Goal: Task Accomplishment & Management: Complete application form

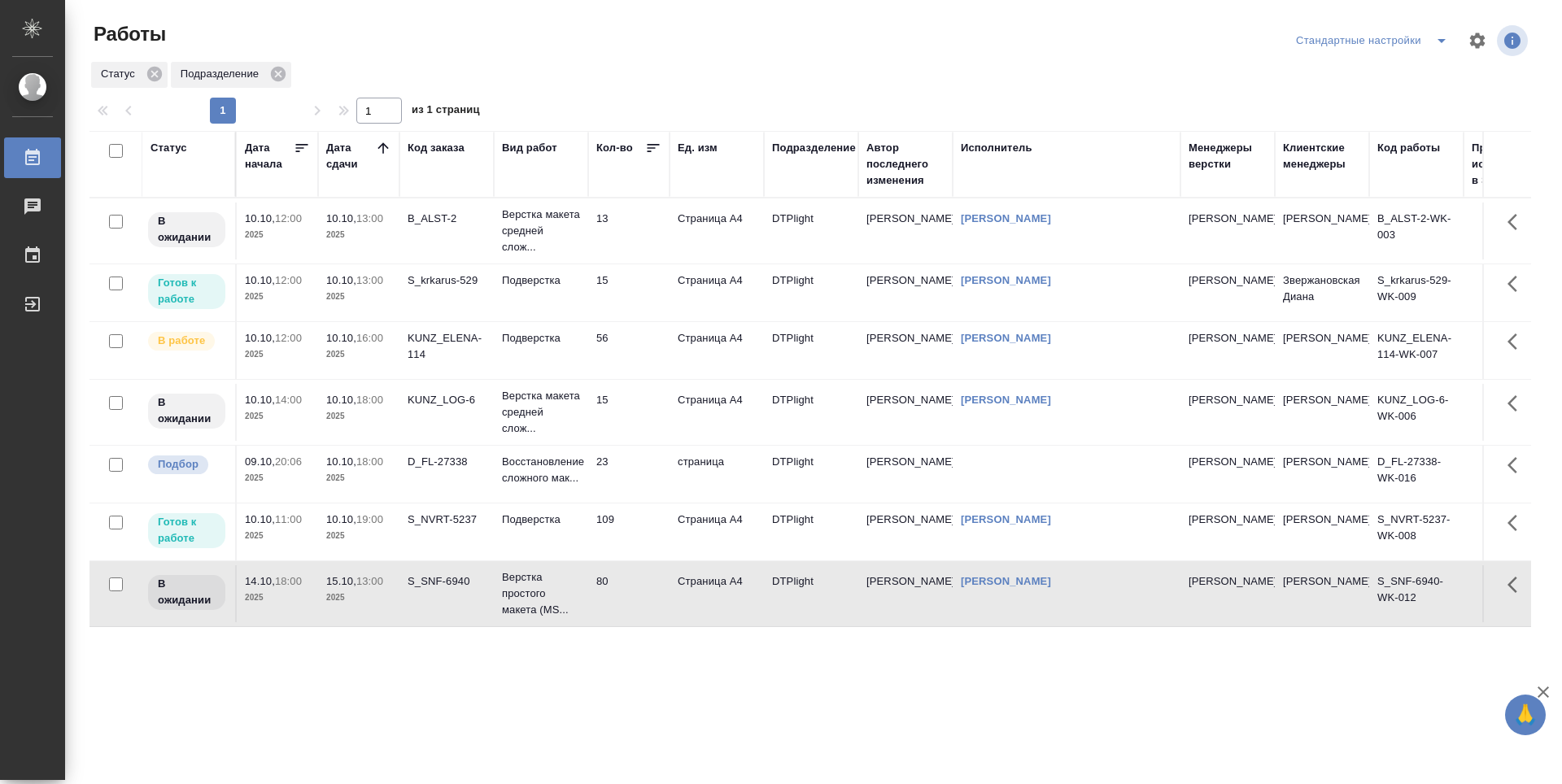
click at [629, 291] on td "15" at bounding box center [629, 293] width 82 height 57
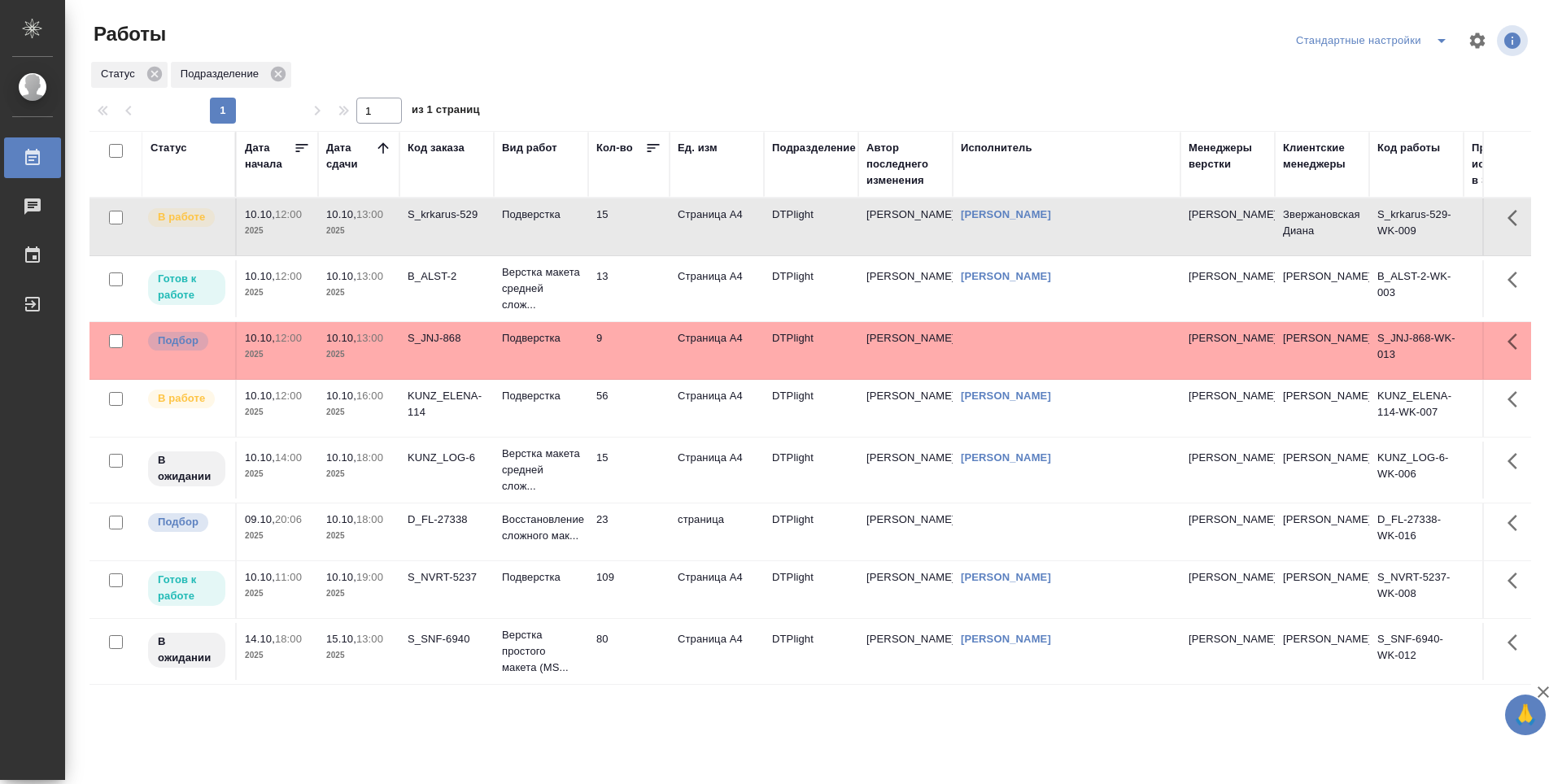
click at [631, 278] on td "13" at bounding box center [629, 289] width 82 height 57
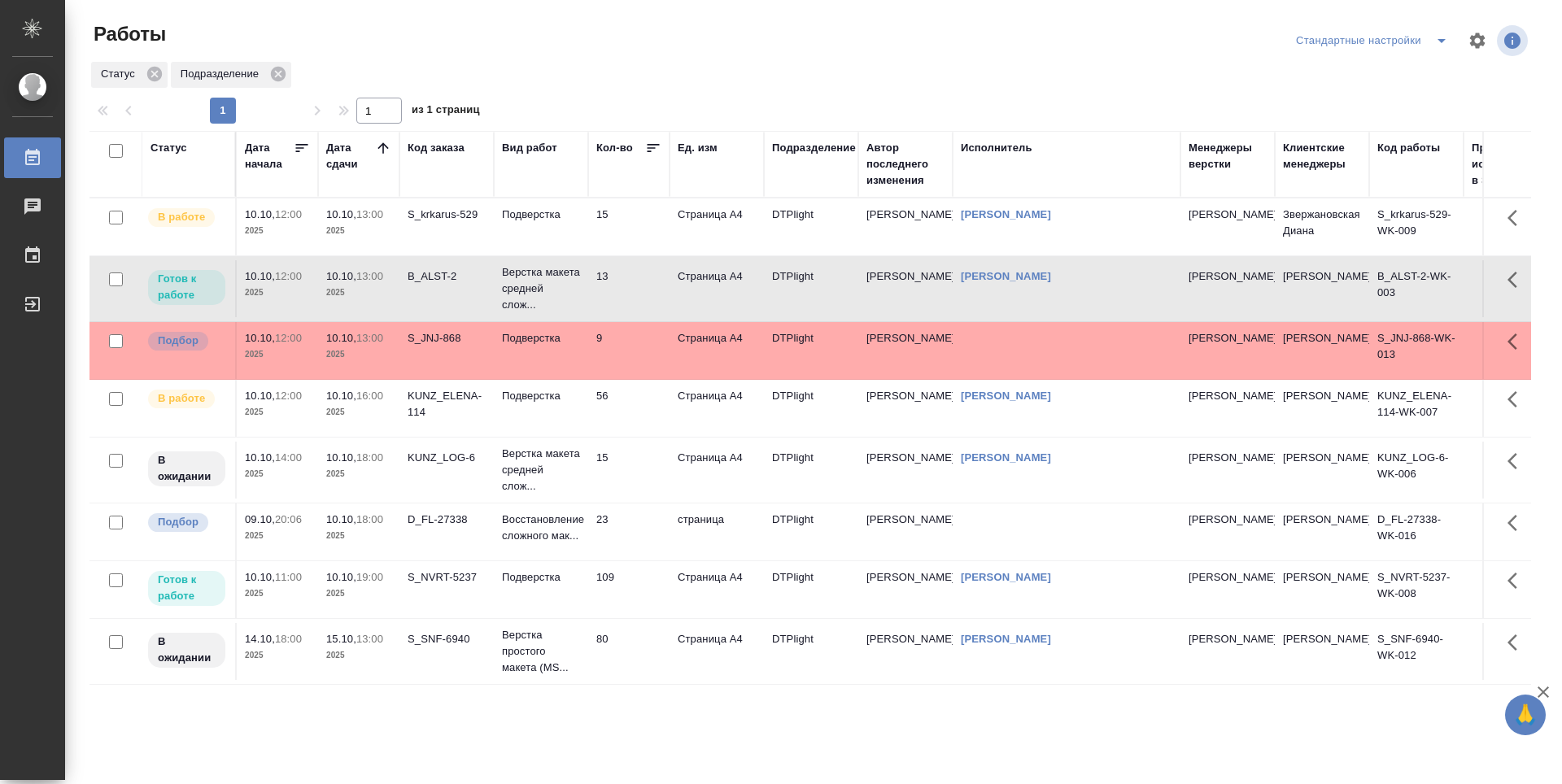
click at [631, 278] on td "13" at bounding box center [629, 289] width 82 height 57
click at [630, 243] on td "15" at bounding box center [629, 227] width 82 height 57
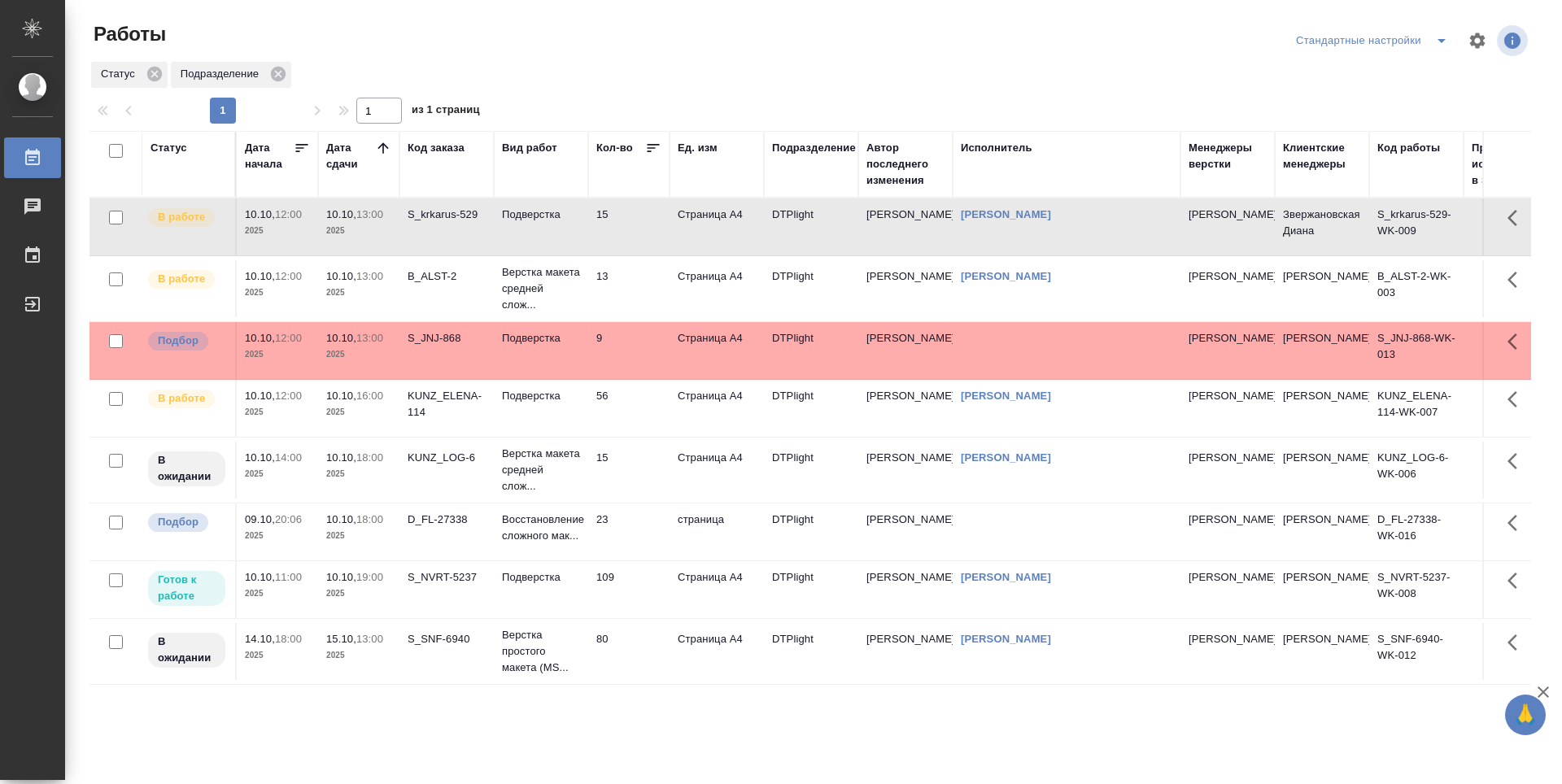
click at [622, 225] on td "15" at bounding box center [629, 227] width 82 height 57
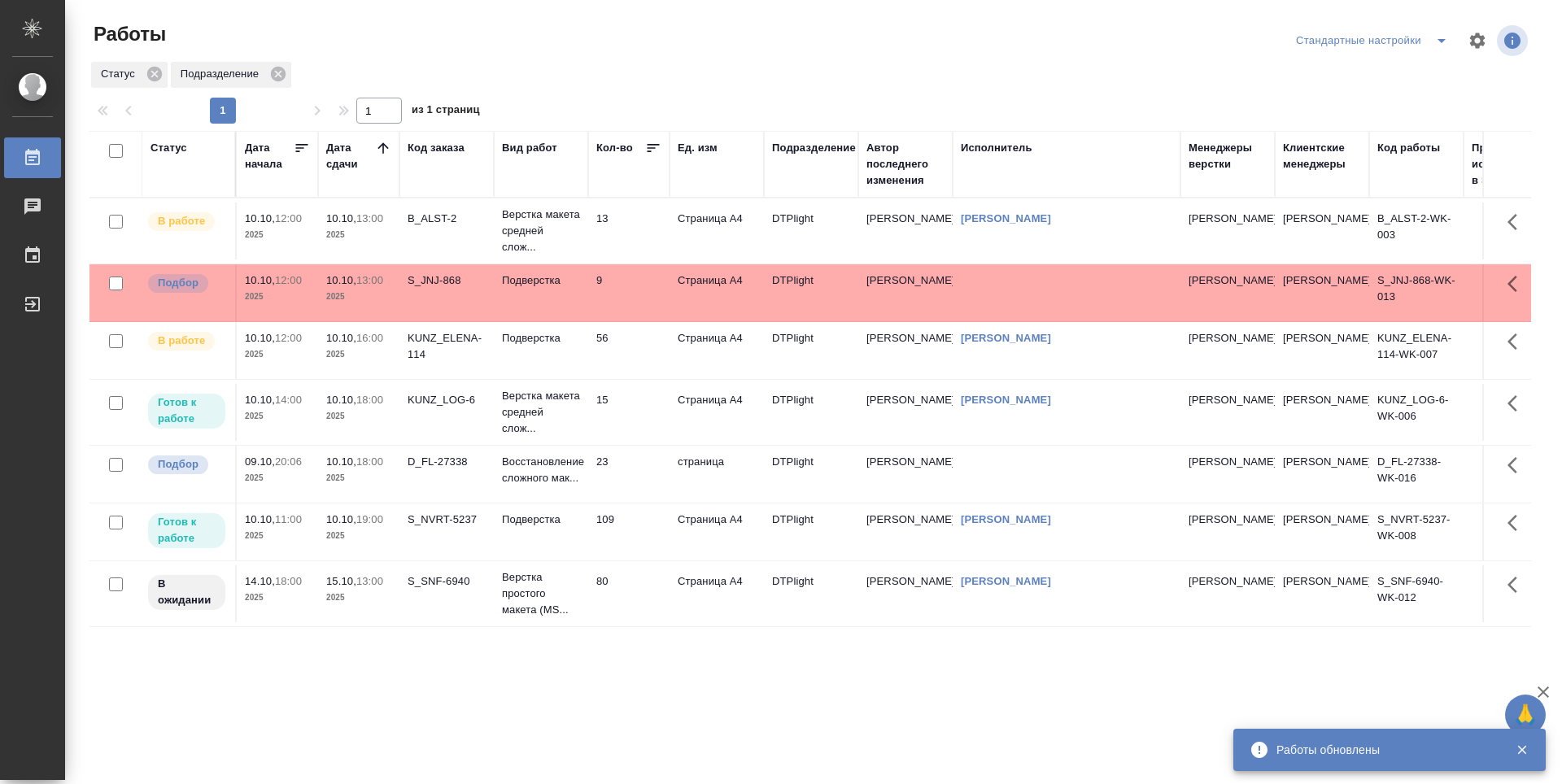
click at [625, 240] on td "13" at bounding box center [629, 231] width 82 height 57
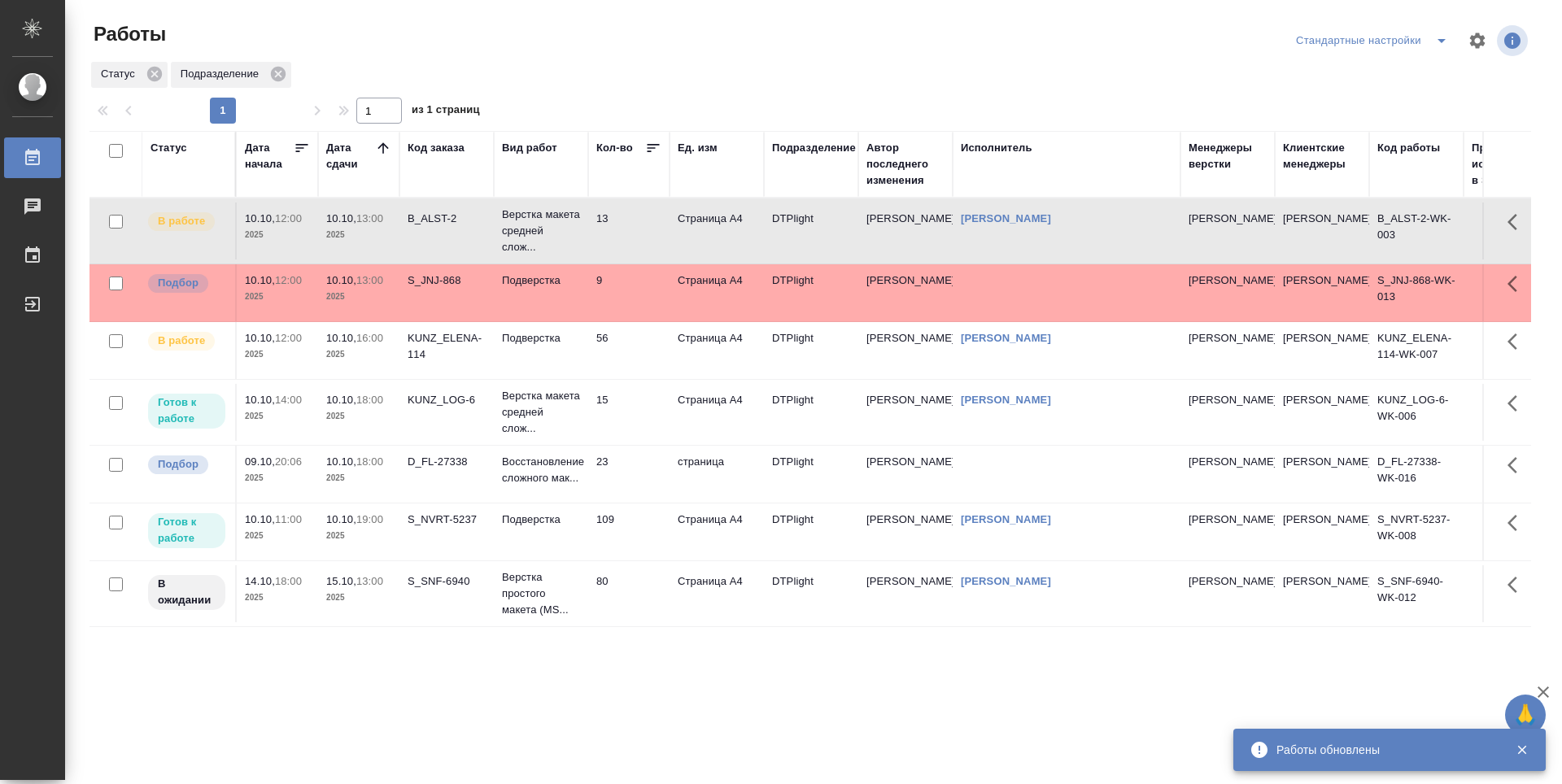
click at [625, 240] on td "13" at bounding box center [629, 231] width 82 height 57
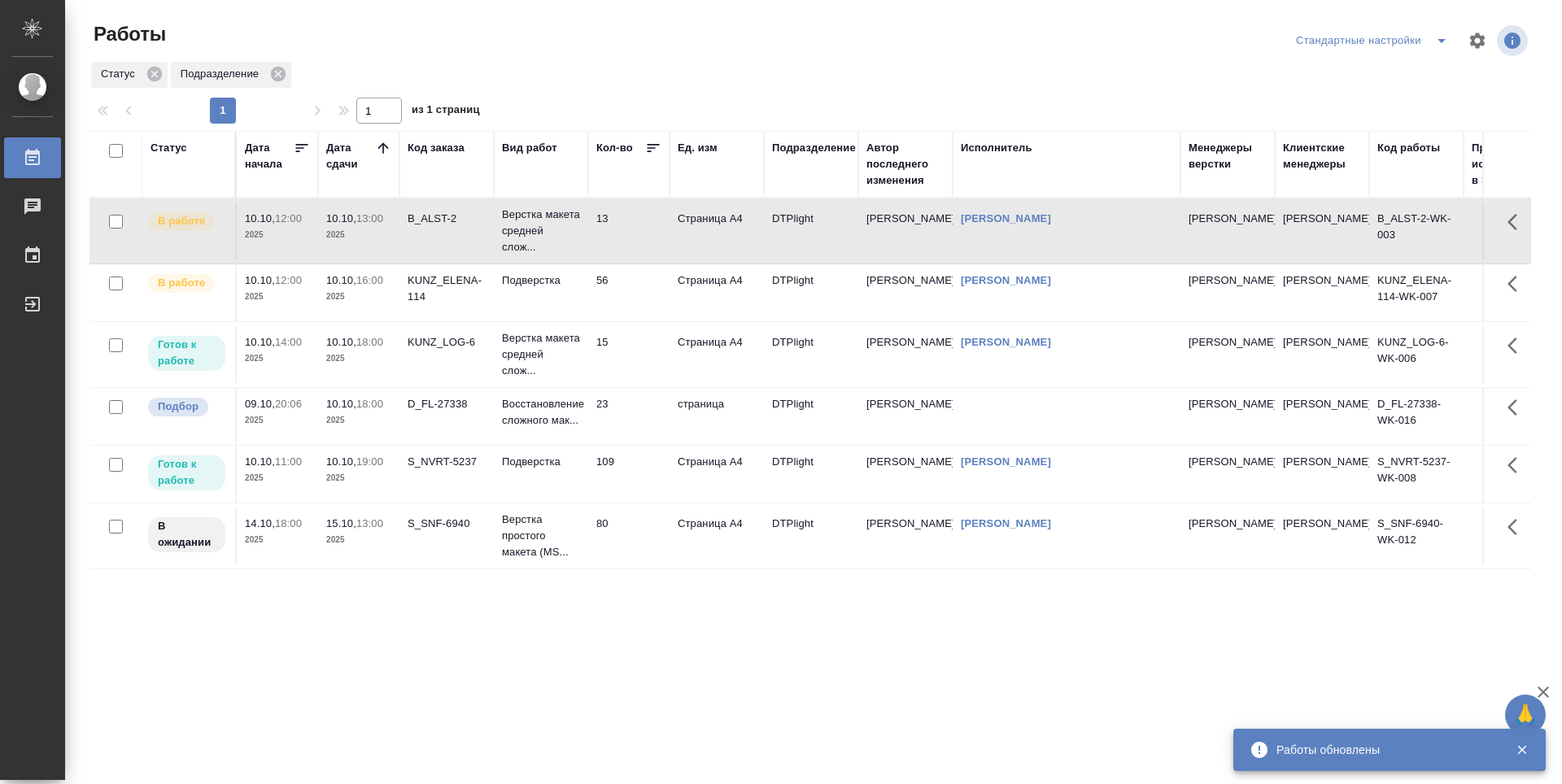
click at [426, 366] on td "KUNZ_LOG-6" at bounding box center [446, 355] width 95 height 57
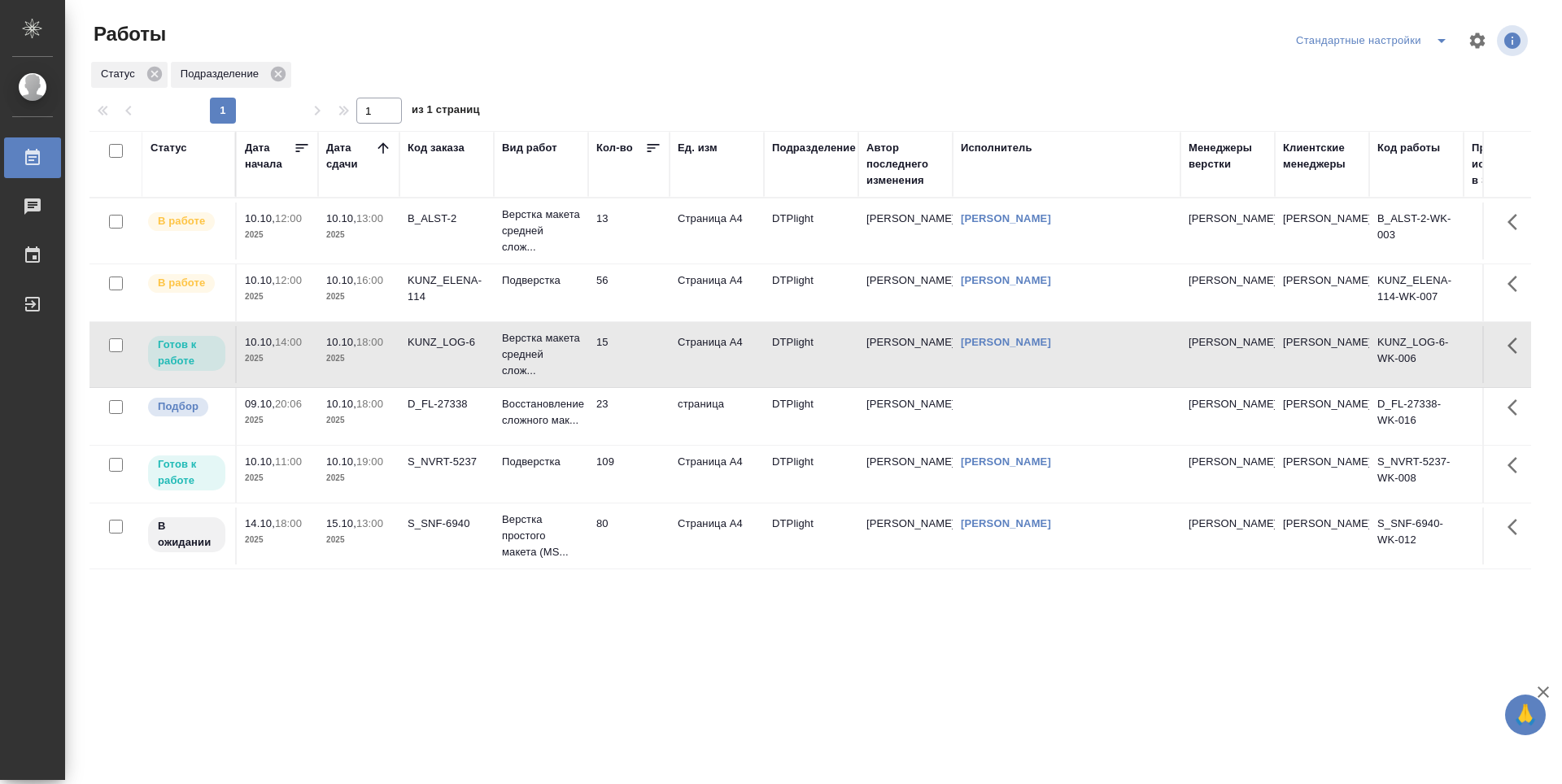
click at [631, 480] on td "109" at bounding box center [629, 474] width 82 height 57
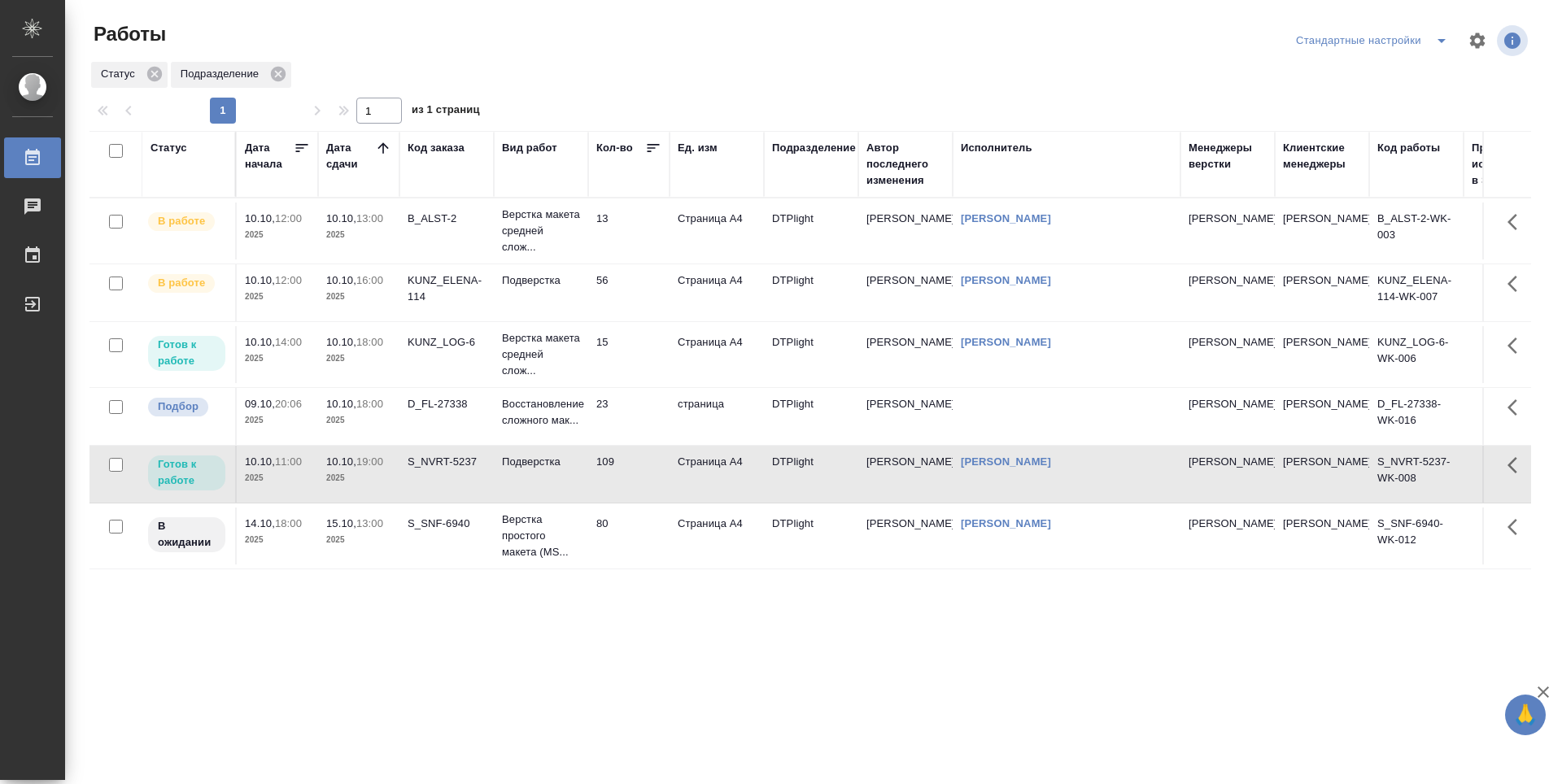
click at [635, 359] on td "15" at bounding box center [629, 355] width 82 height 57
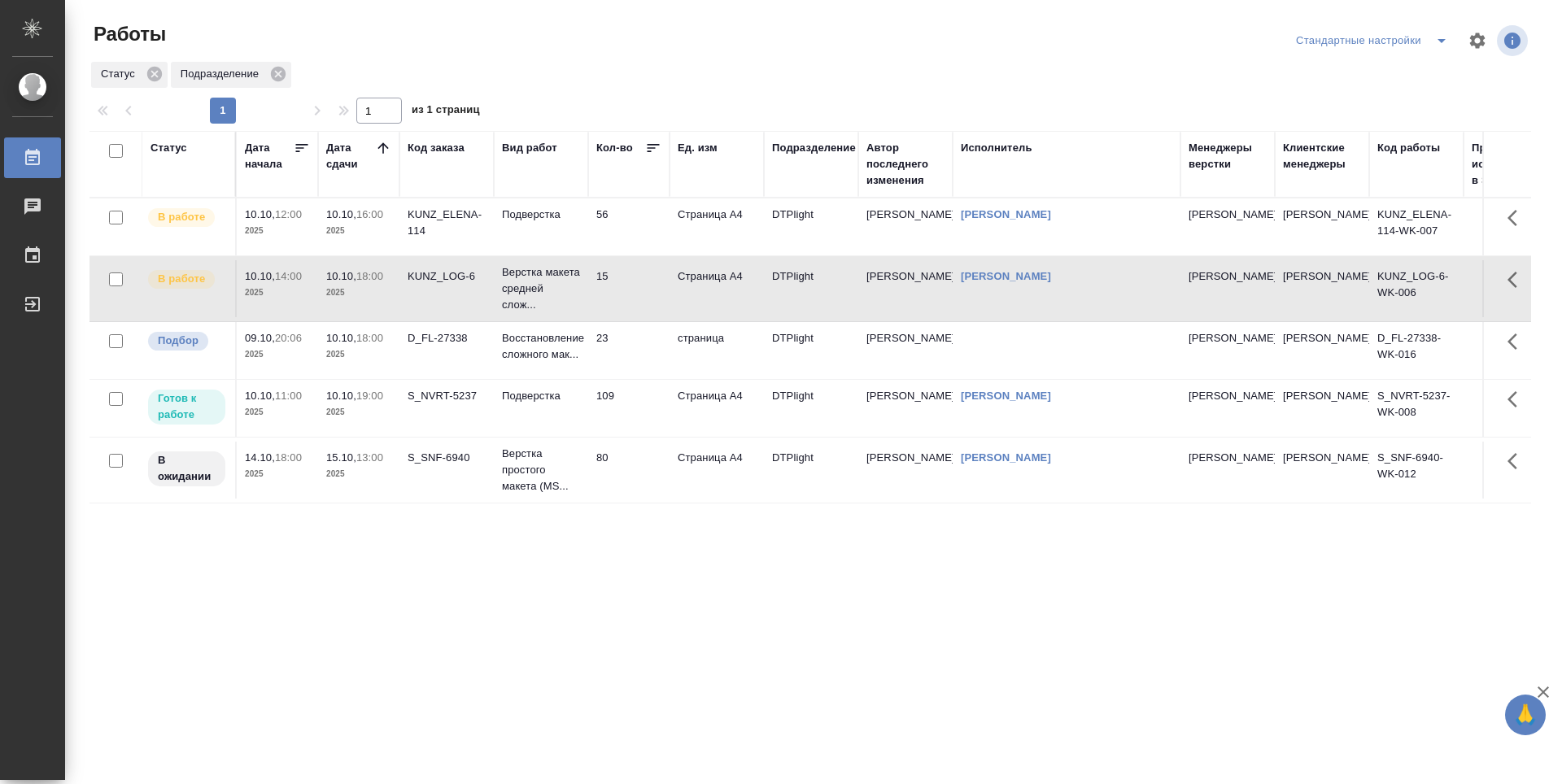
click at [534, 581] on div "Статус Дата начала Дата сдачи Код заказа Вид работ Кол-во Ед. изм Подразделение…" at bounding box center [810, 423] width 1441 height 585
click at [644, 421] on td "109" at bounding box center [629, 408] width 82 height 57
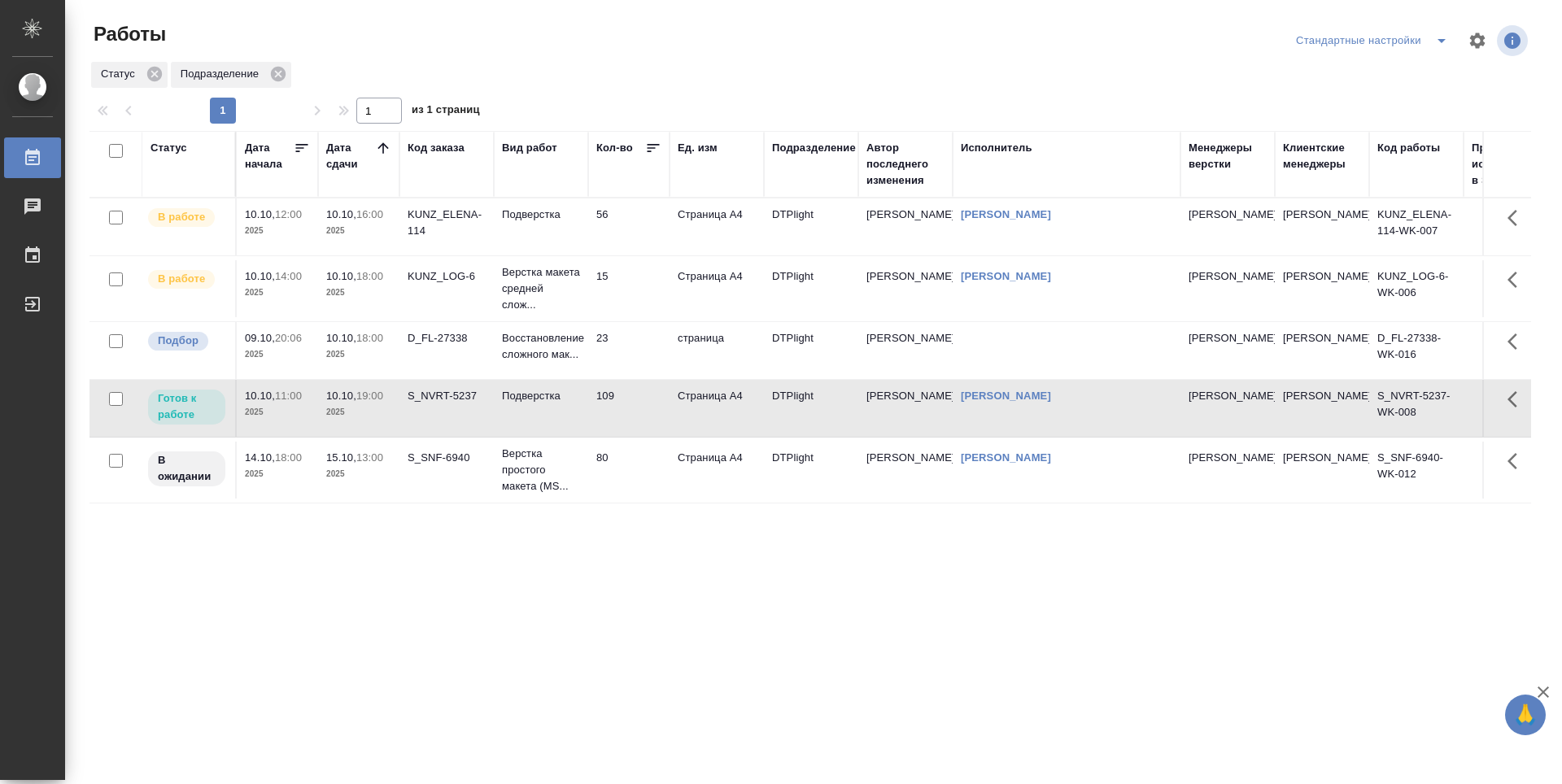
click at [644, 421] on td "109" at bounding box center [629, 408] width 82 height 57
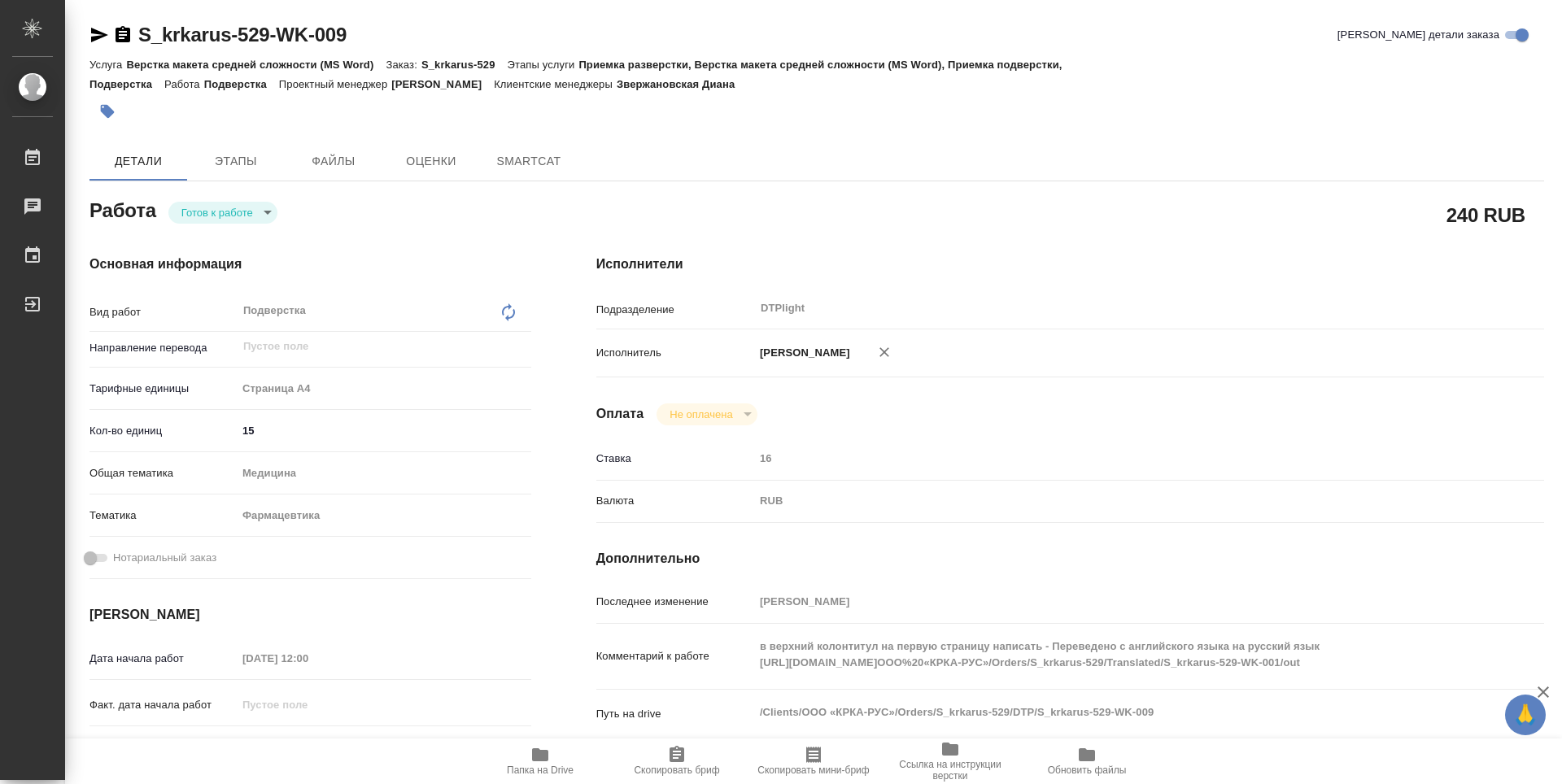
type textarea "x"
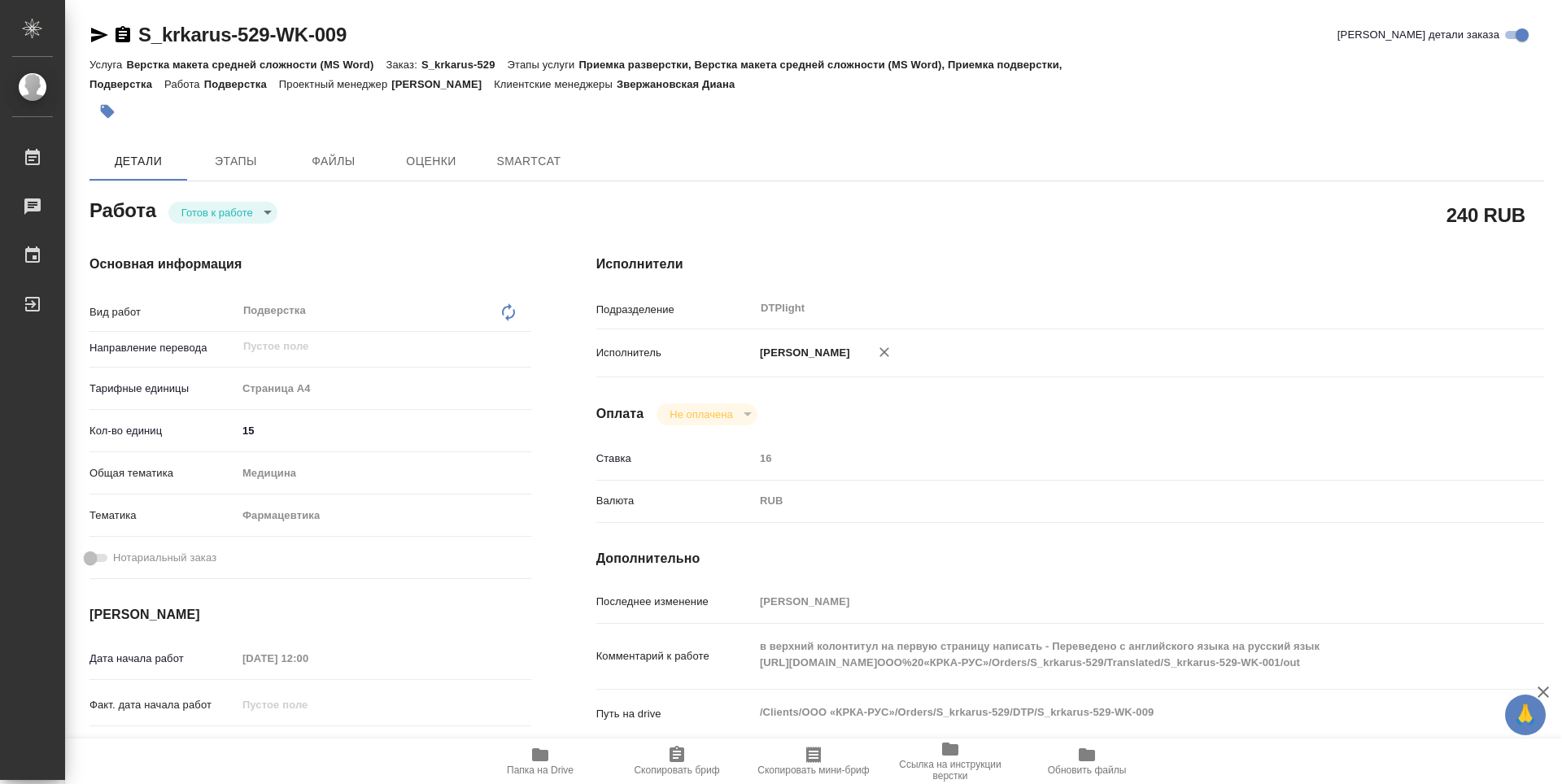
type textarea "x"
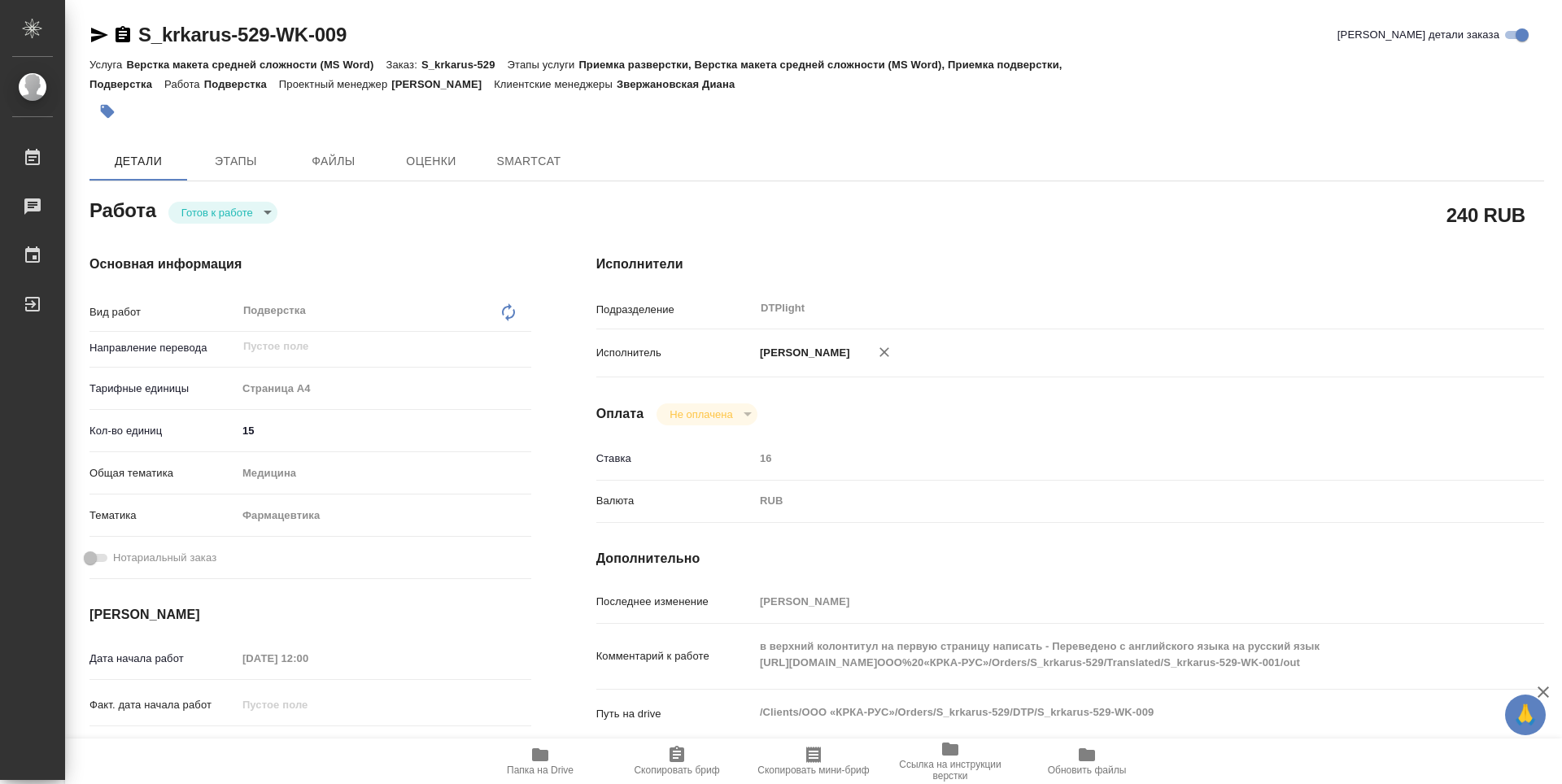
type textarea "x"
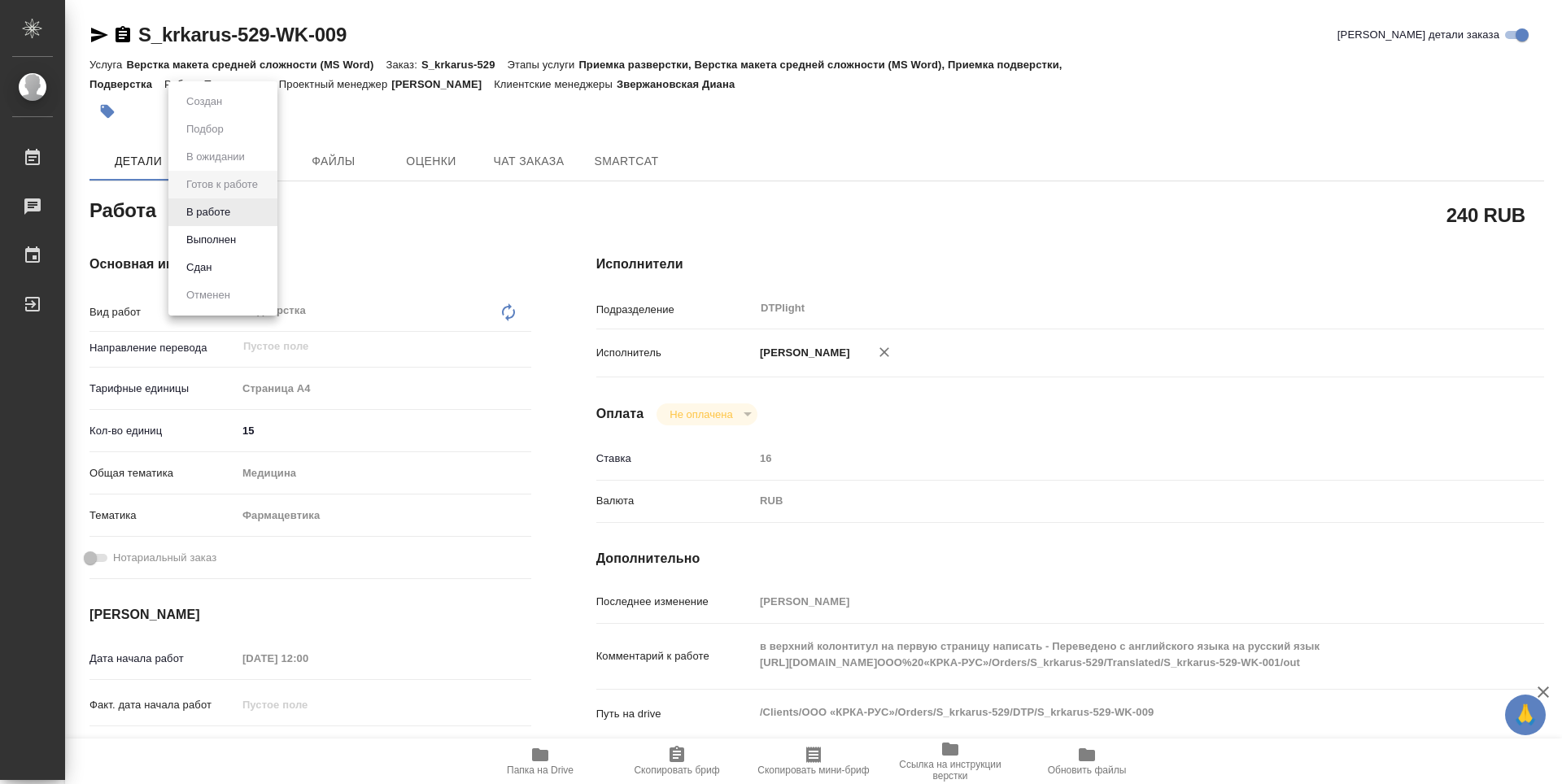
click at [266, 216] on body "🙏 .cls-1 fill:#fff; AWATERA Guselnikov Roman Работы Чаты График Выйти S_krkarus…" at bounding box center [781, 392] width 1562 height 784
type textarea "x"
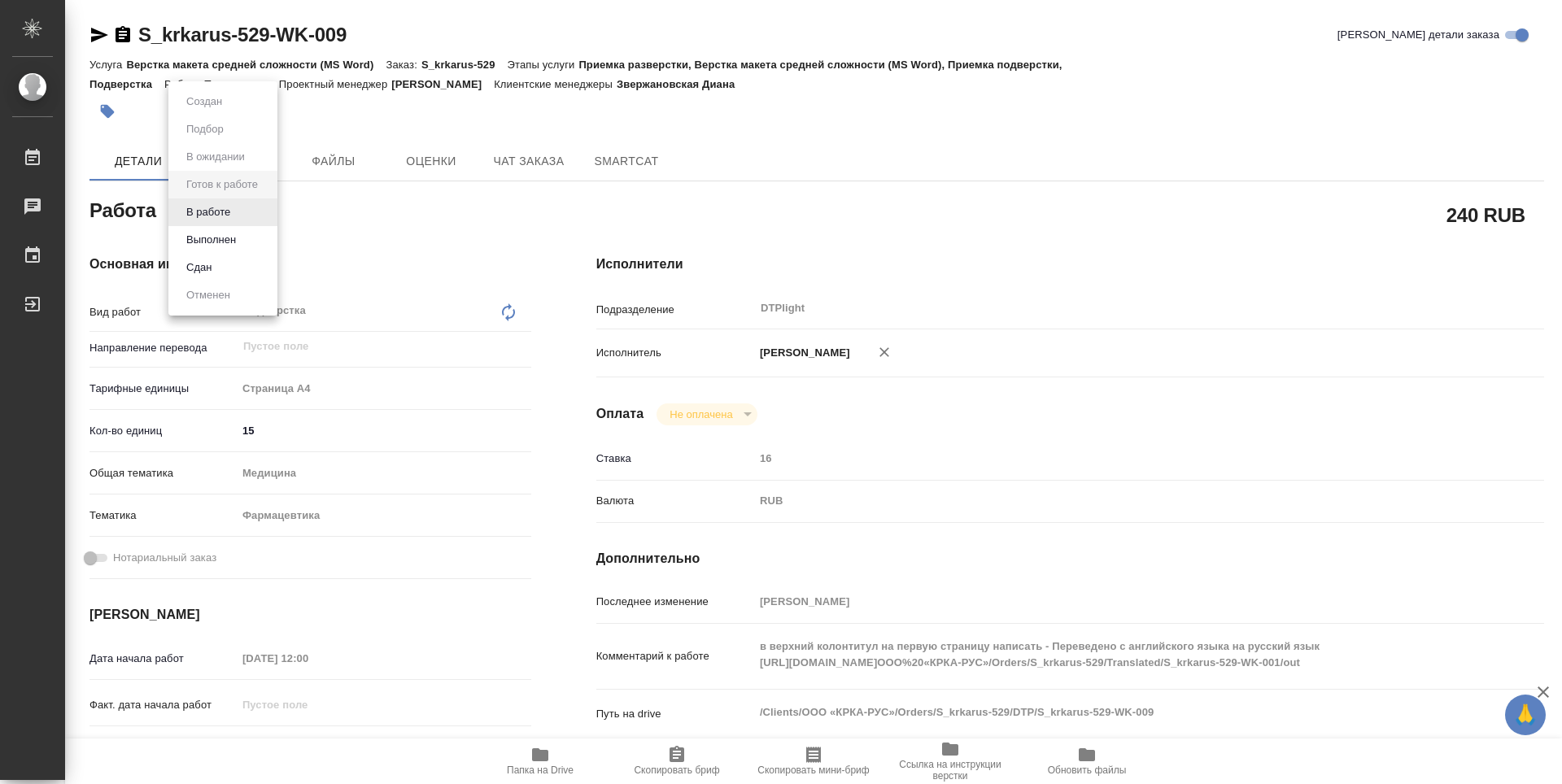
type textarea "x"
click at [226, 215] on button "В работе" at bounding box center [208, 212] width 54 height 18
type textarea "x"
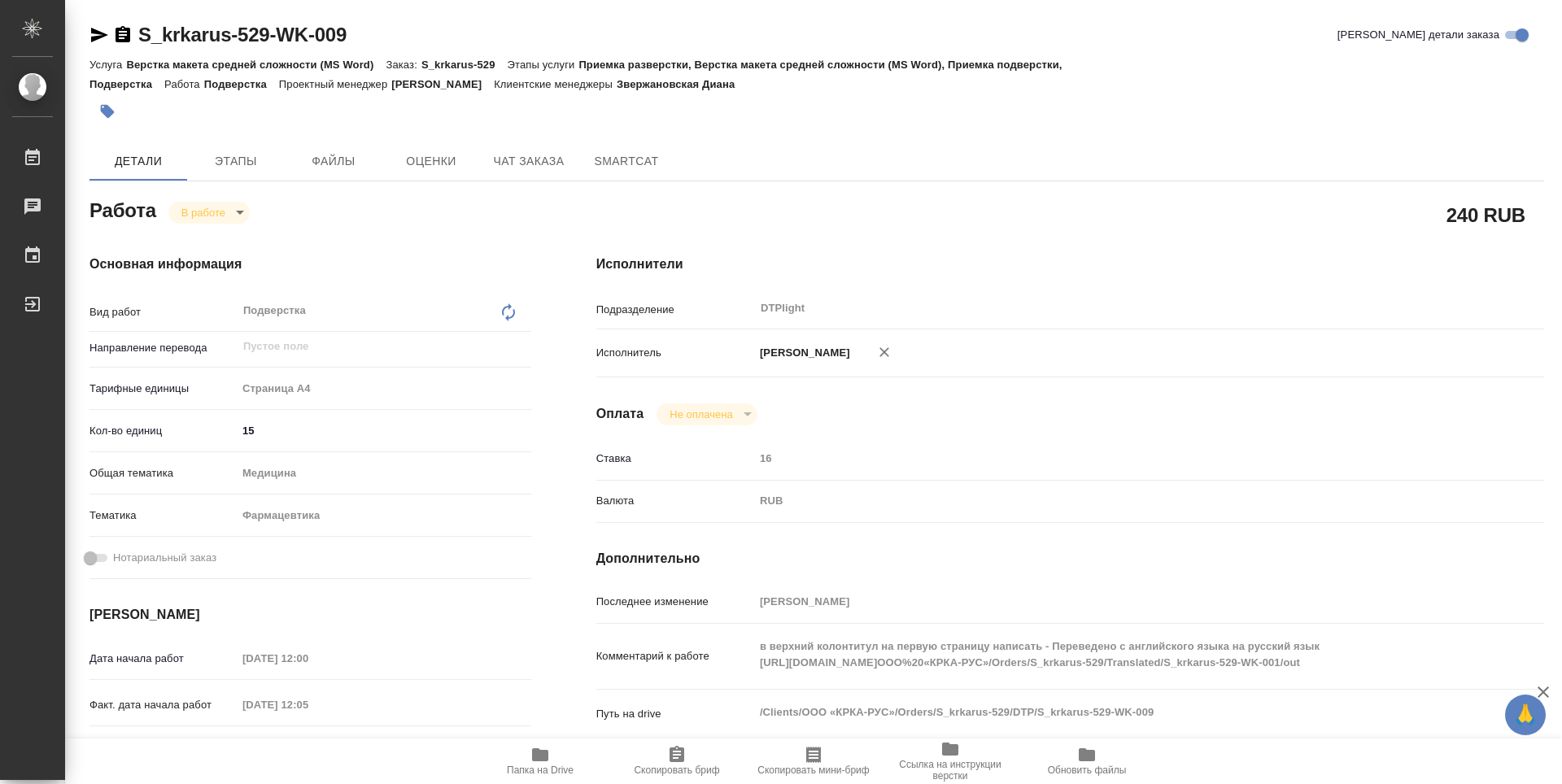
type textarea "x"
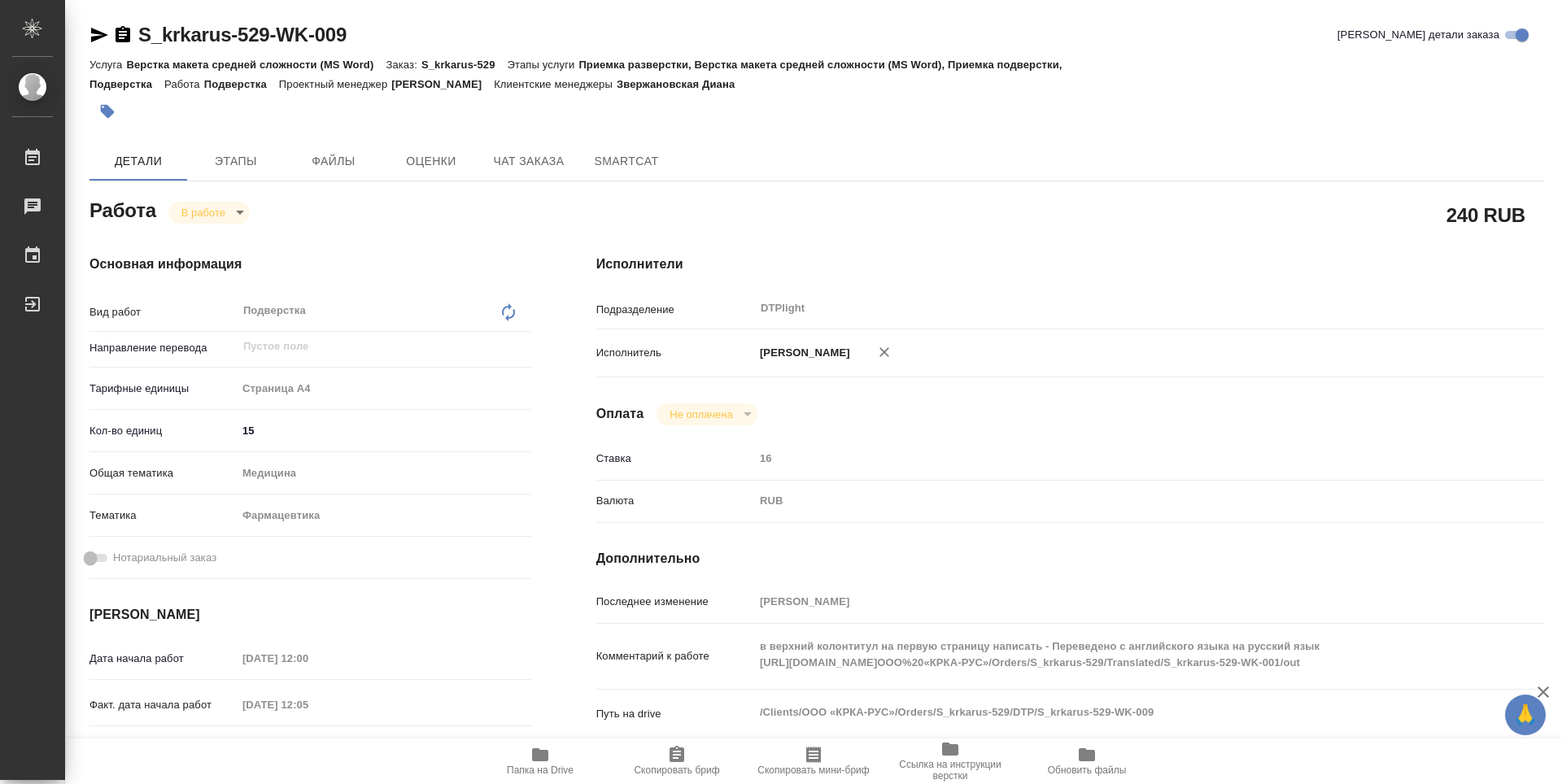
type textarea "x"
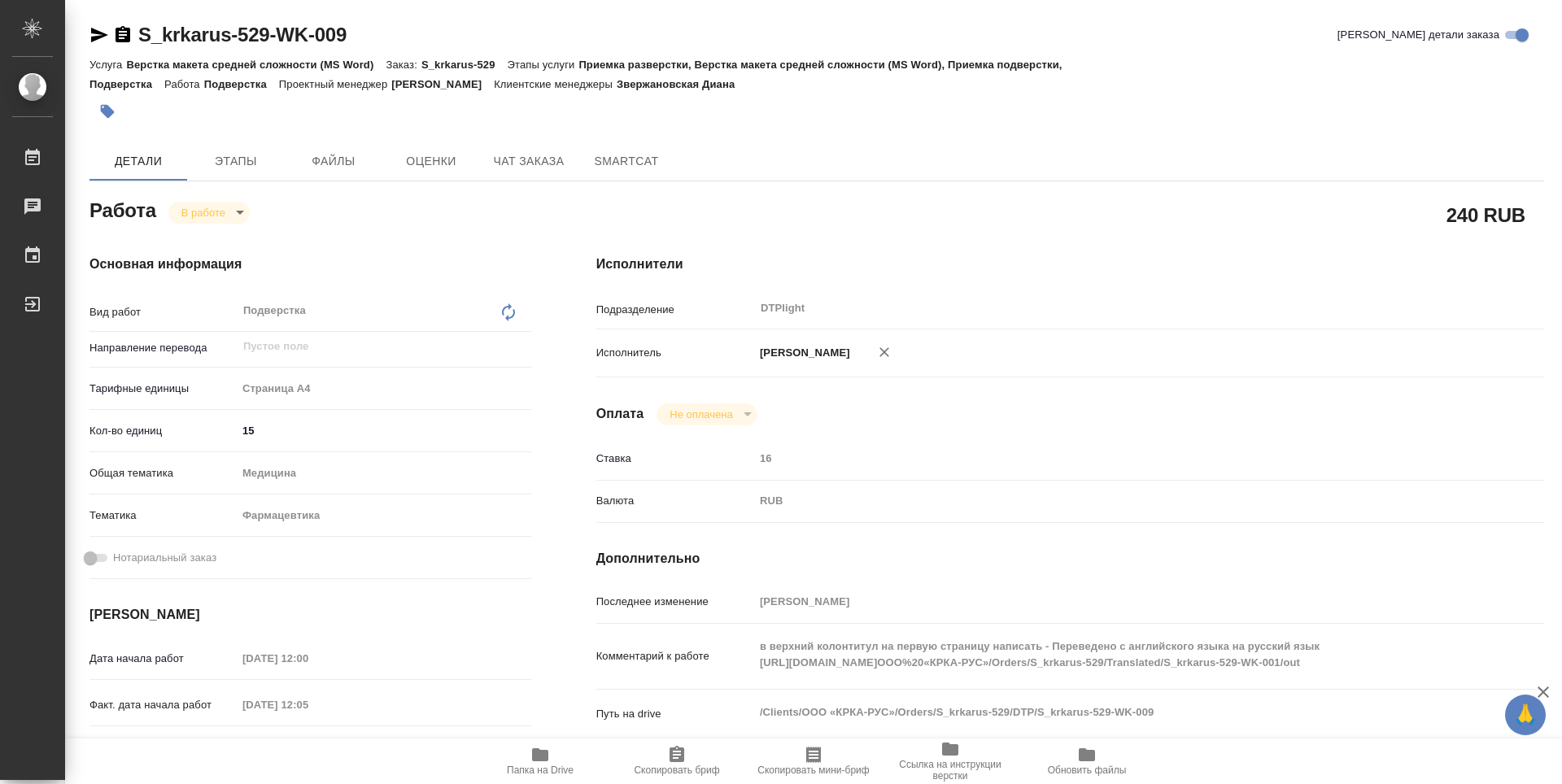
type textarea "x"
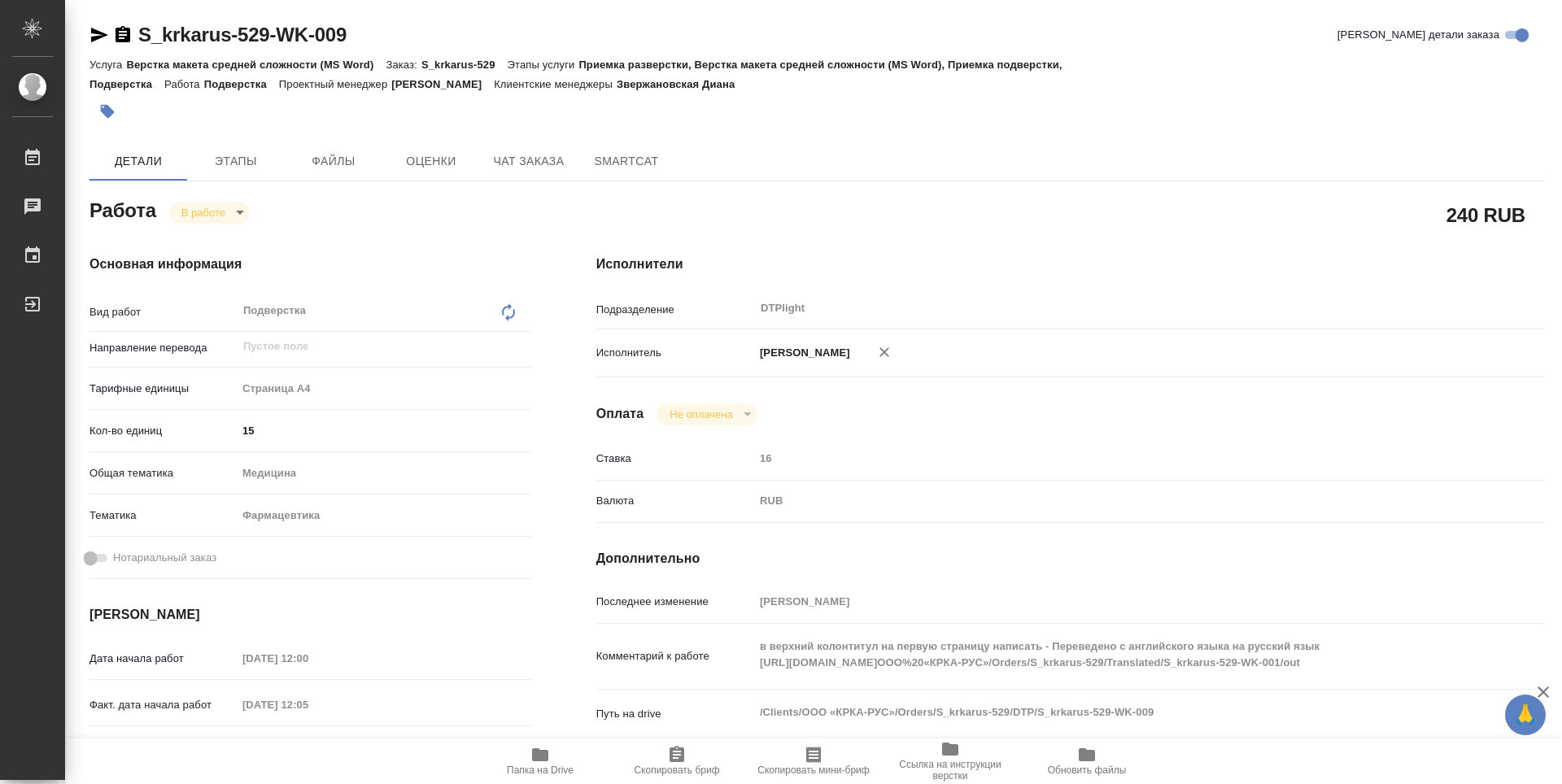
type textarea "x"
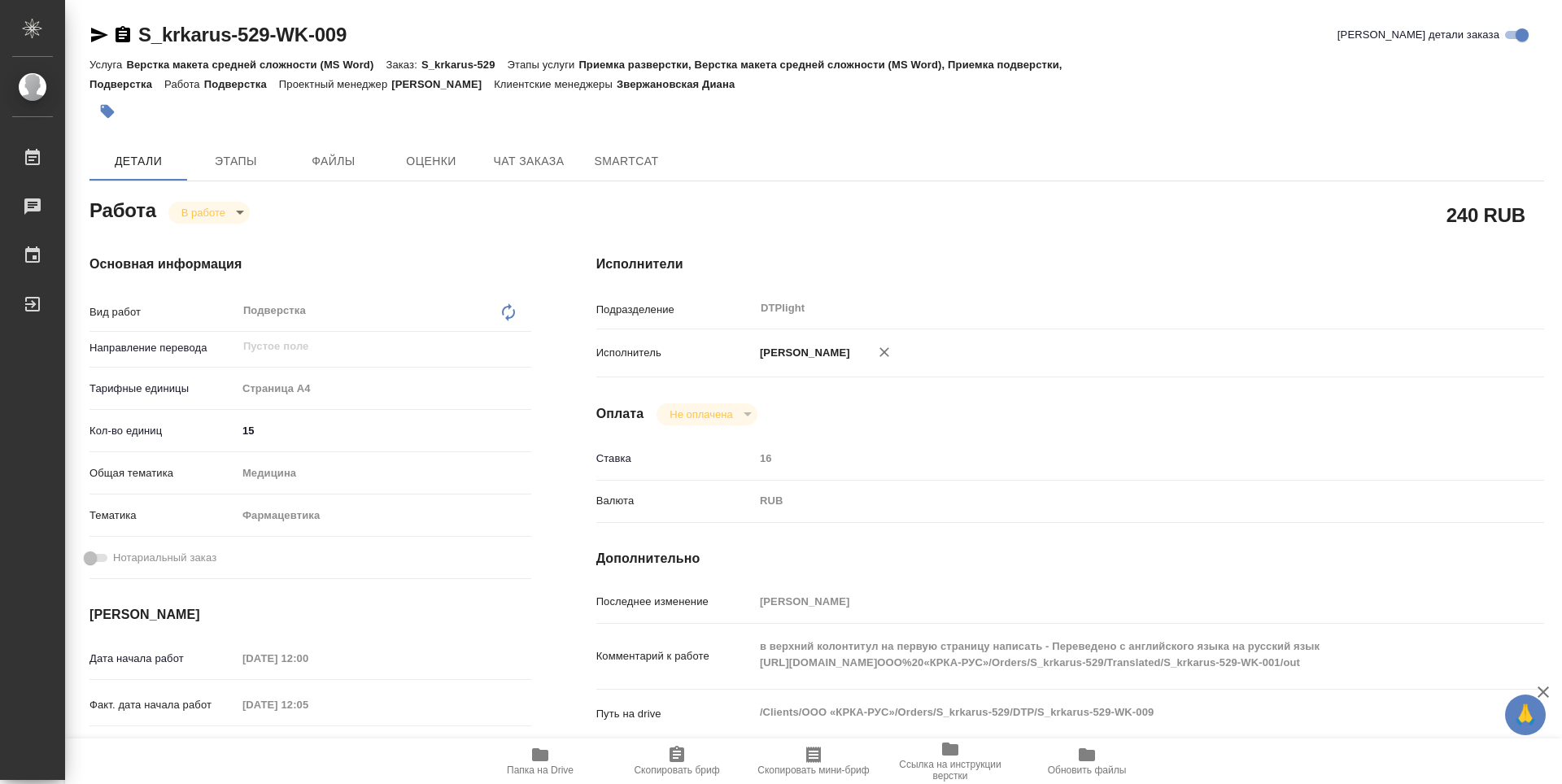
type textarea "x"
click at [123, 28] on icon "button" at bounding box center [122, 34] width 15 height 16
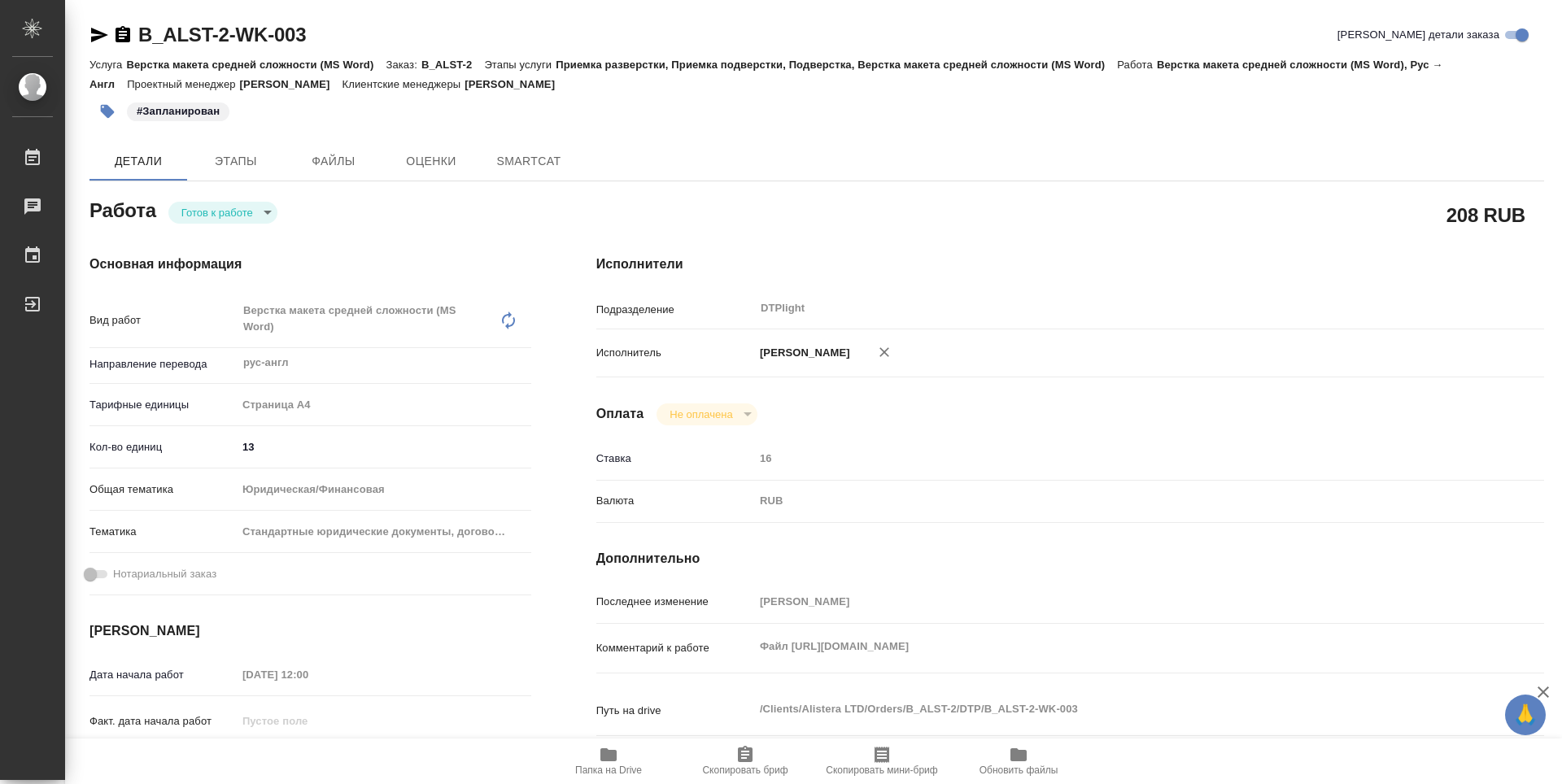
type textarea "x"
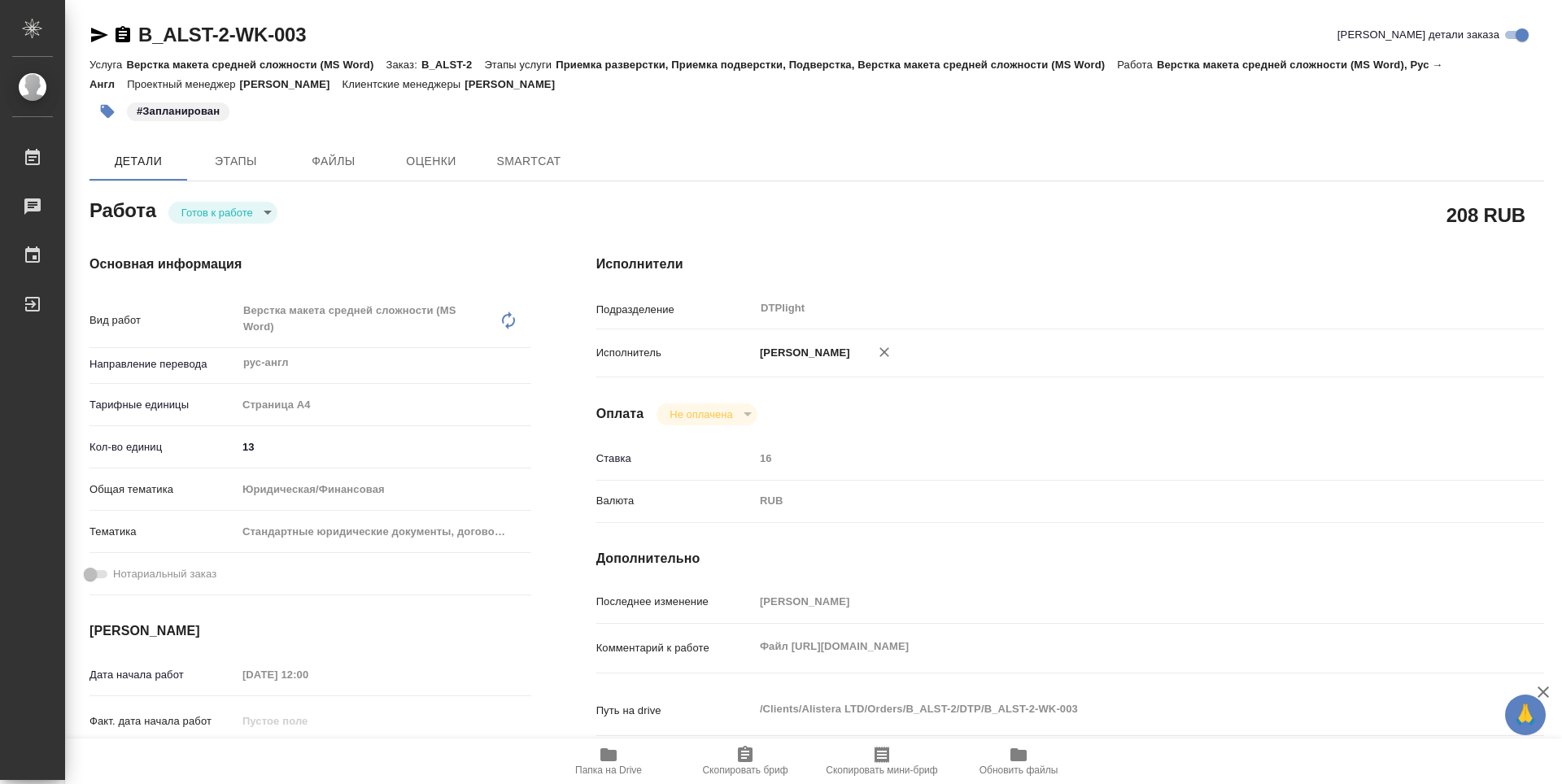
type textarea "x"
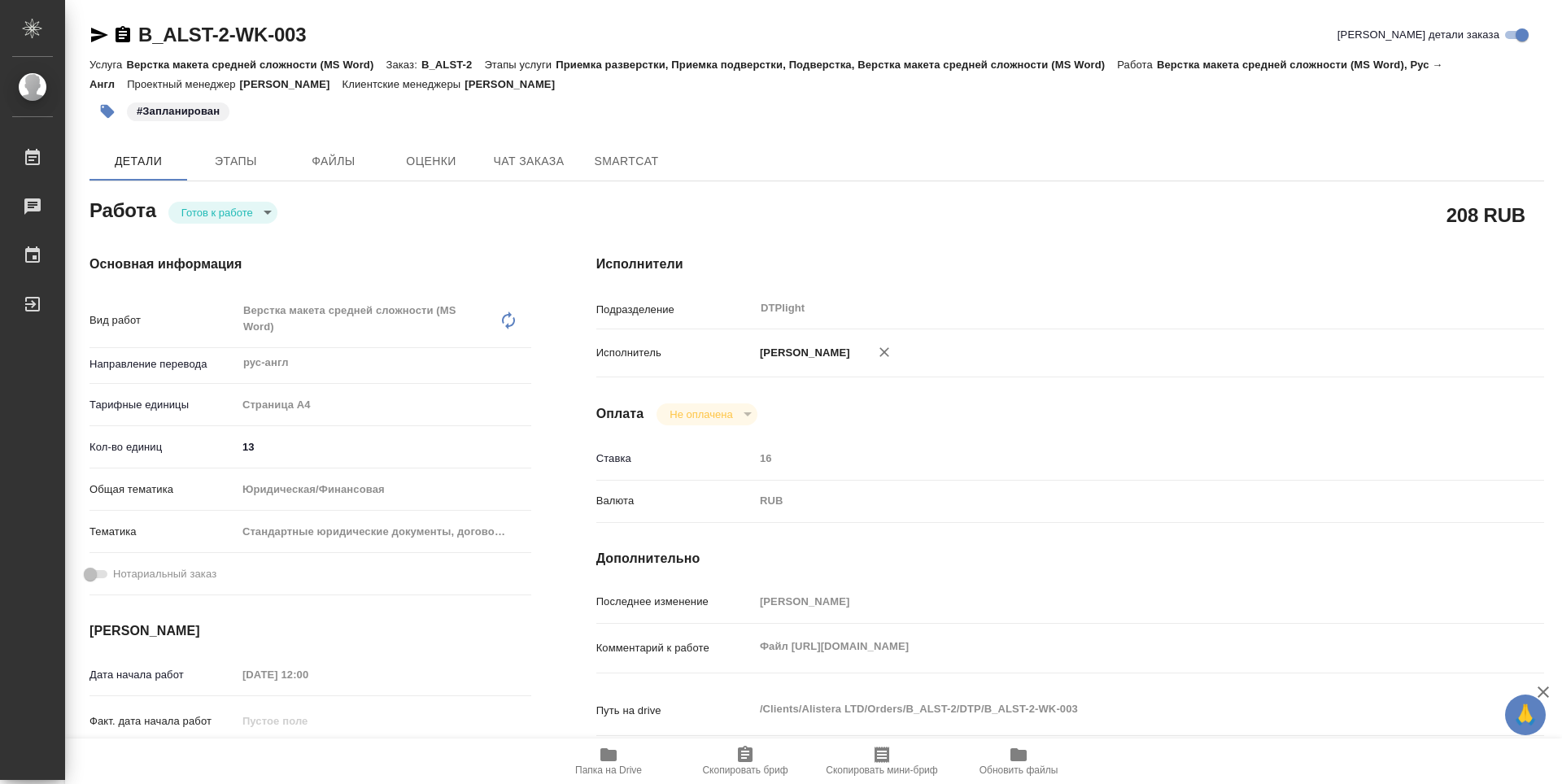
click at [266, 213] on body "🙏 .cls-1 fill:#fff; AWATERA Guselnikov Roman Работы Чаты График Выйти B_ALST-2-…" at bounding box center [781, 392] width 1562 height 784
click at [208, 219] on button "В работе" at bounding box center [208, 212] width 54 height 18
type textarea "x"
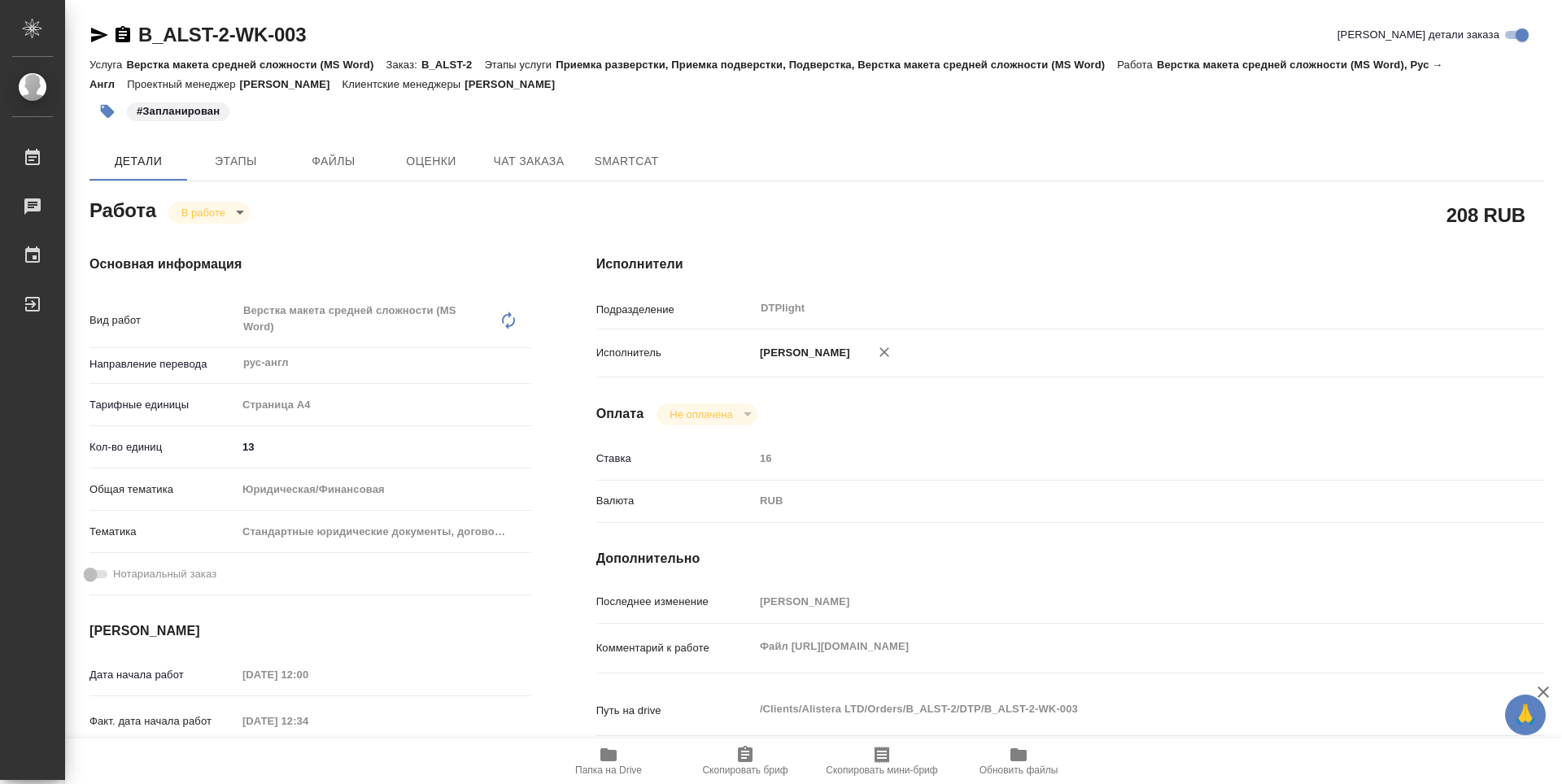
type textarea "x"
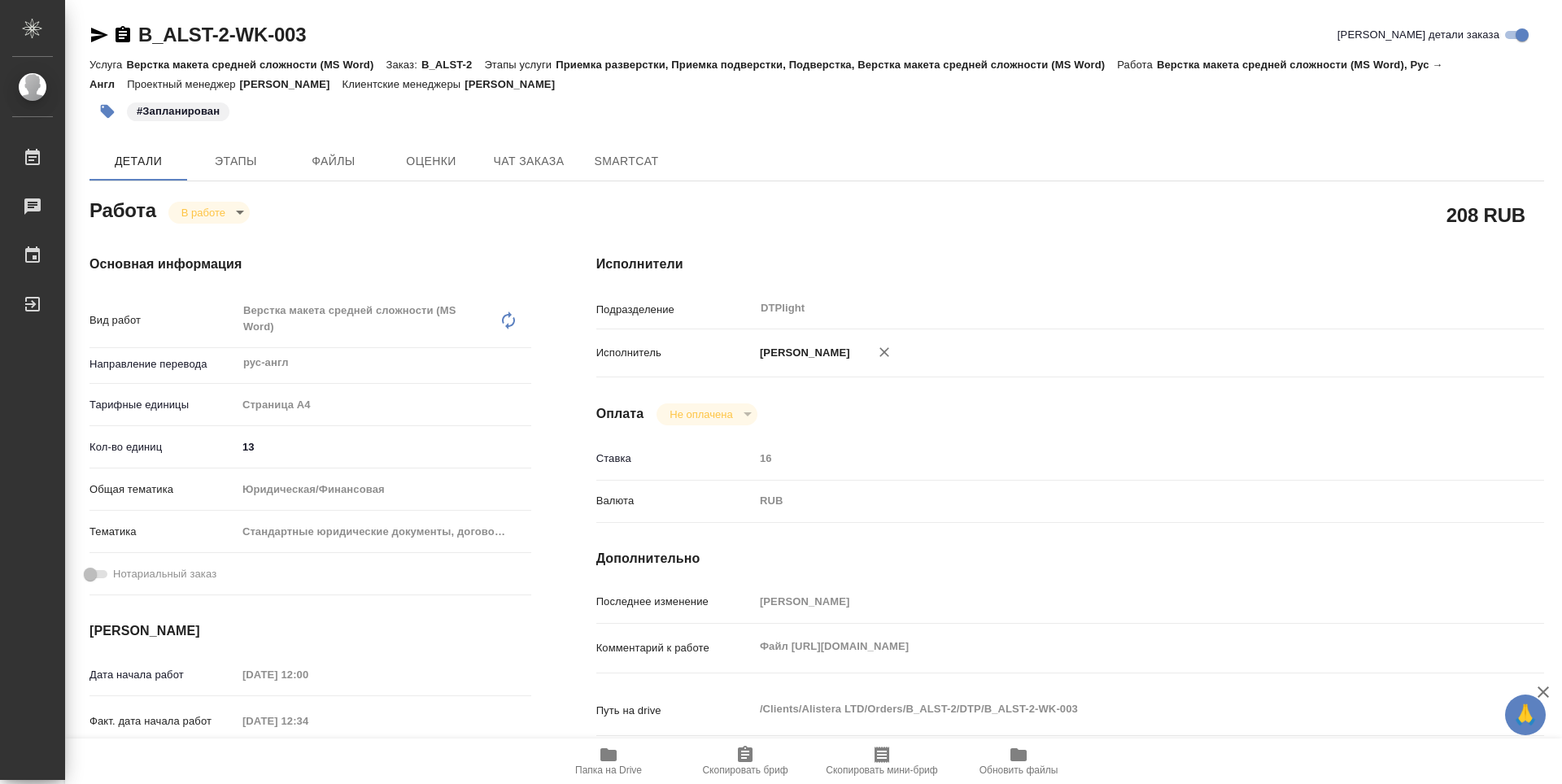
type textarea "x"
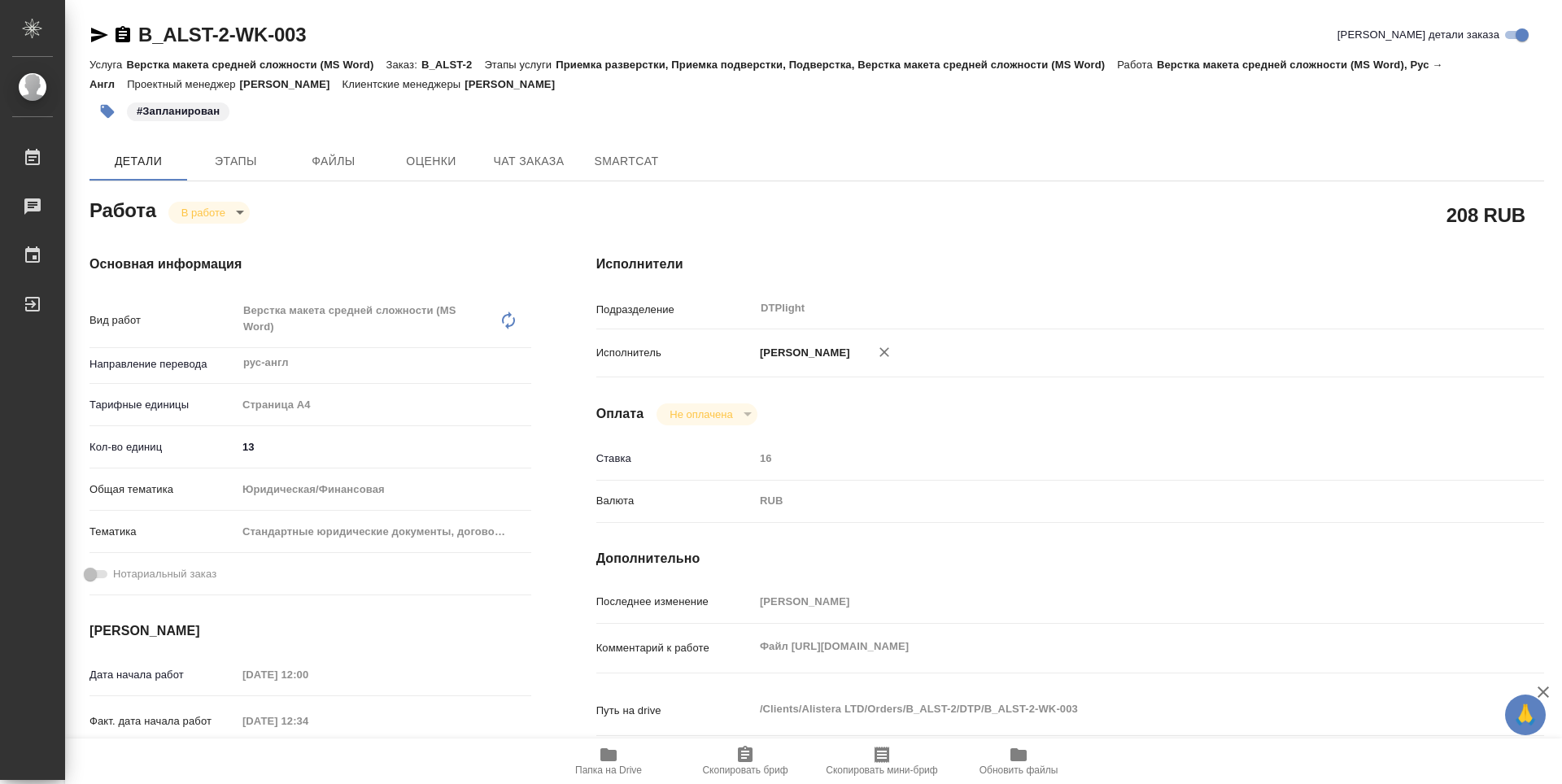
type textarea "x"
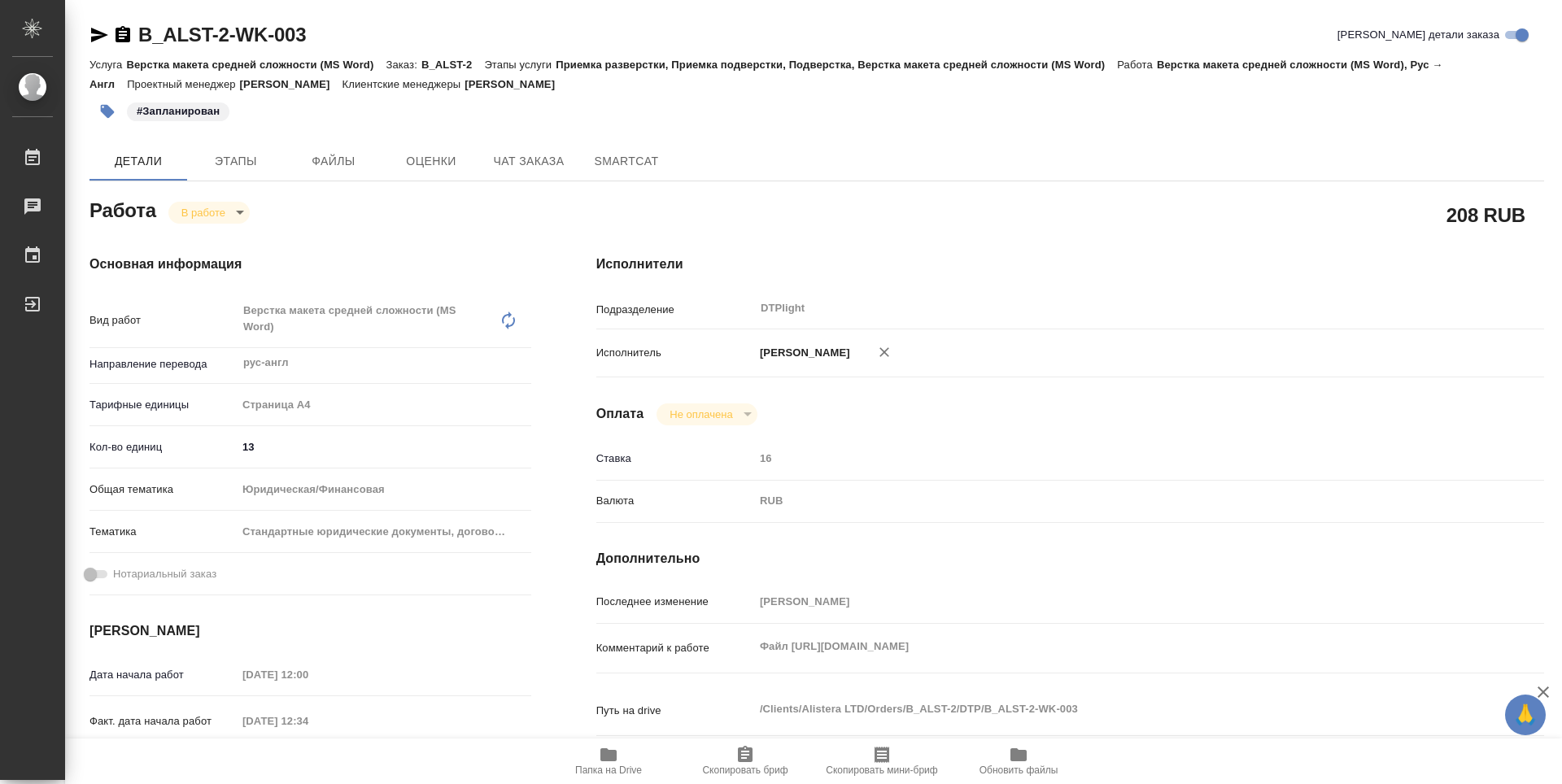
type textarea "x"
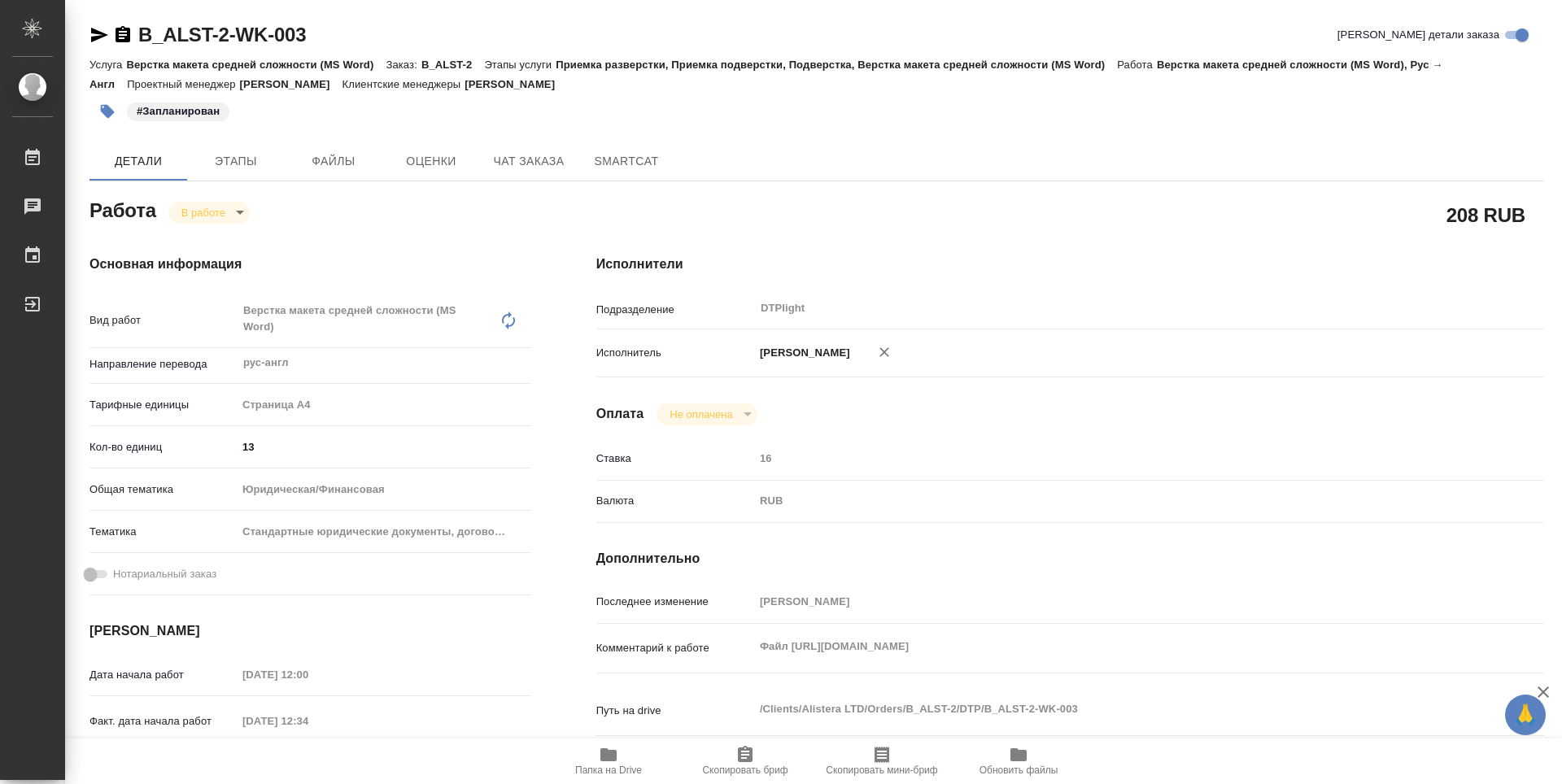
type textarea "x"
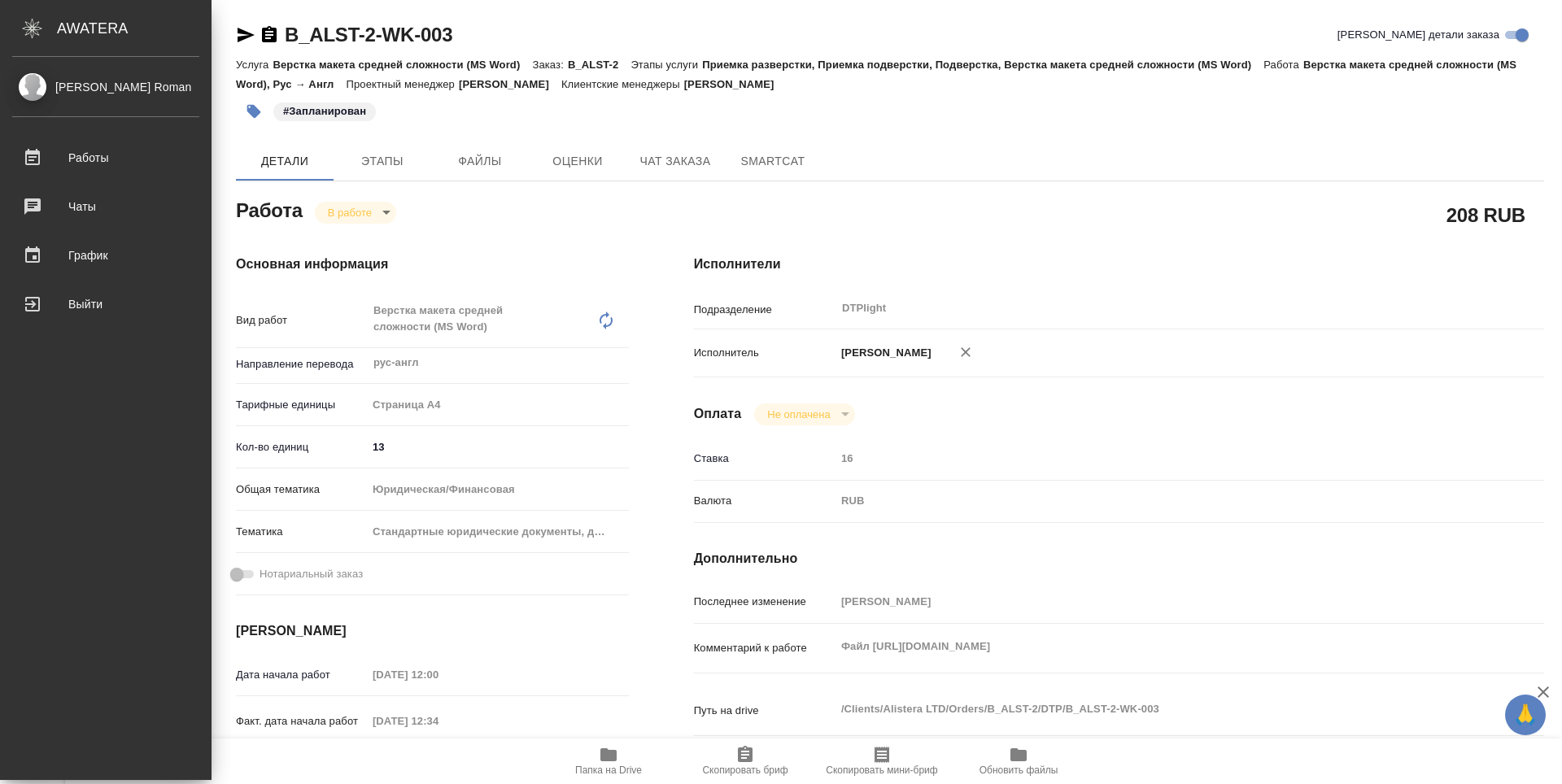
type textarea "x"
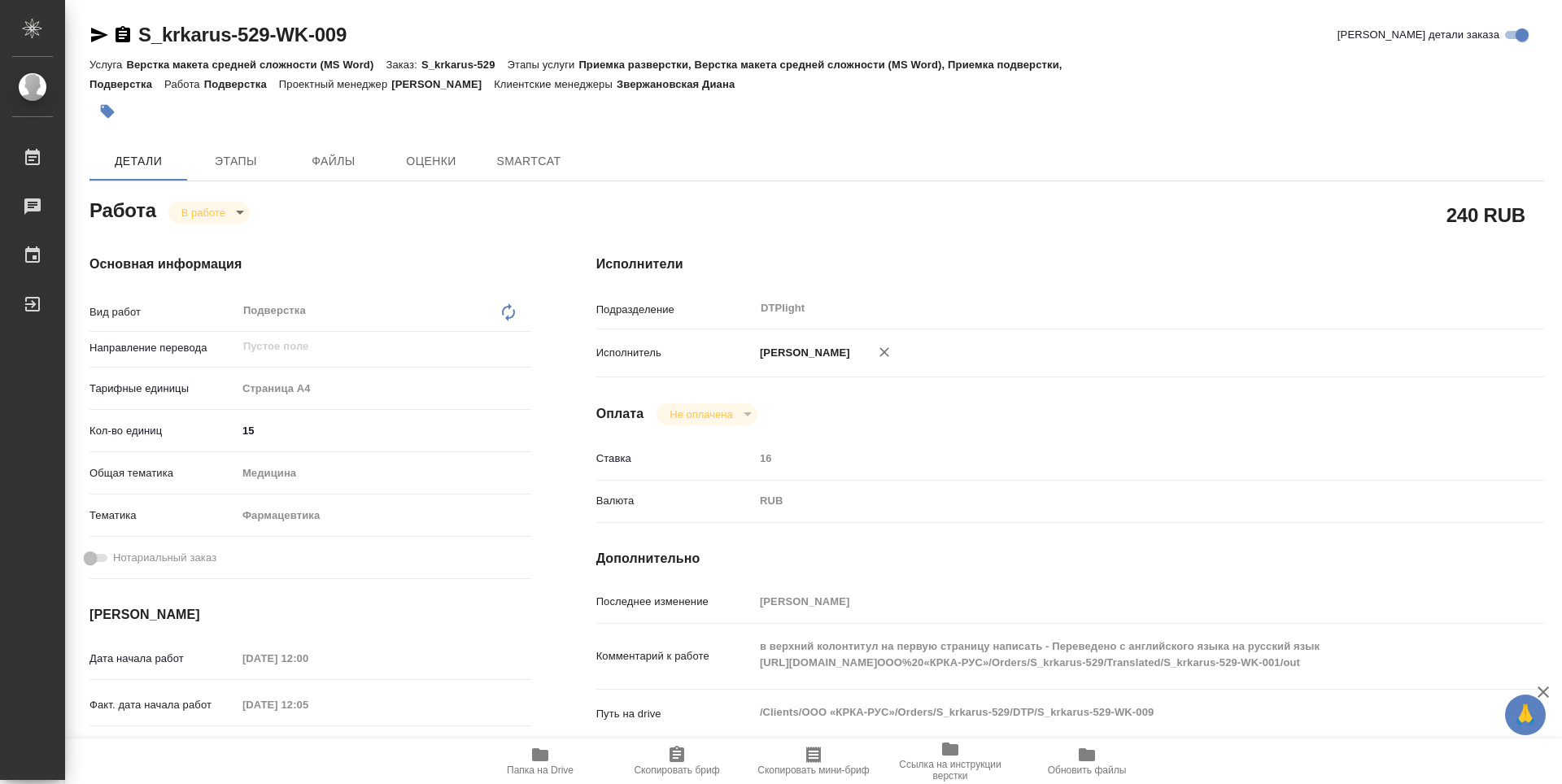
type textarea "x"
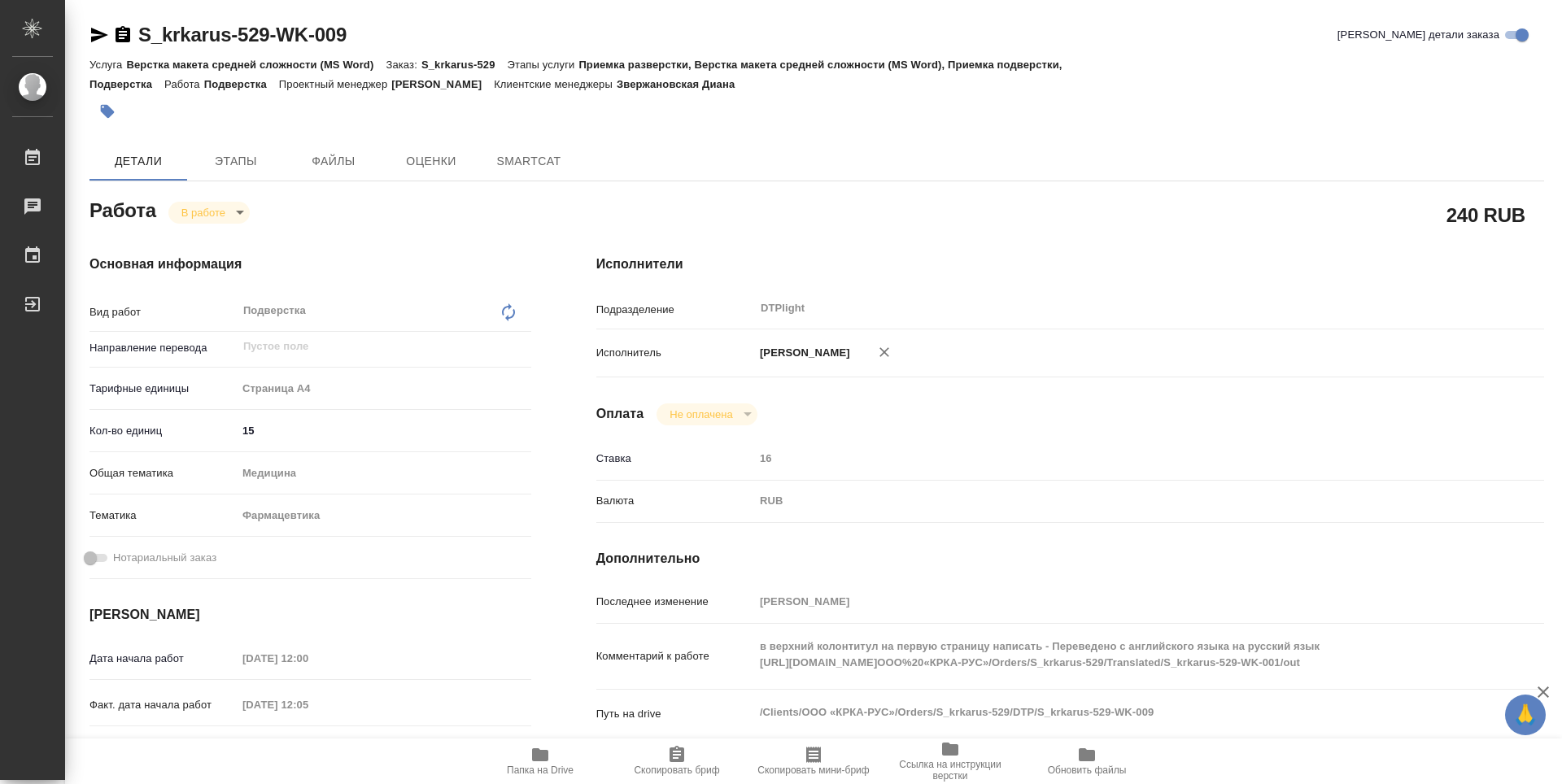
type textarea "x"
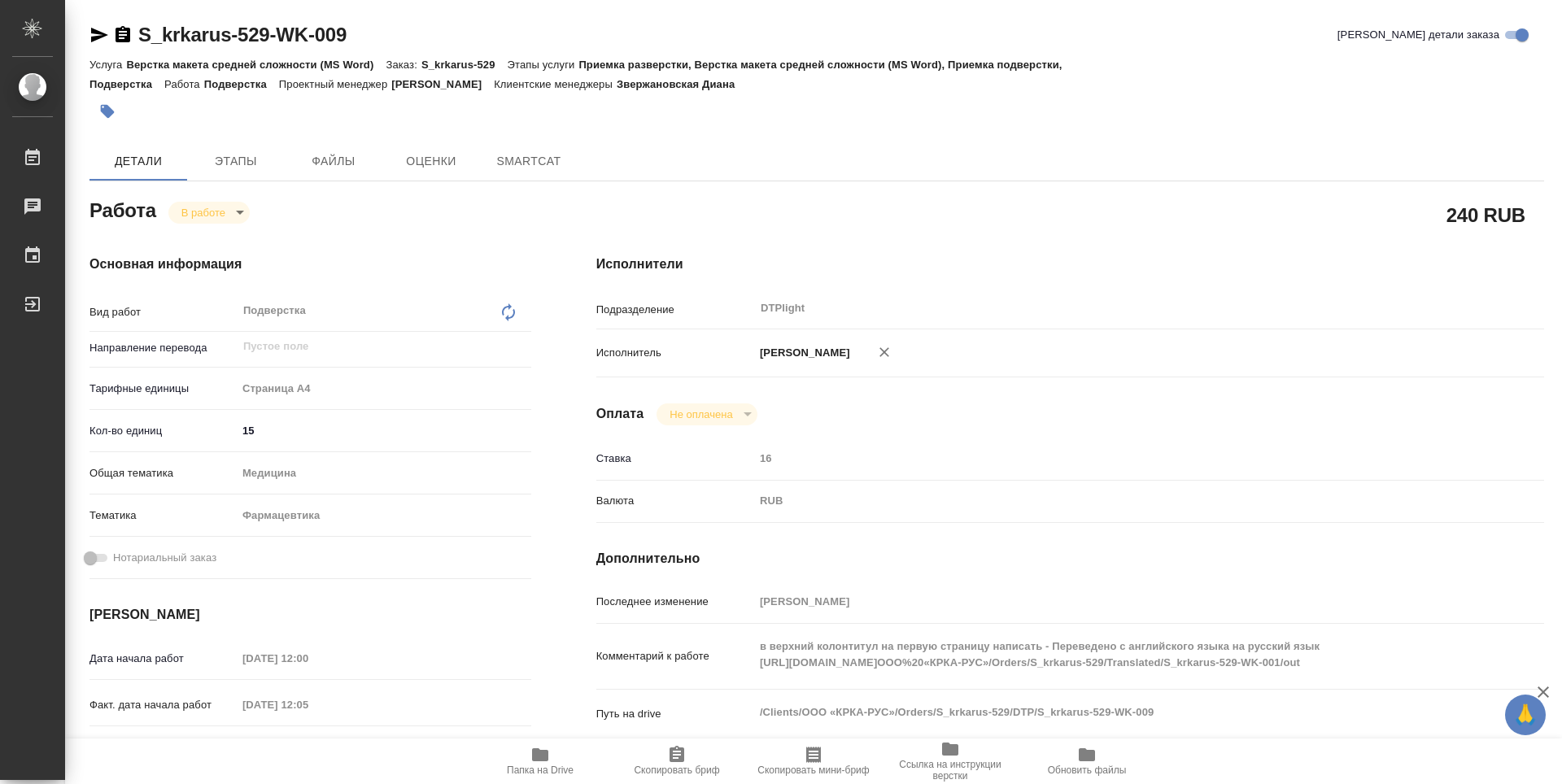
type textarea "x"
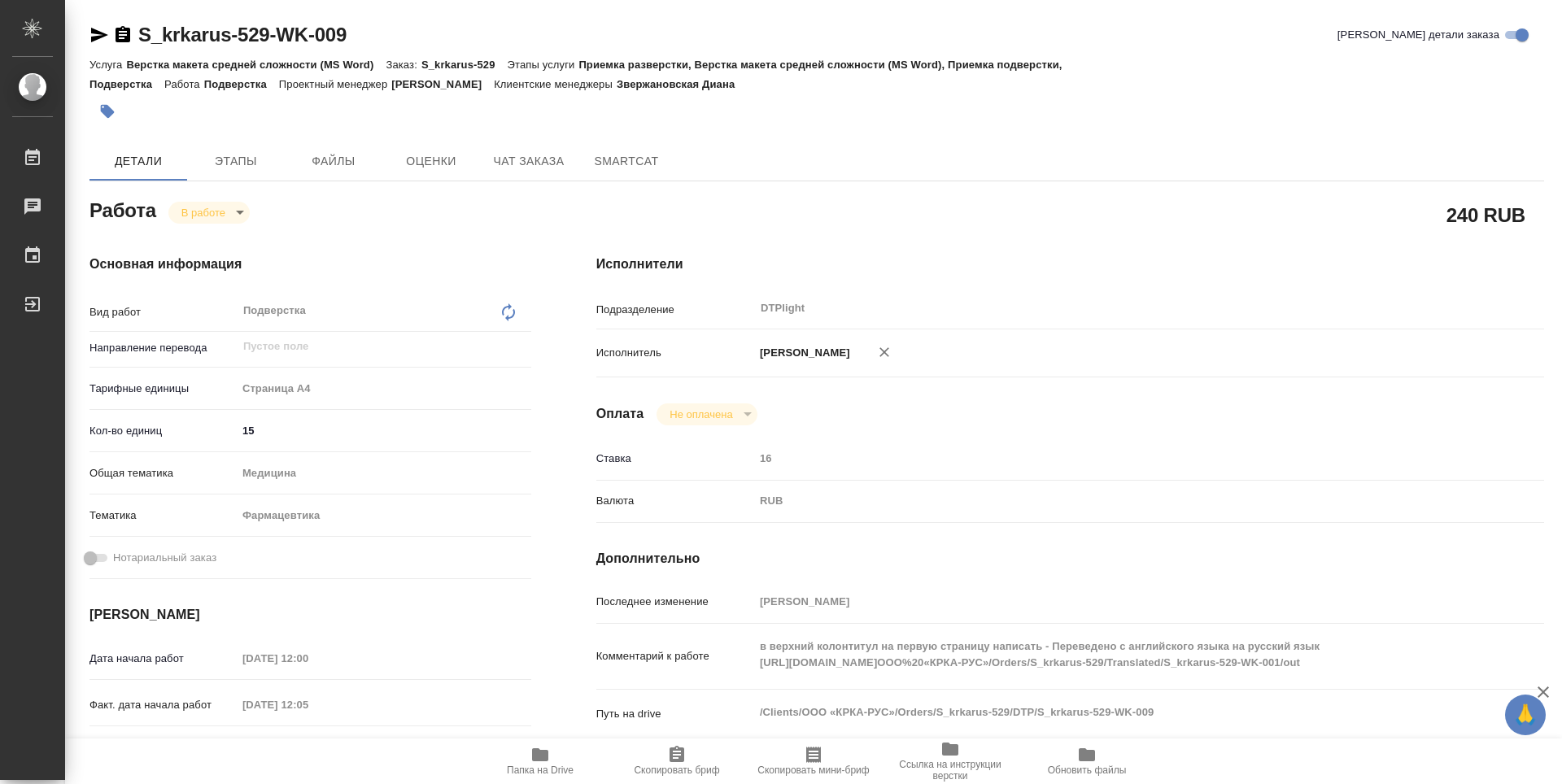
type textarea "x"
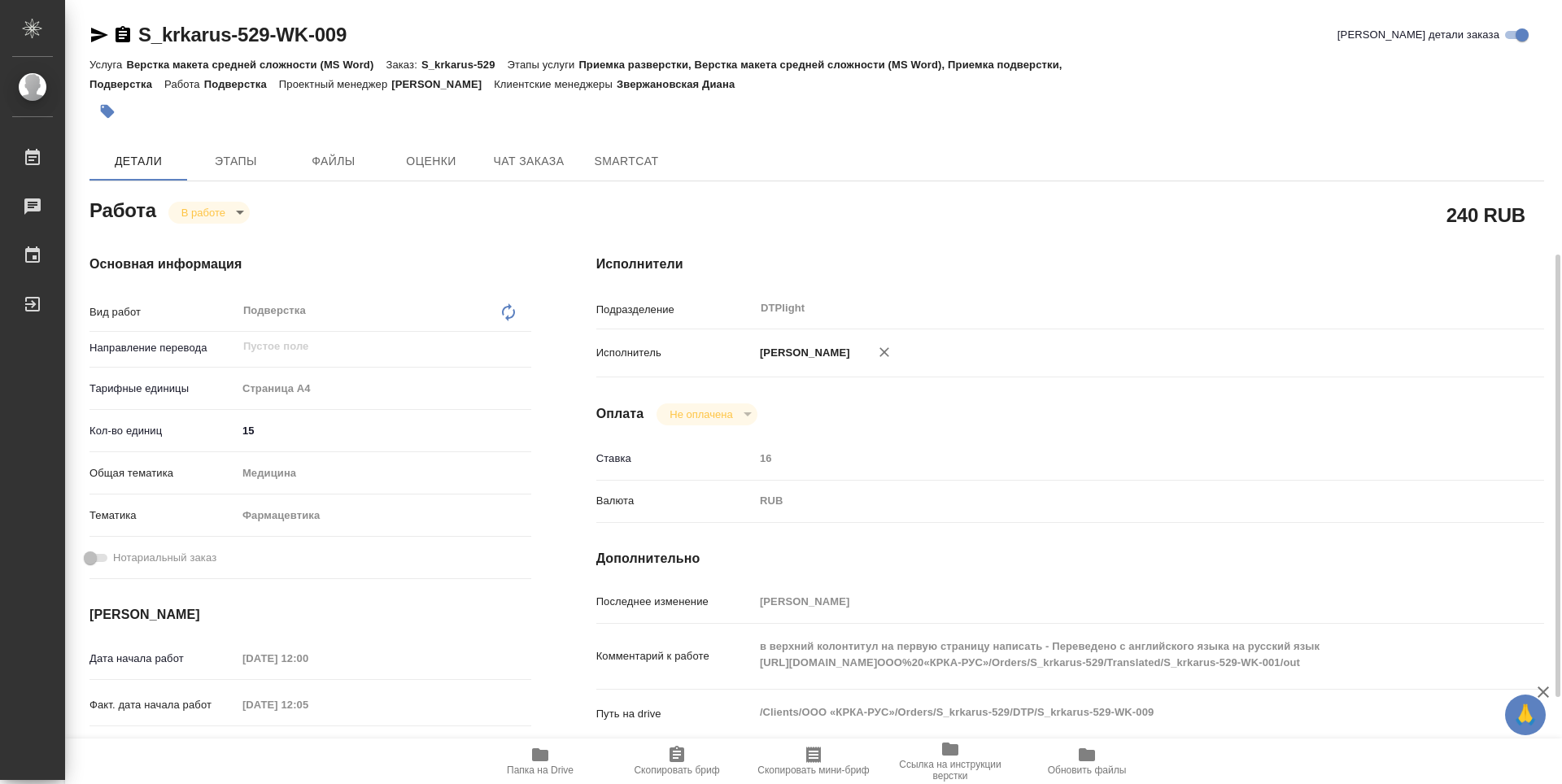
scroll to position [244, 0]
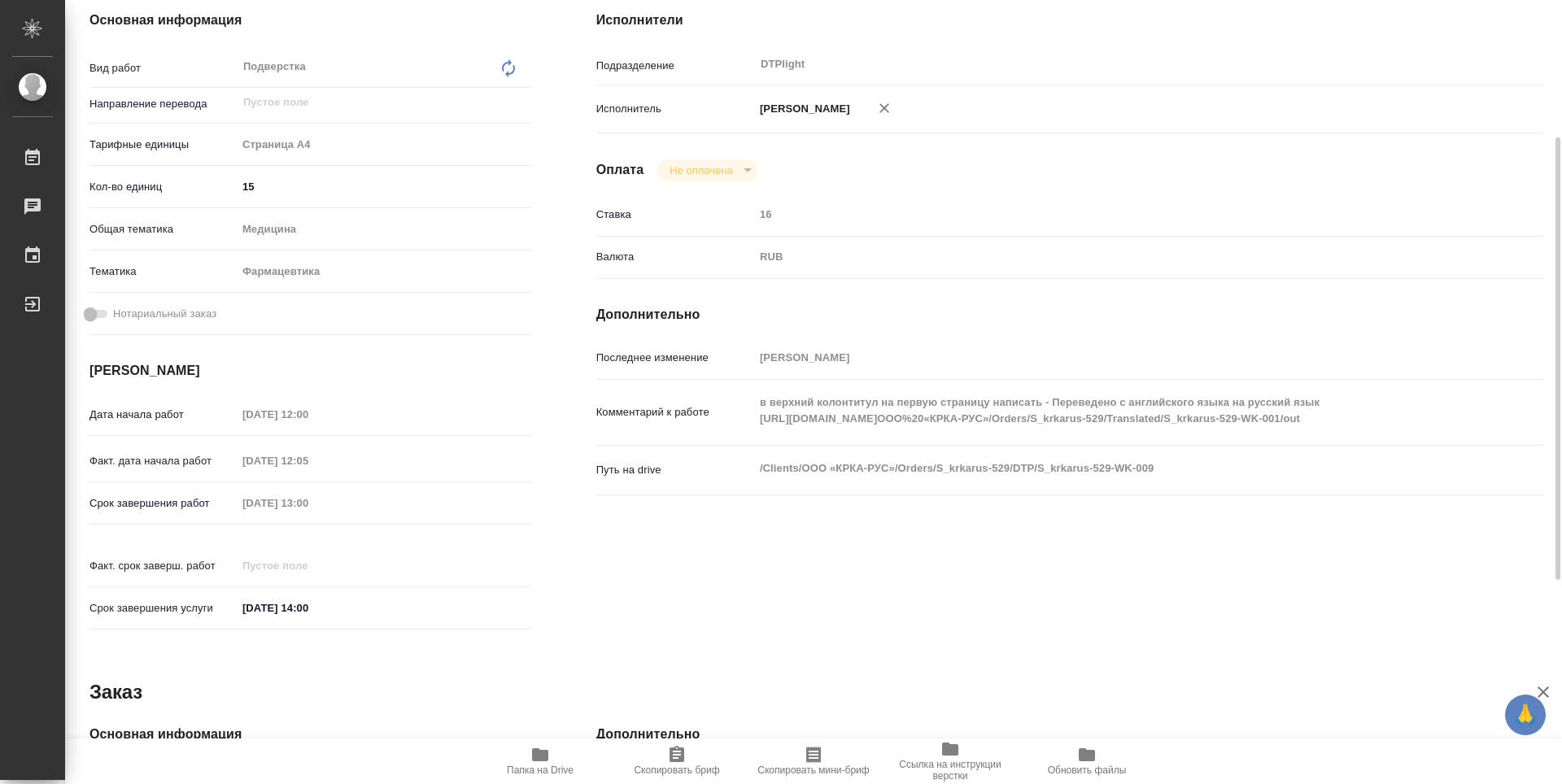
type textarea "x"
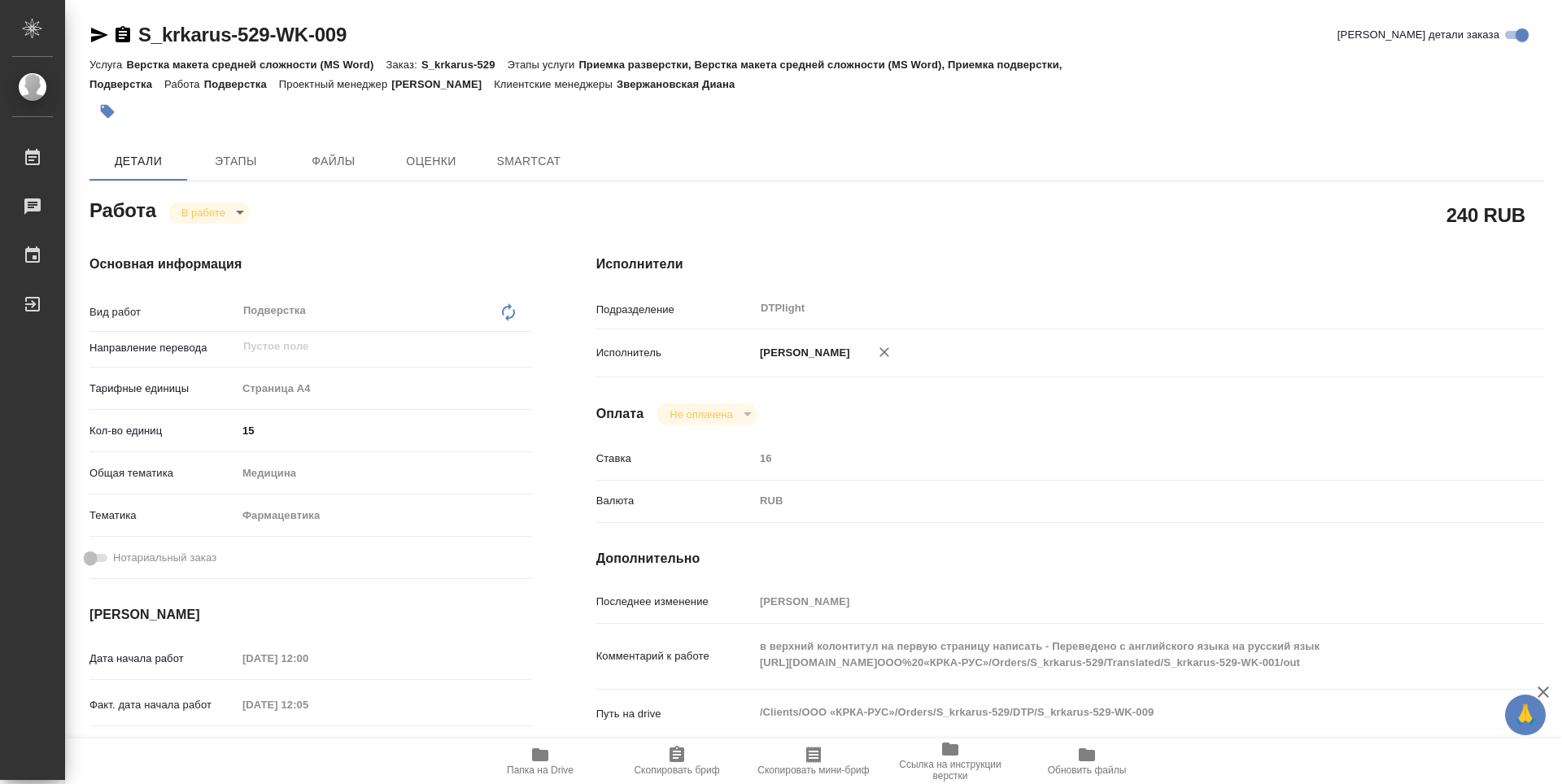
type textarea "x"
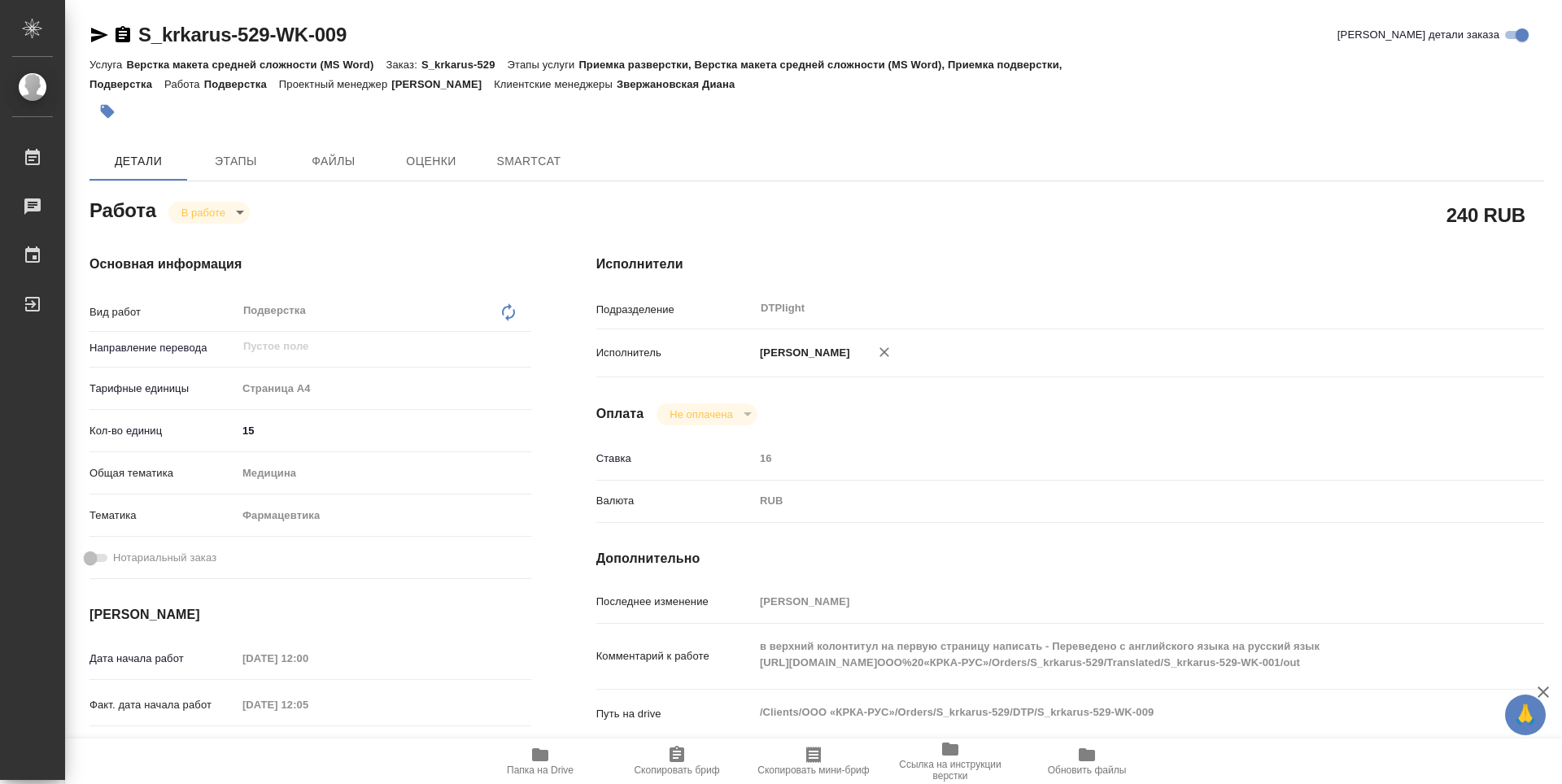
type textarea "x"
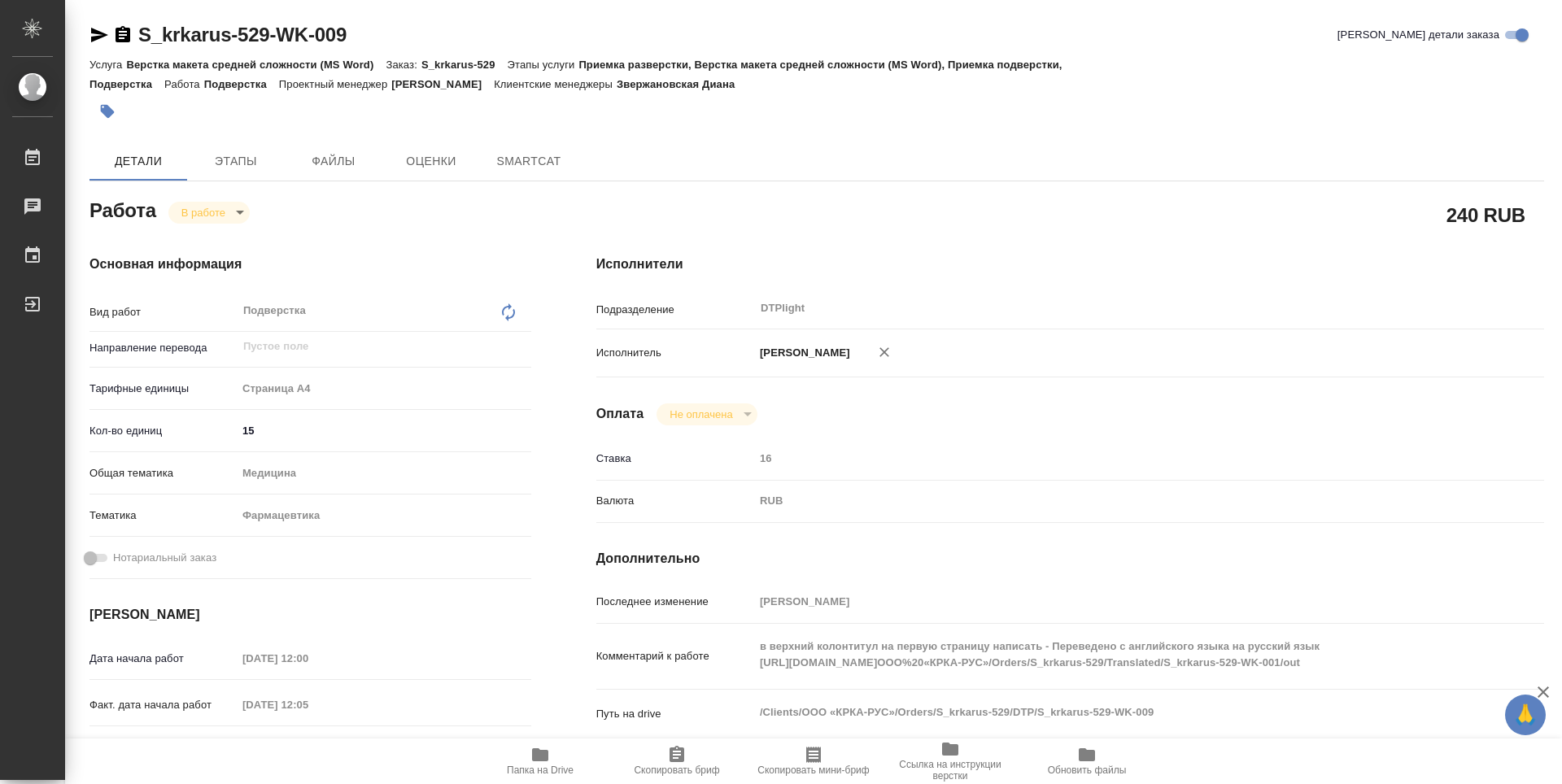
type textarea "x"
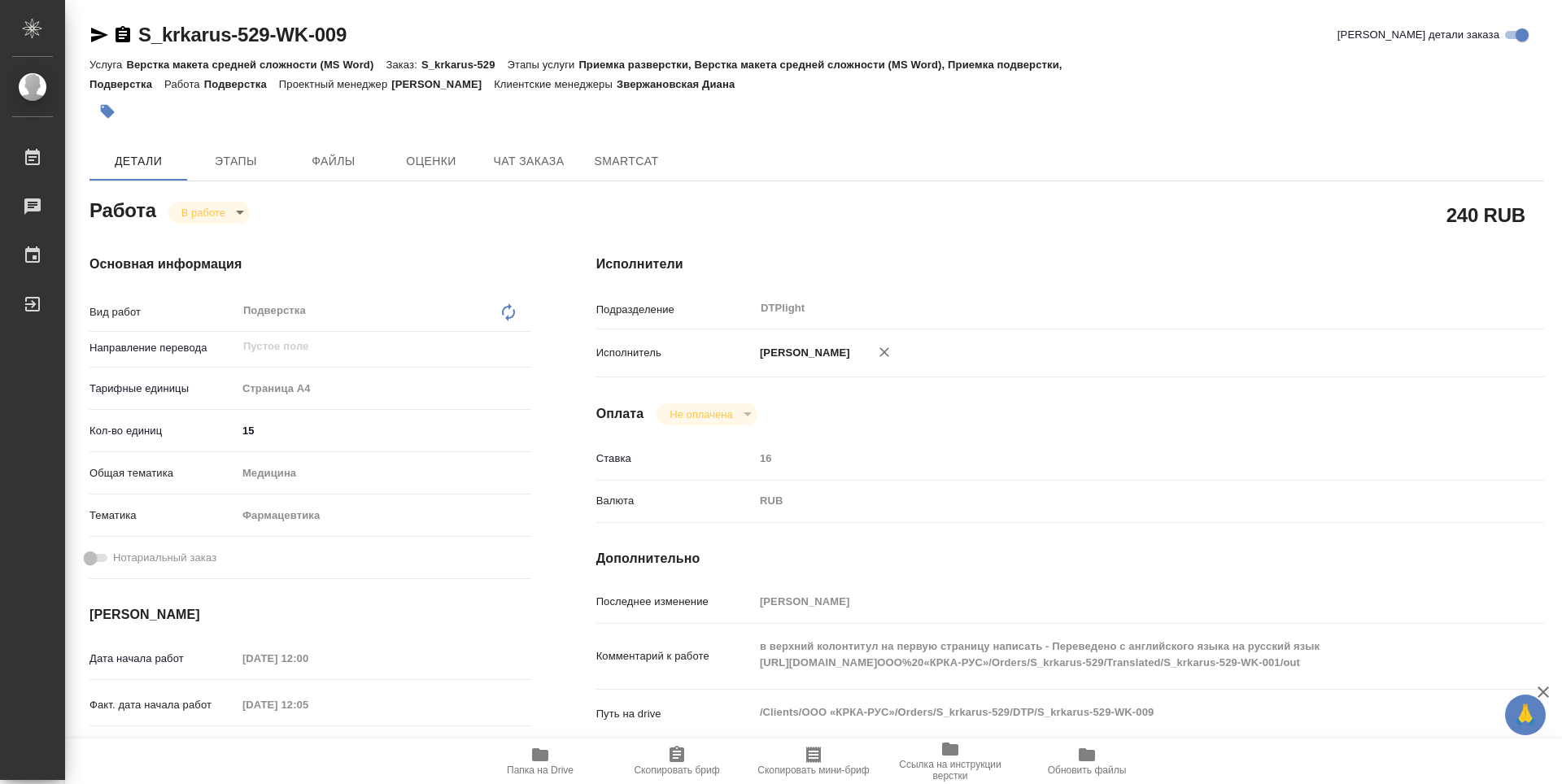
type textarea "x"
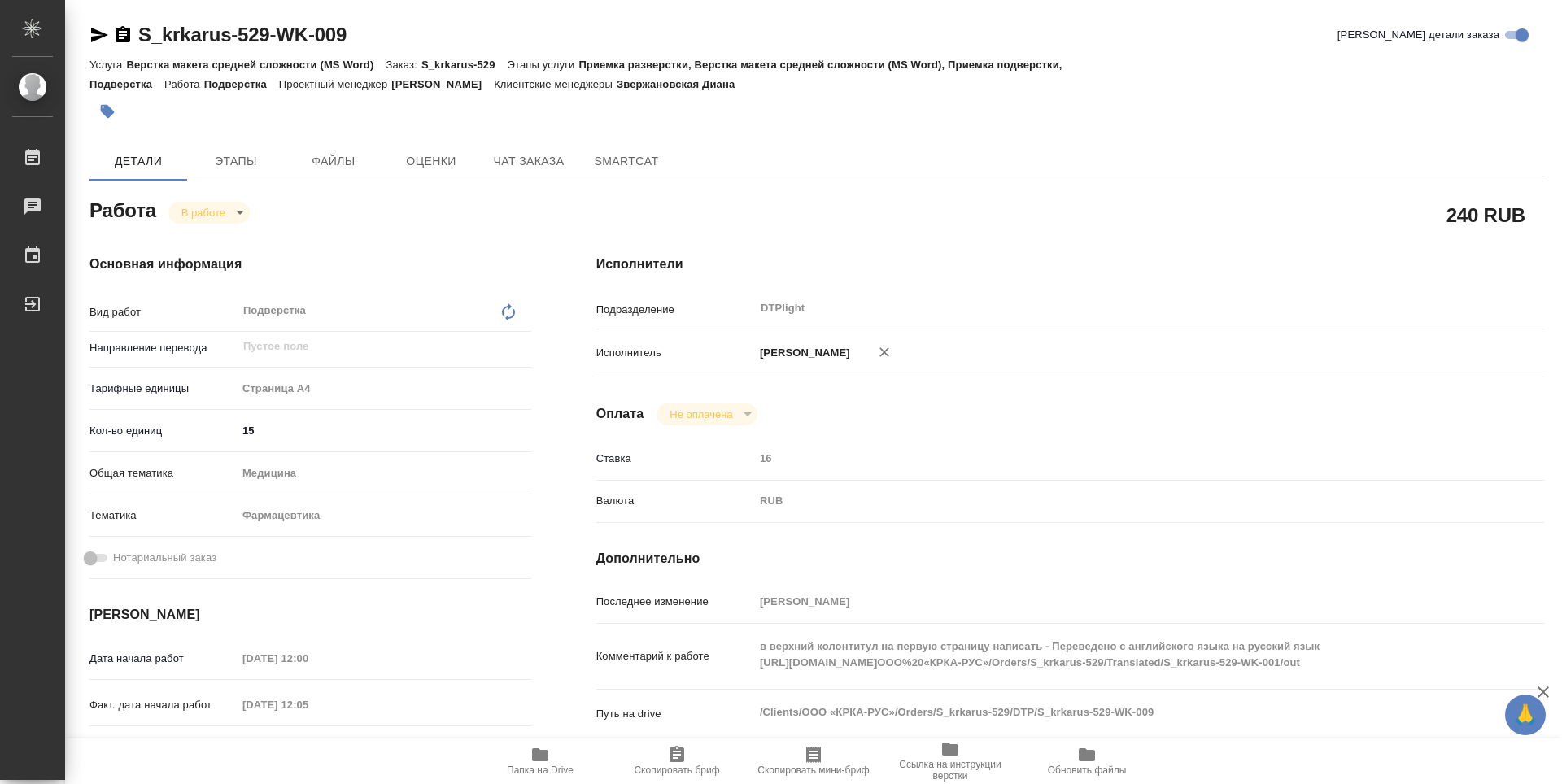
type textarea "x"
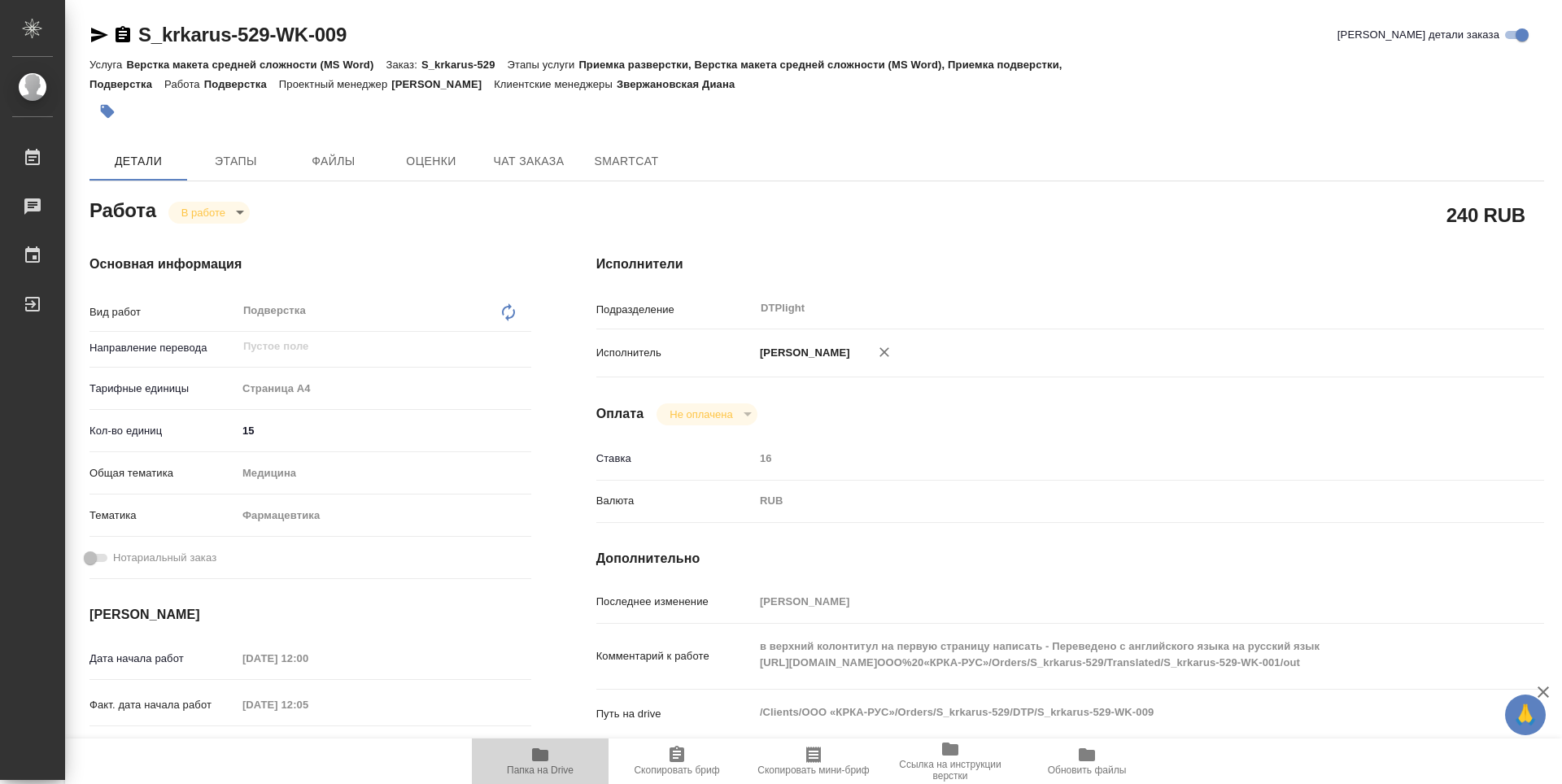
click at [532, 774] on span "Папка на Drive" at bounding box center [540, 769] width 67 height 11
click at [235, 203] on body "🙏 .cls-1 fill:#fff; AWATERA Guselnikov Roman Работы 0 Чаты График Выйти S_krkar…" at bounding box center [781, 392] width 1562 height 784
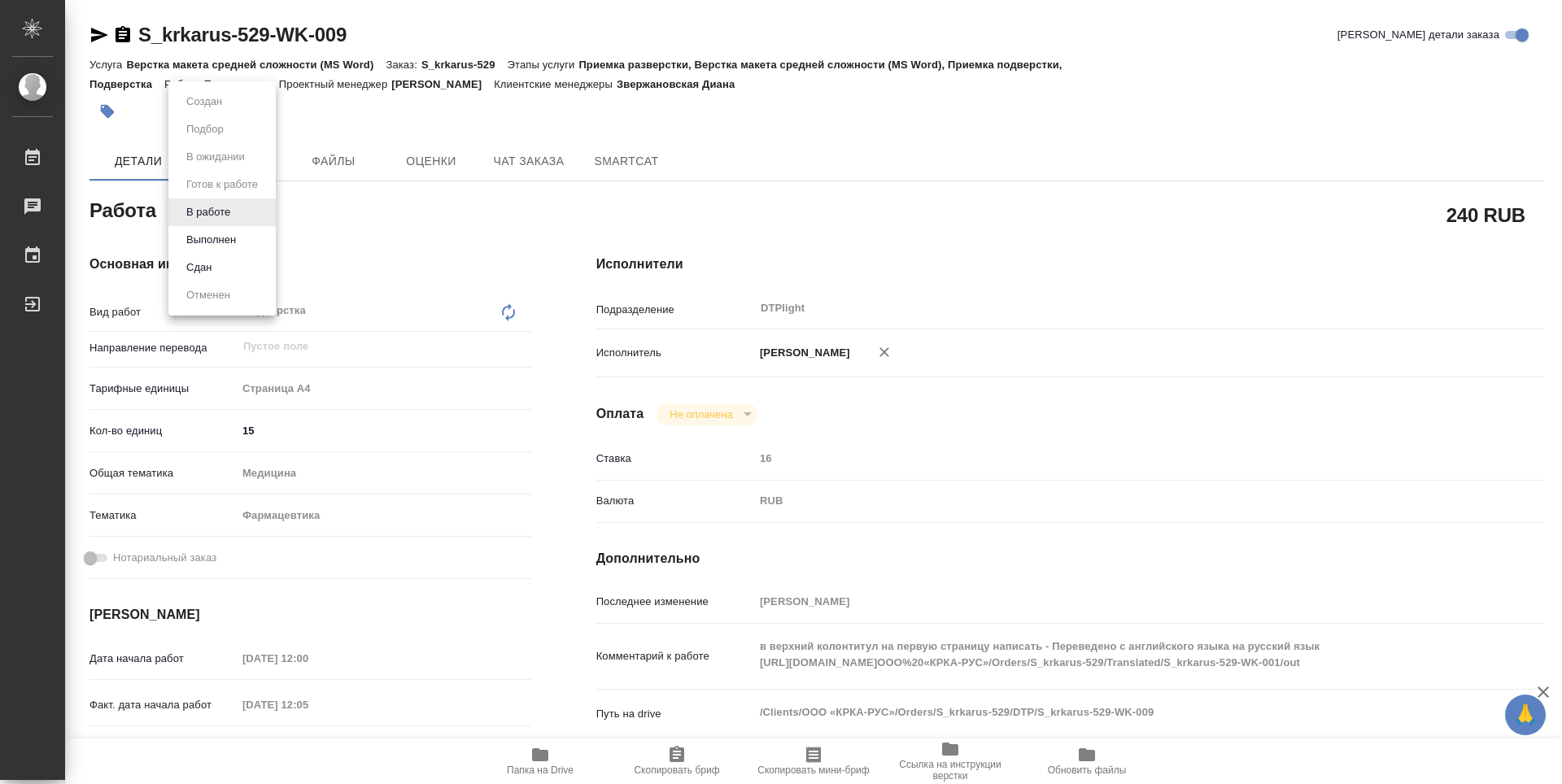
click at [228, 244] on button "Выполнен" at bounding box center [211, 239] width 59 height 18
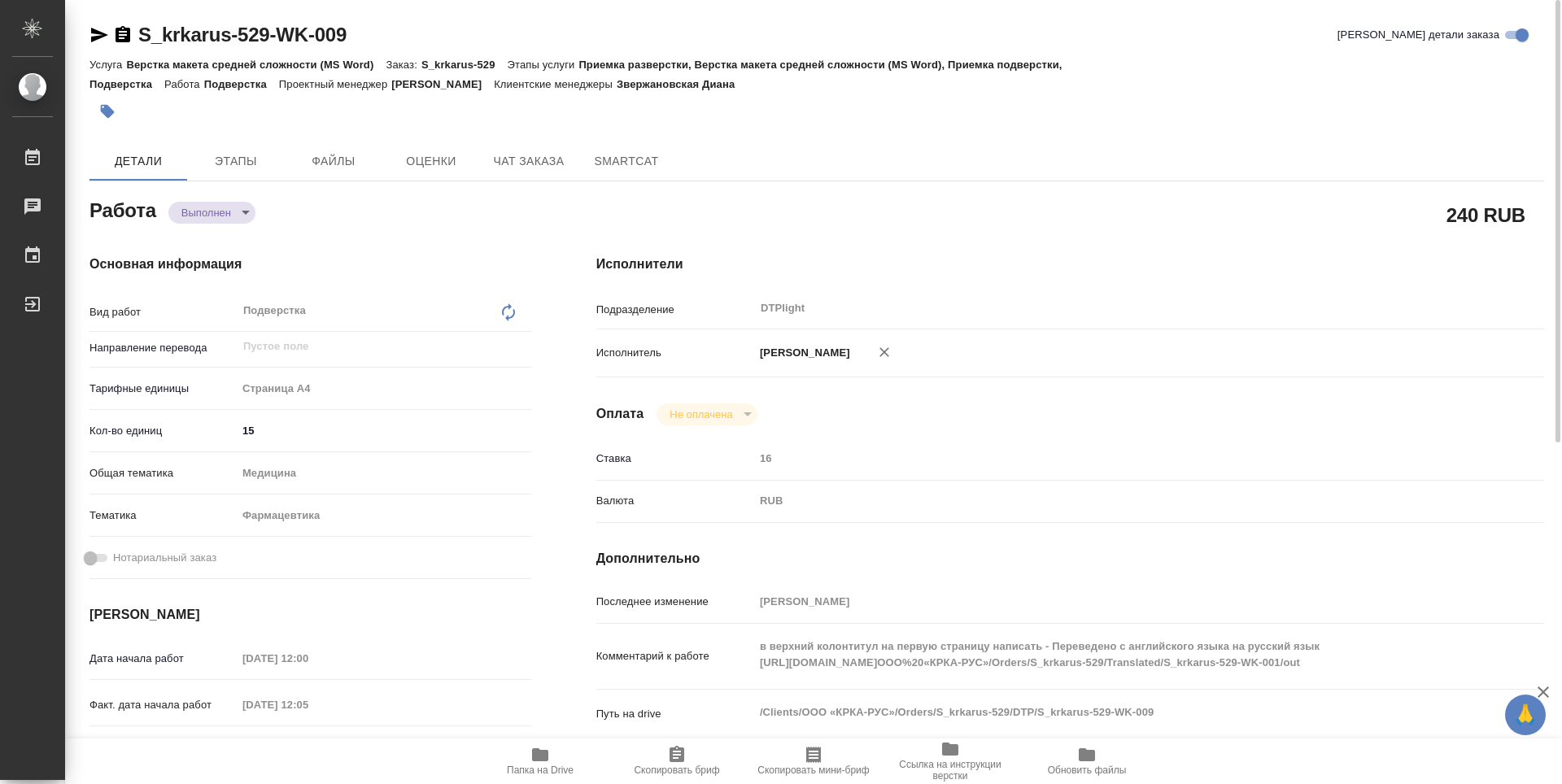
type textarea "x"
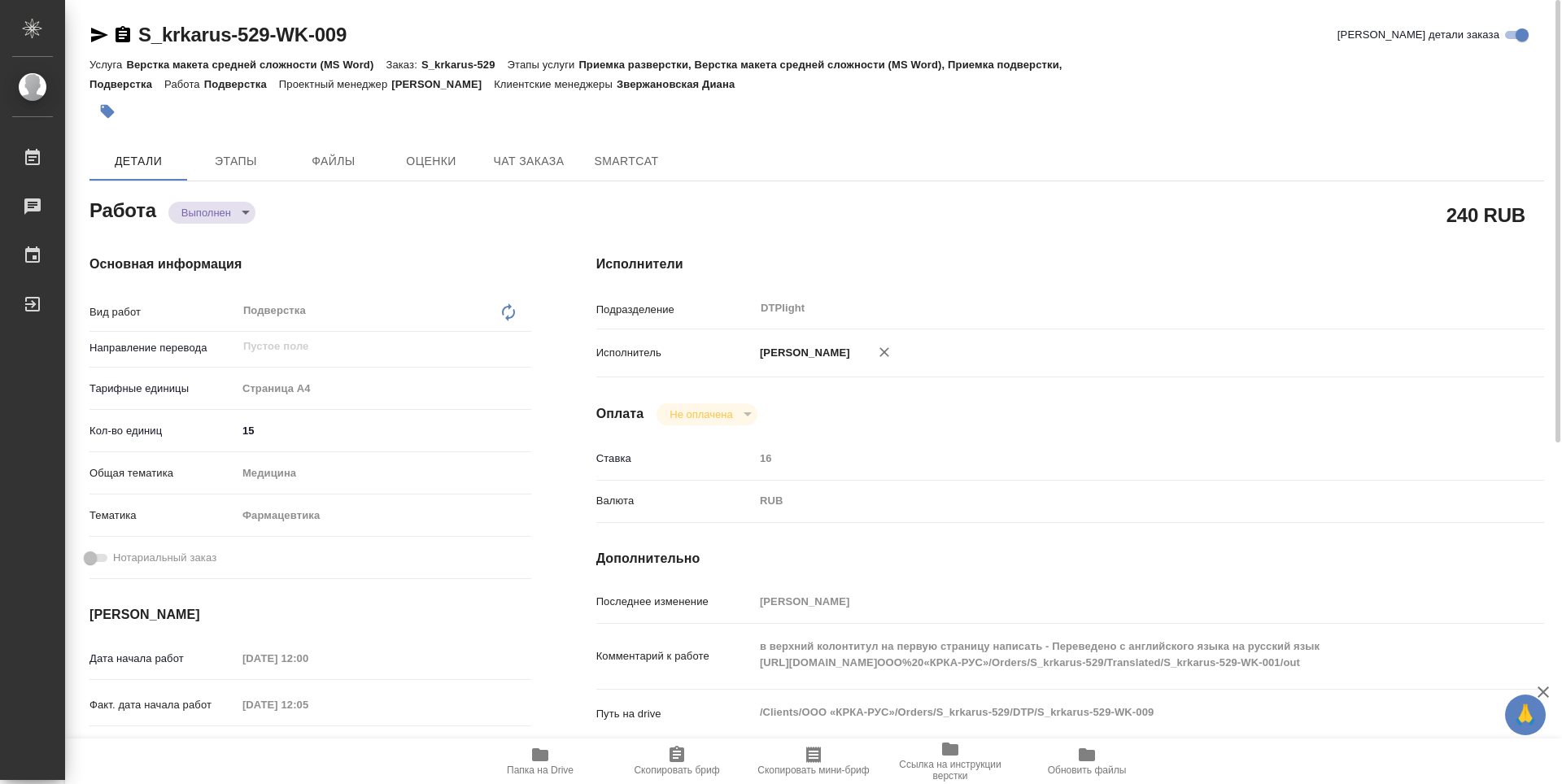
type textarea "x"
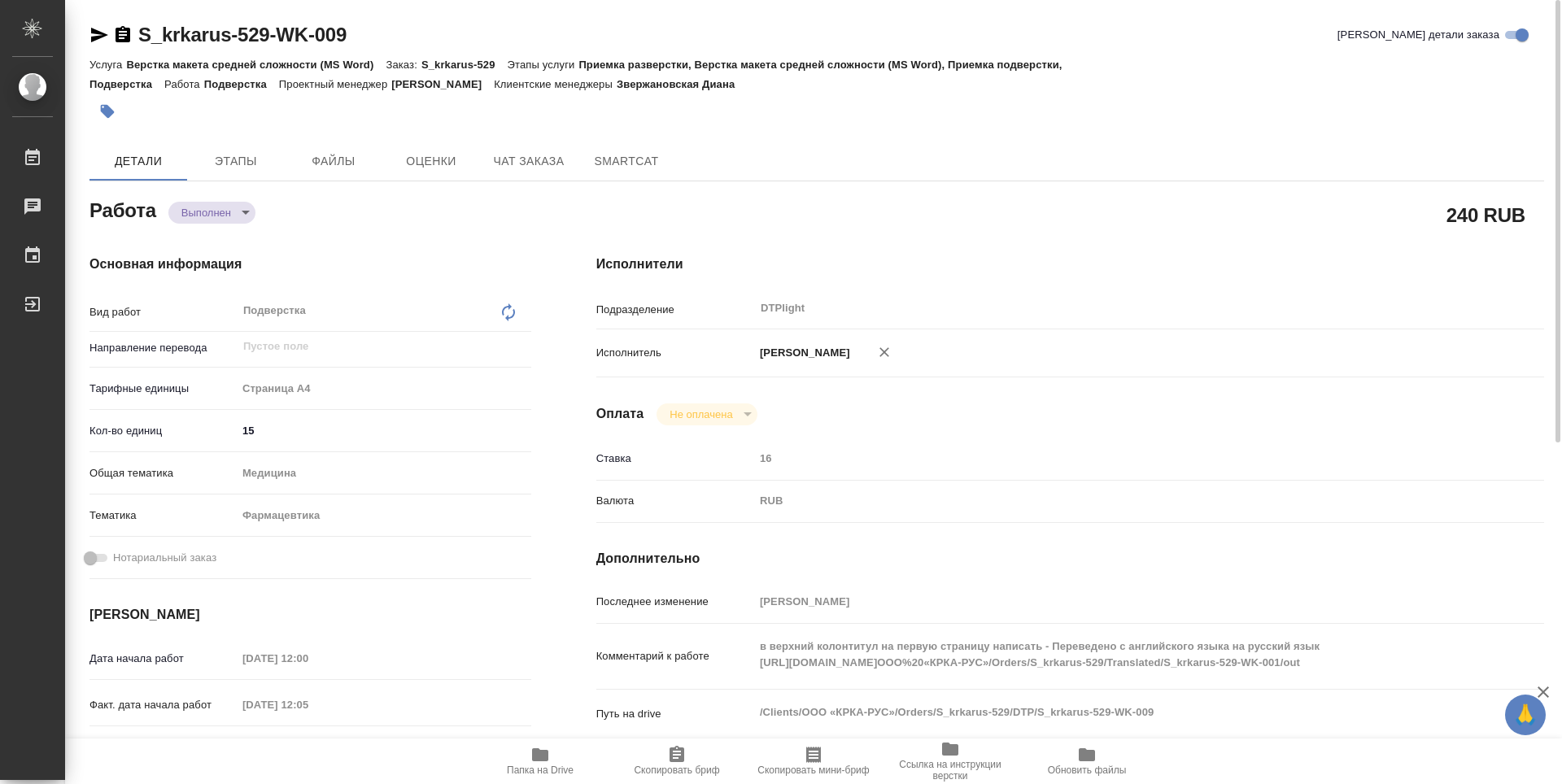
click at [126, 40] on icon "button" at bounding box center [122, 34] width 15 height 16
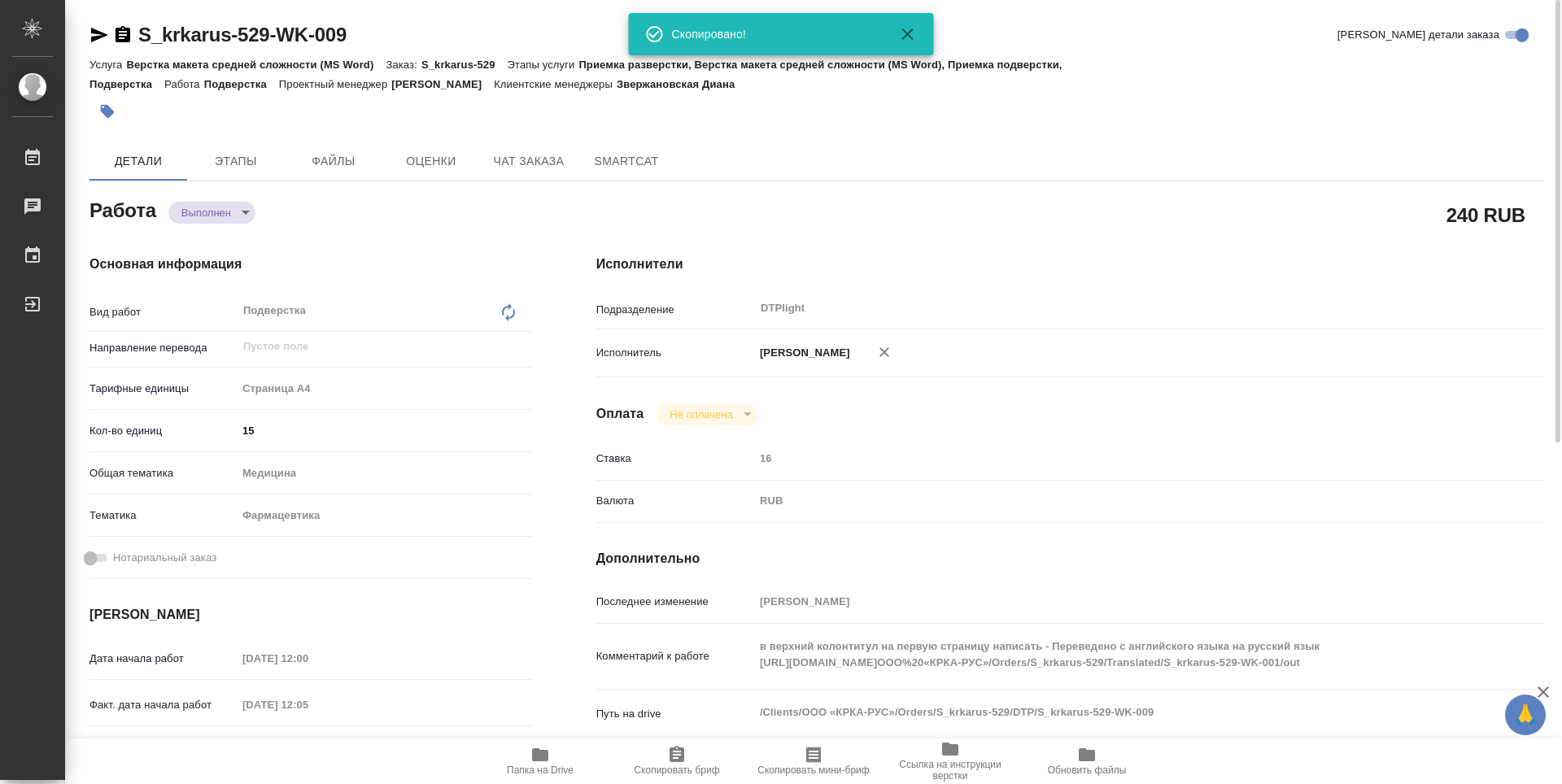
type textarea "x"
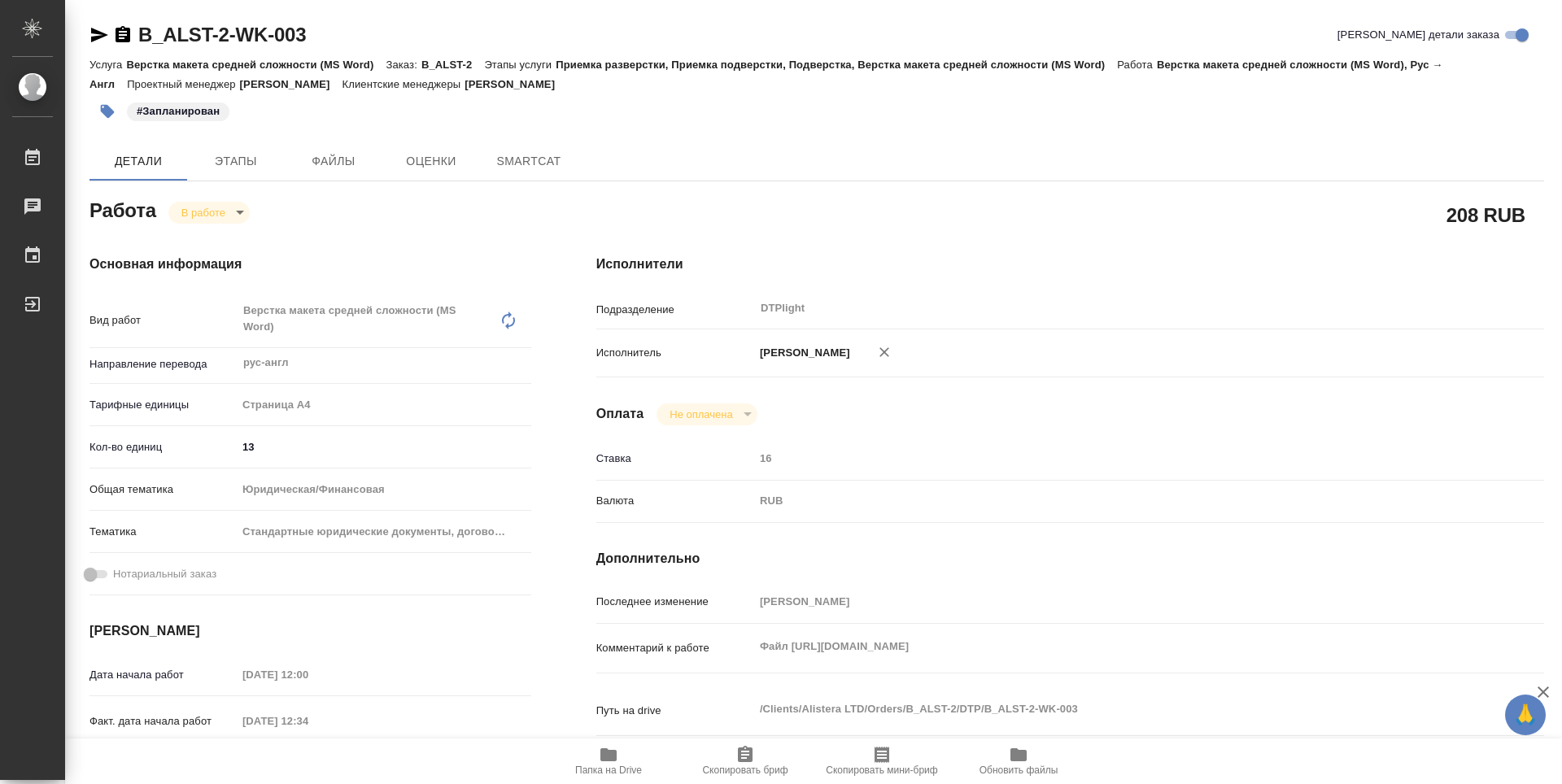
type textarea "x"
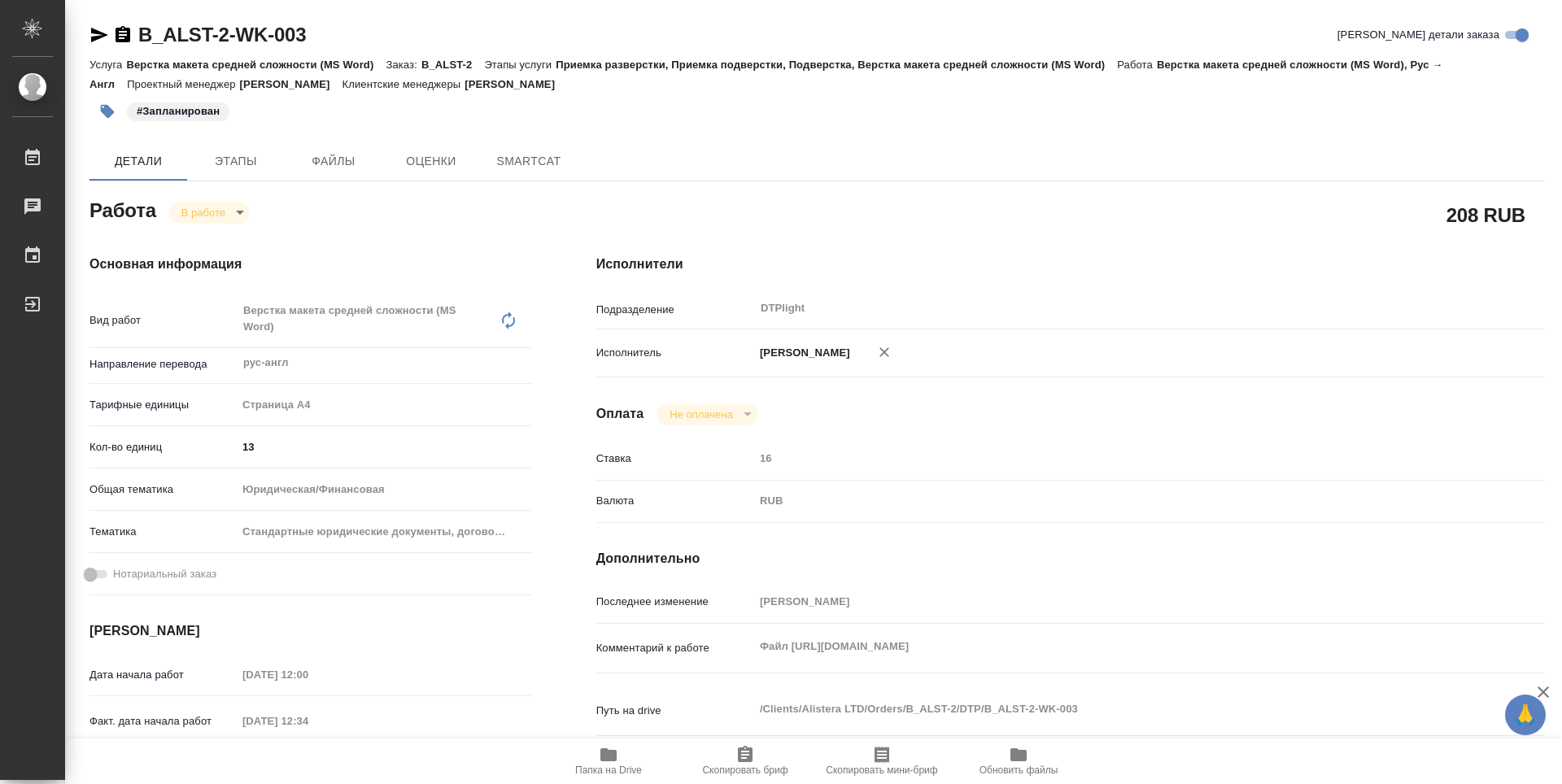
type textarea "x"
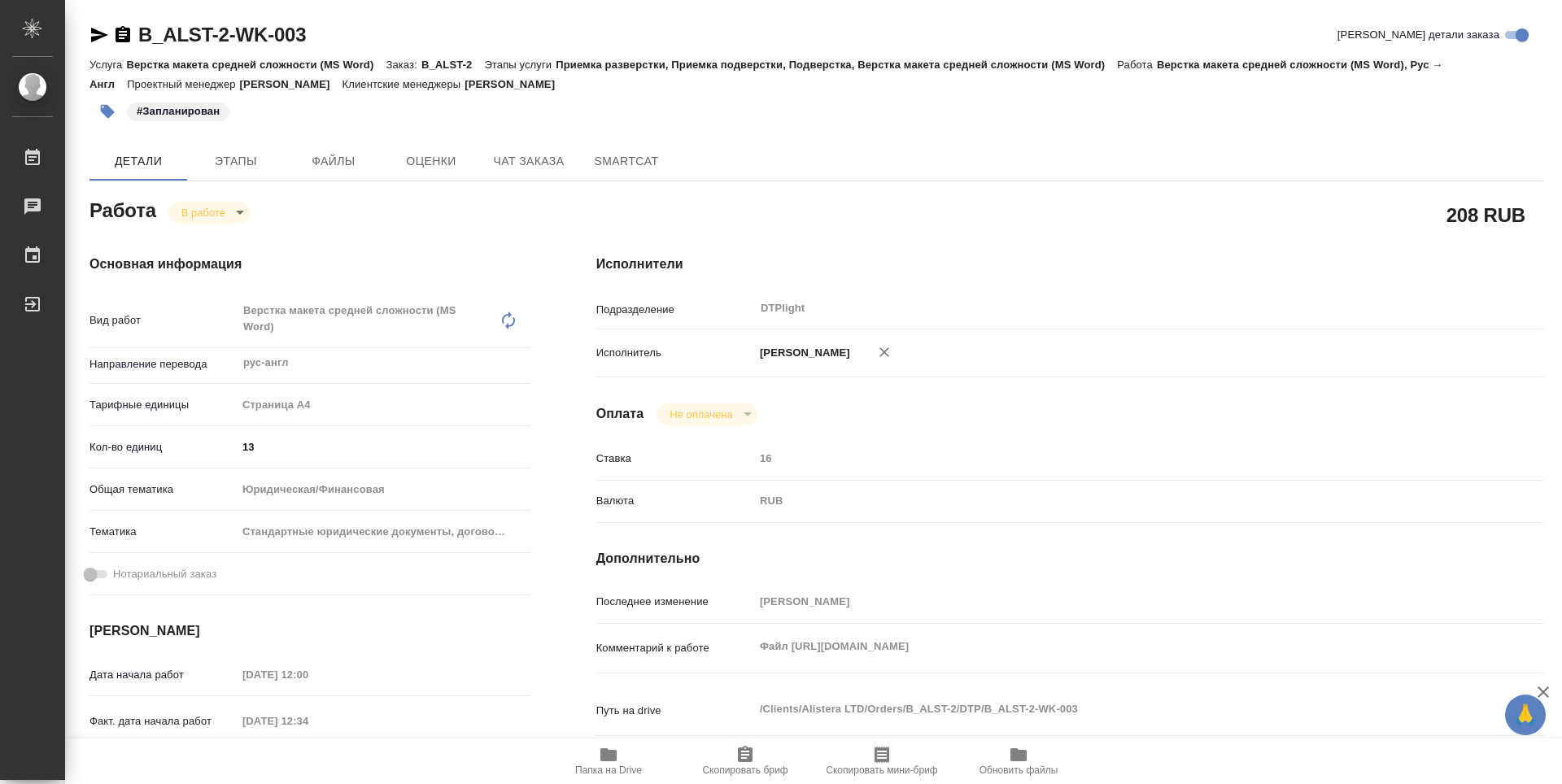
type textarea "x"
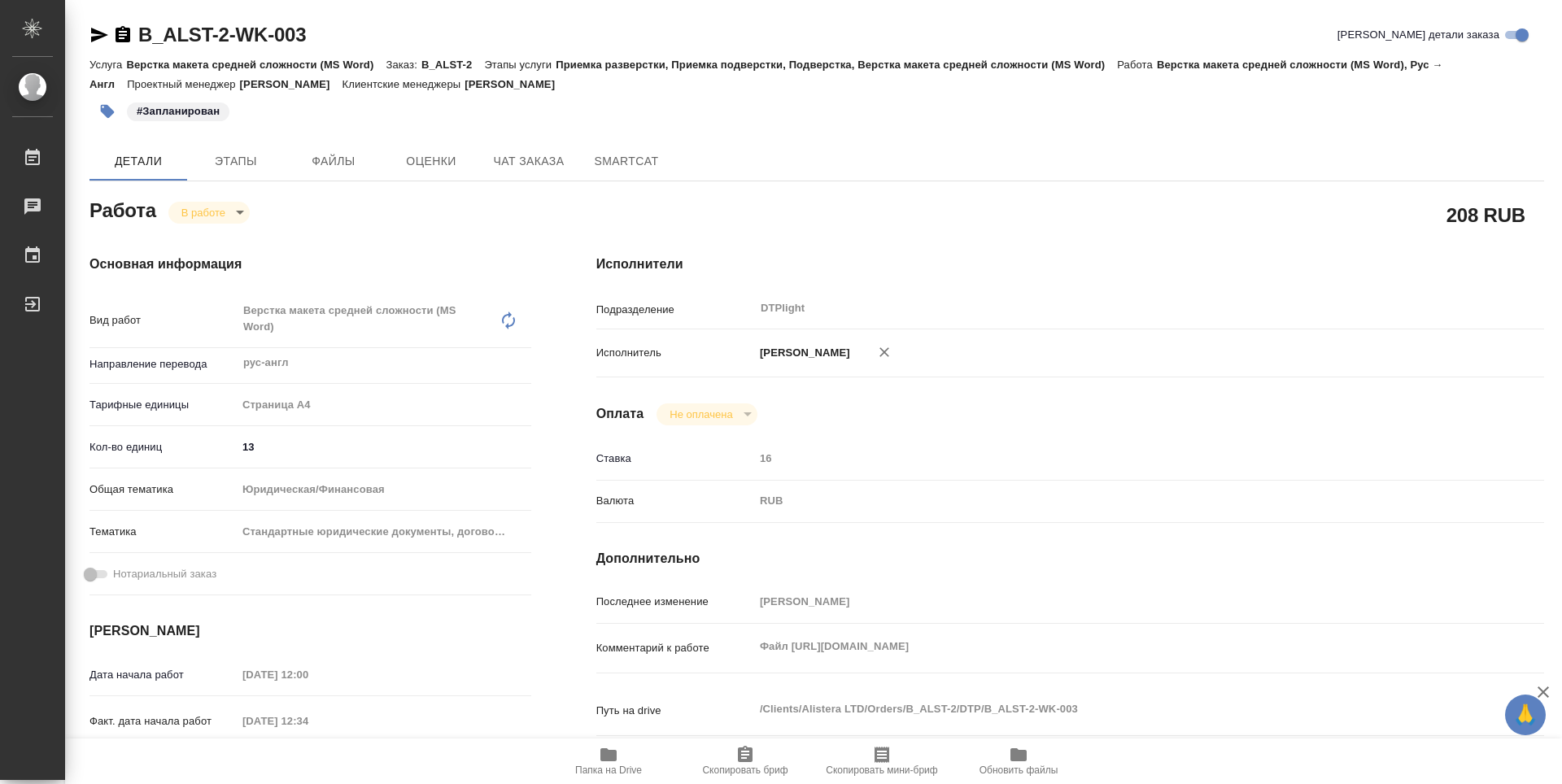
click at [732, 643] on div "Комментарий к работе [PERSON_NAME] [URL][DOMAIN_NAME] x" at bounding box center [1070, 647] width 948 height 36
type textarea "x"
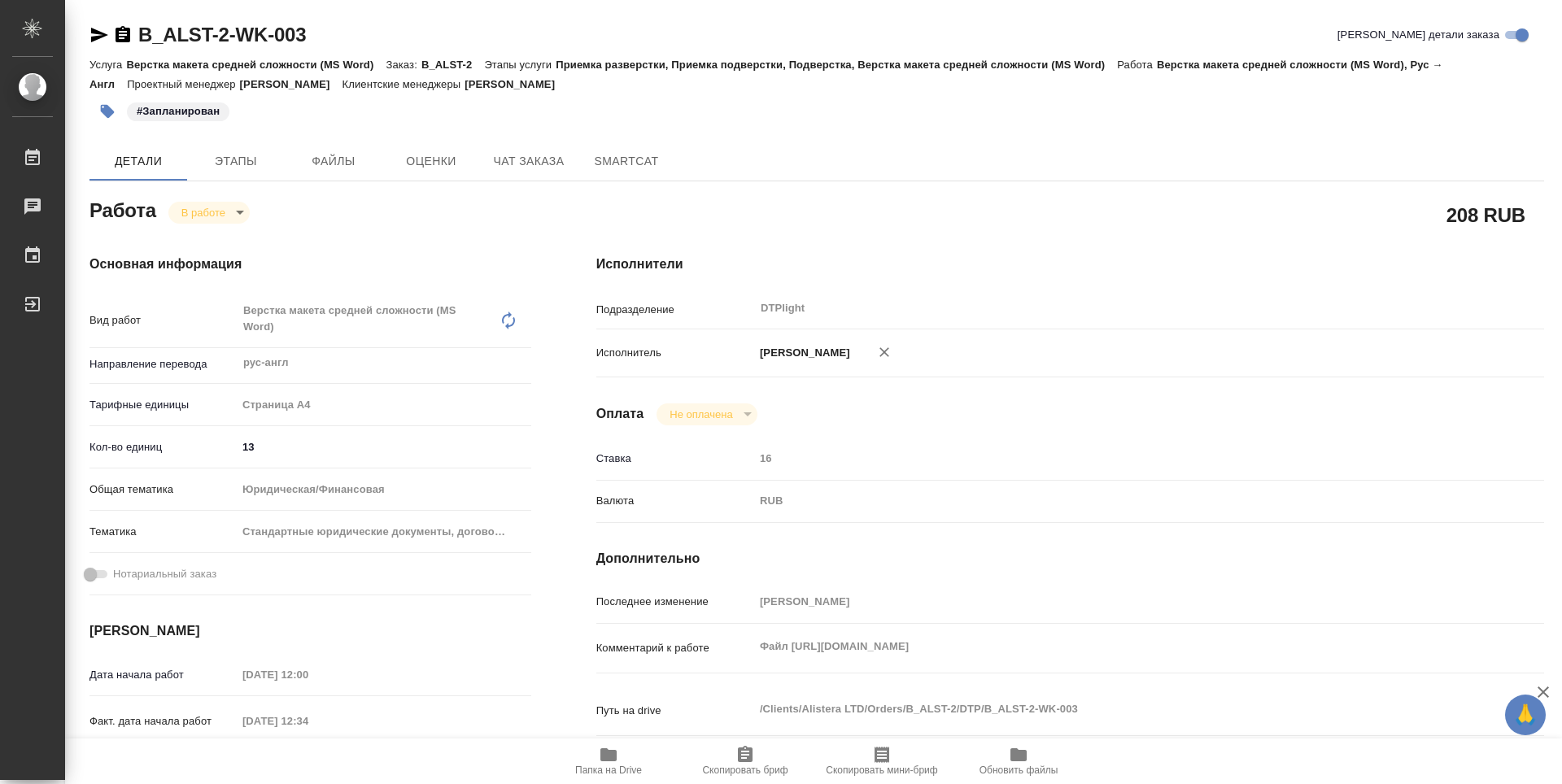
type textarea "x"
click at [603, 750] on icon "button" at bounding box center [608, 754] width 16 height 13
click at [129, 37] on icon "button" at bounding box center [122, 34] width 15 height 16
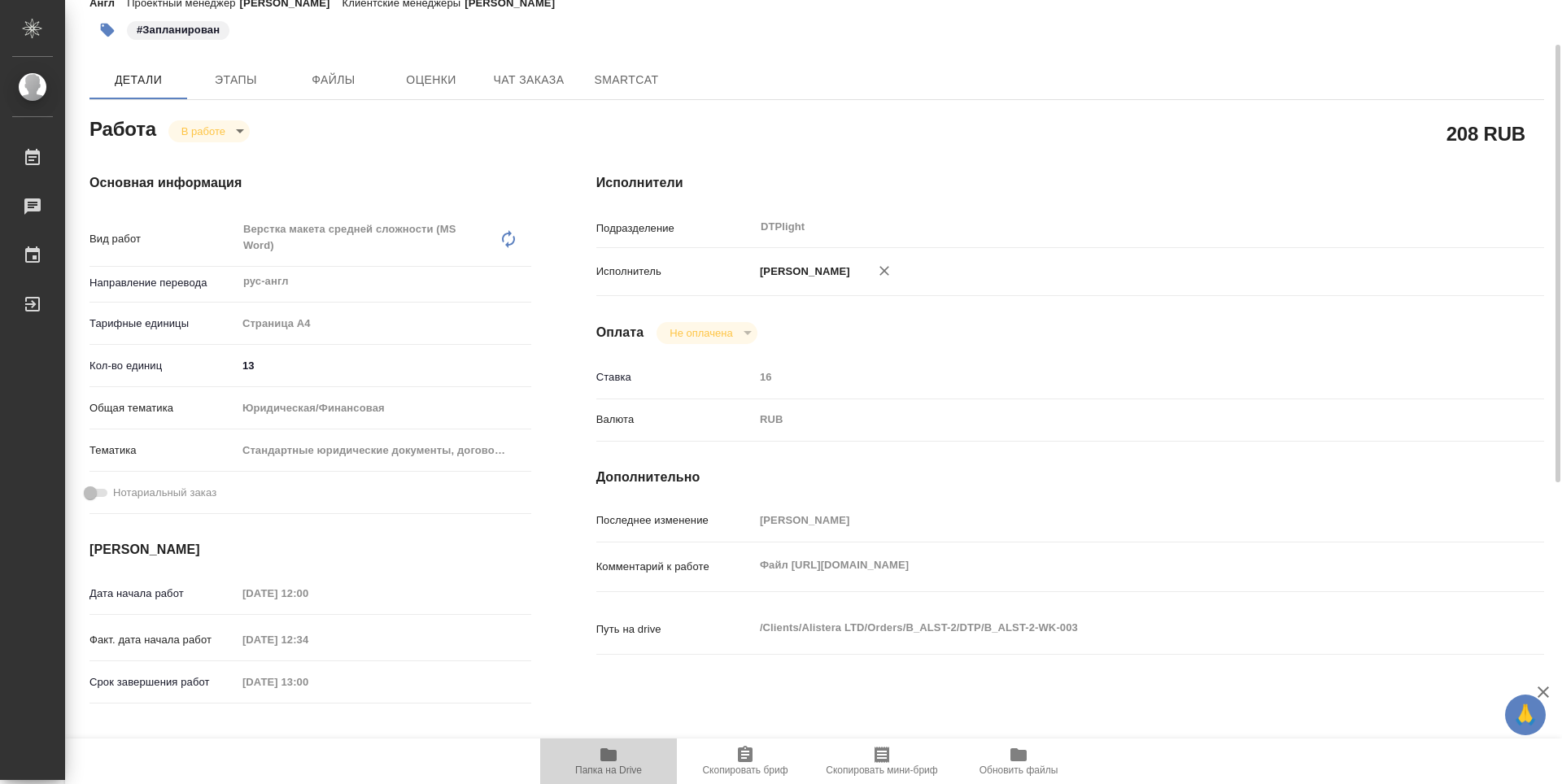
click at [595, 752] on span "Папка на Drive" at bounding box center [608, 761] width 117 height 31
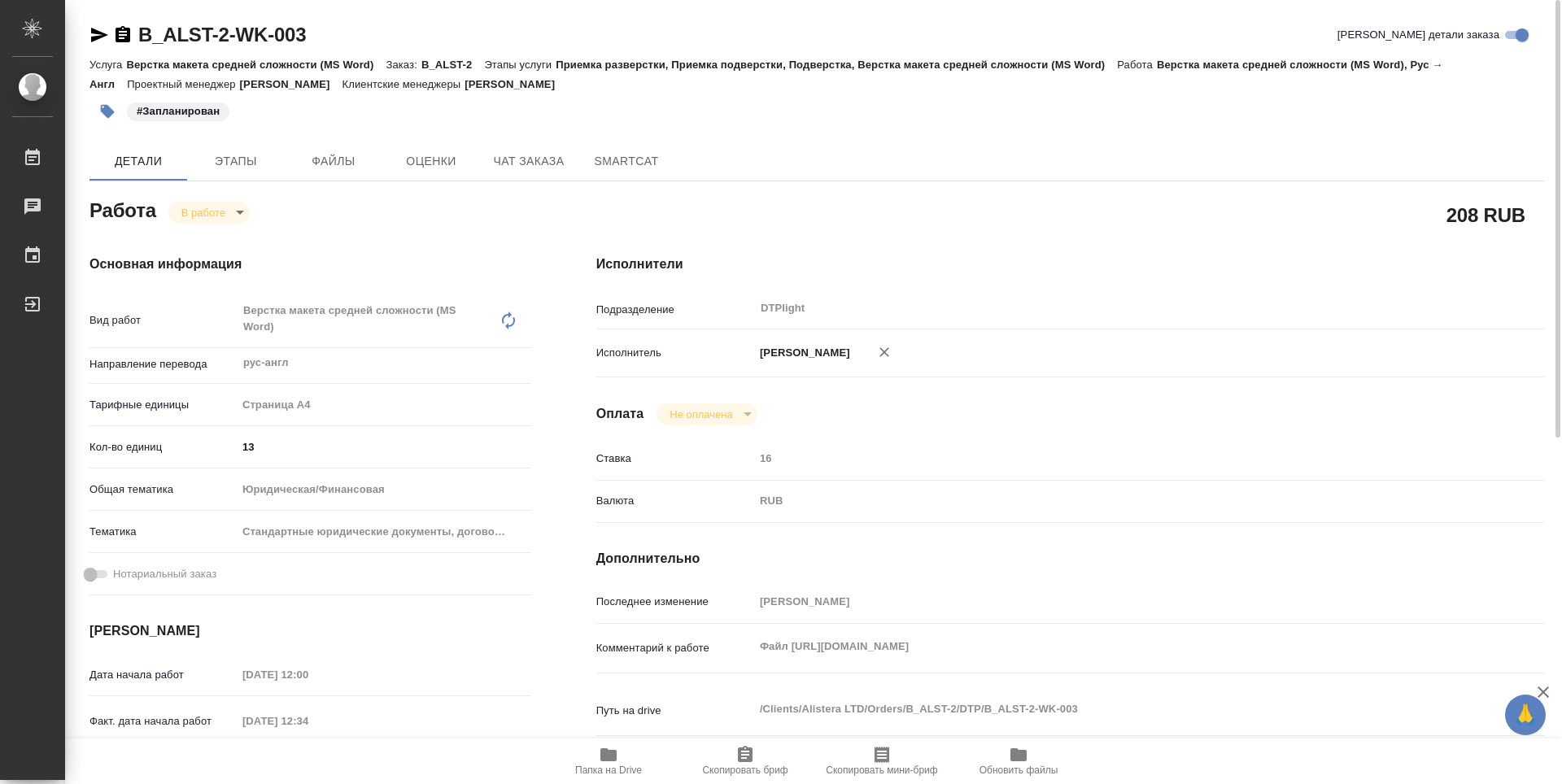
click at [235, 218] on body "🙏 .cls-1 fill:#fff; AWATERA Guselnikov Roman Работы 0 Чаты График Выйти B_ALST-…" at bounding box center [781, 392] width 1562 height 784
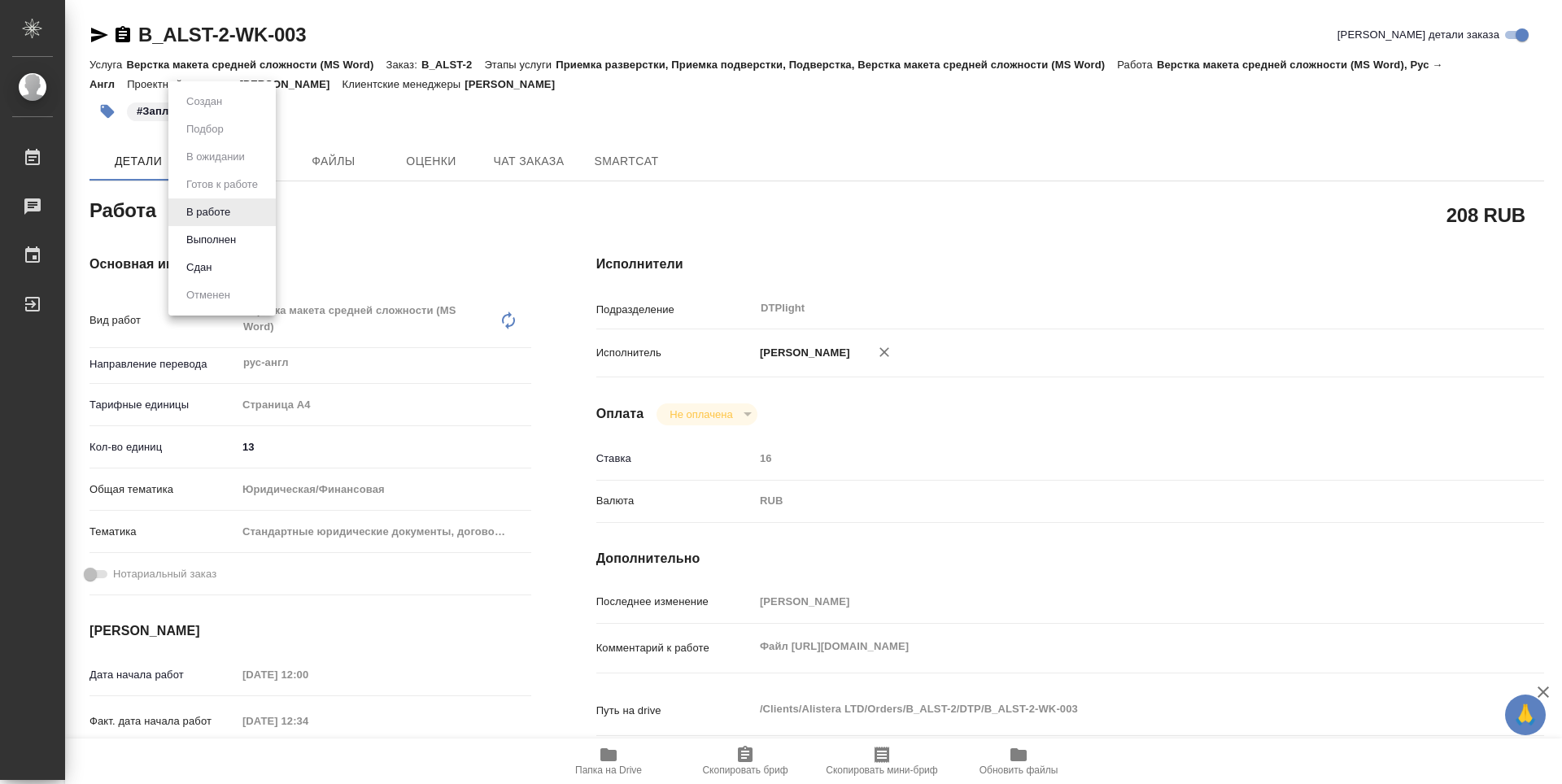
click at [220, 244] on button "Выполнен" at bounding box center [211, 239] width 59 height 18
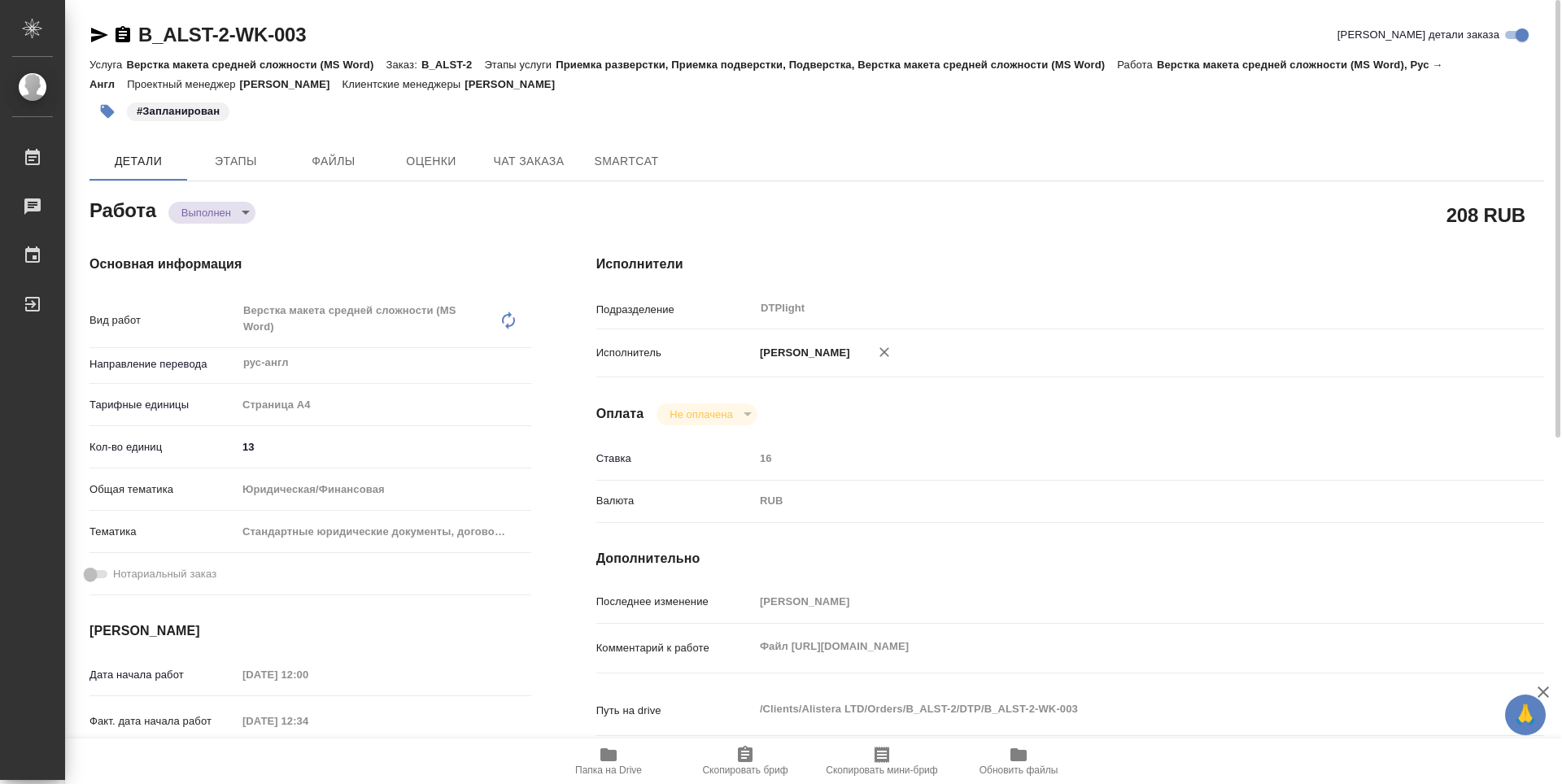
type textarea "x"
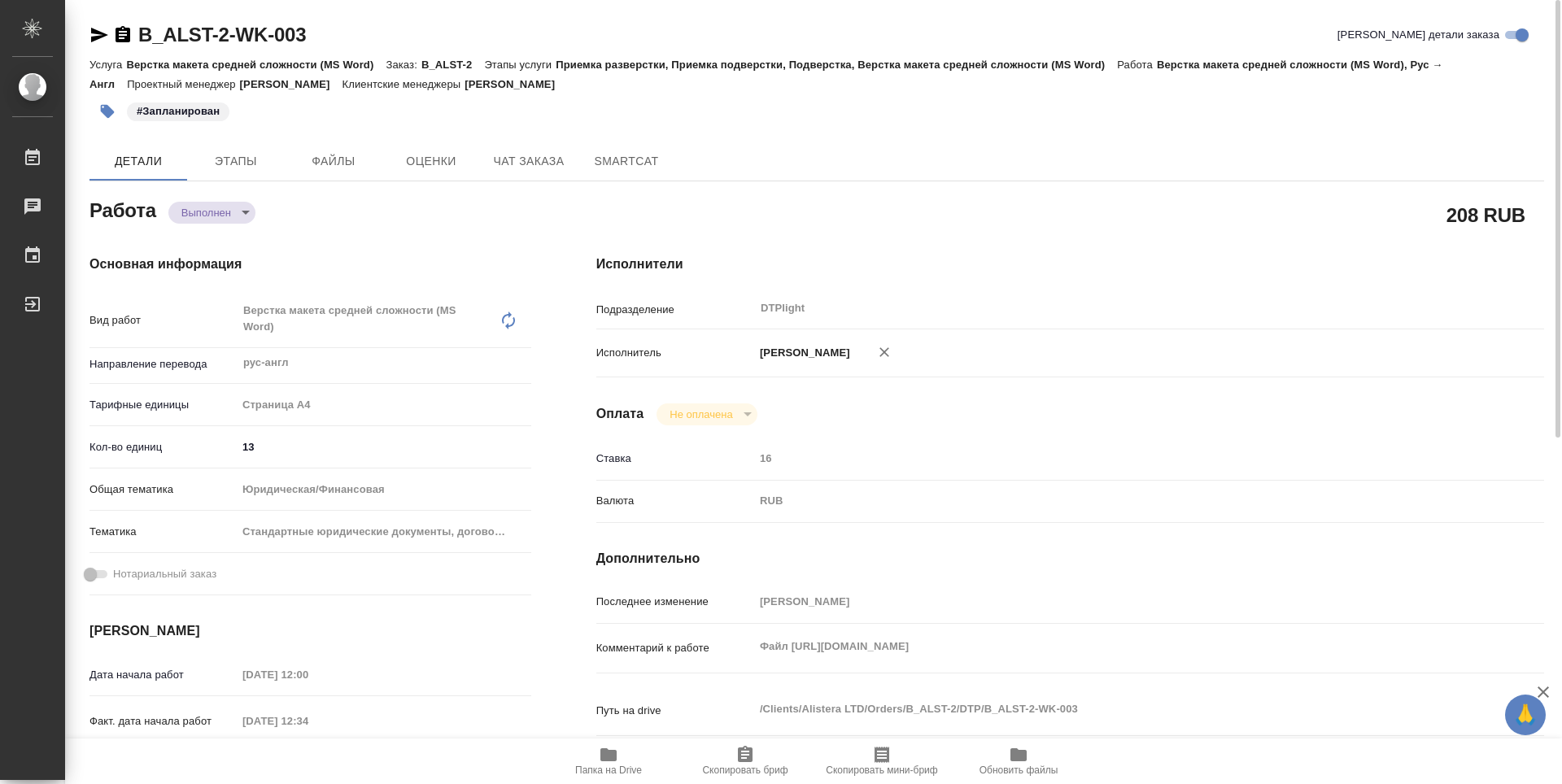
type textarea "x"
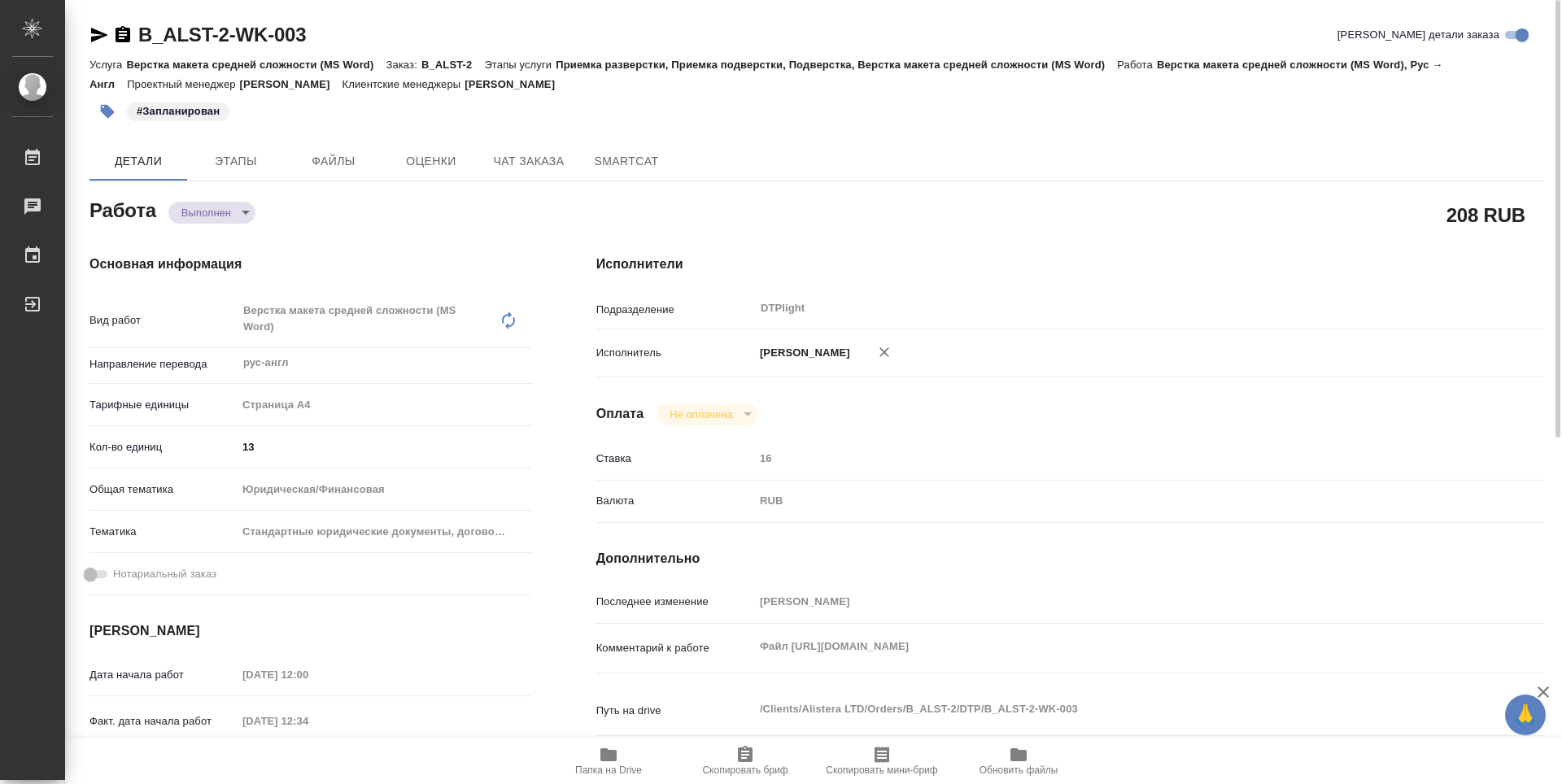
type textarea "x"
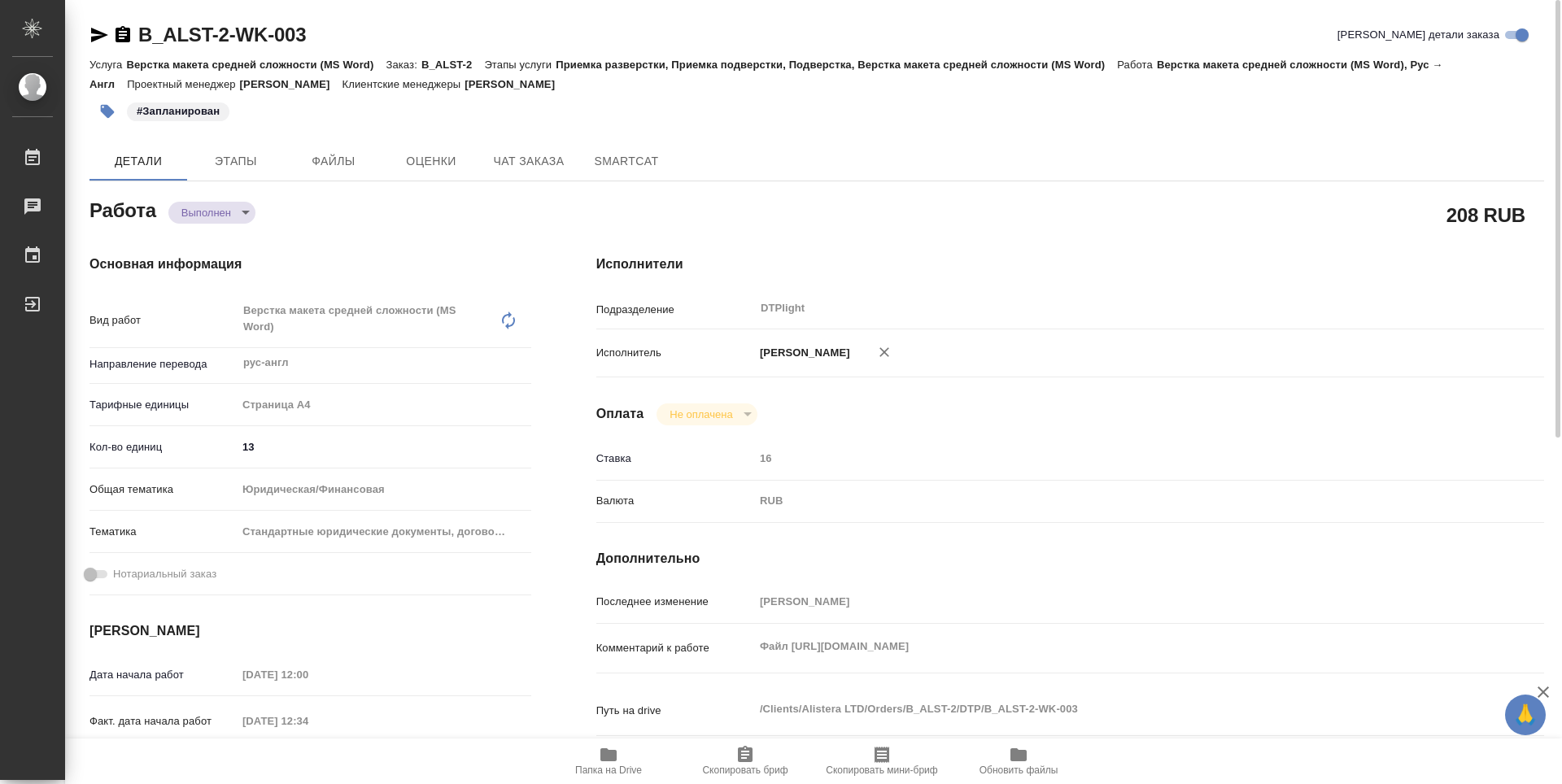
scroll to position [619, 0]
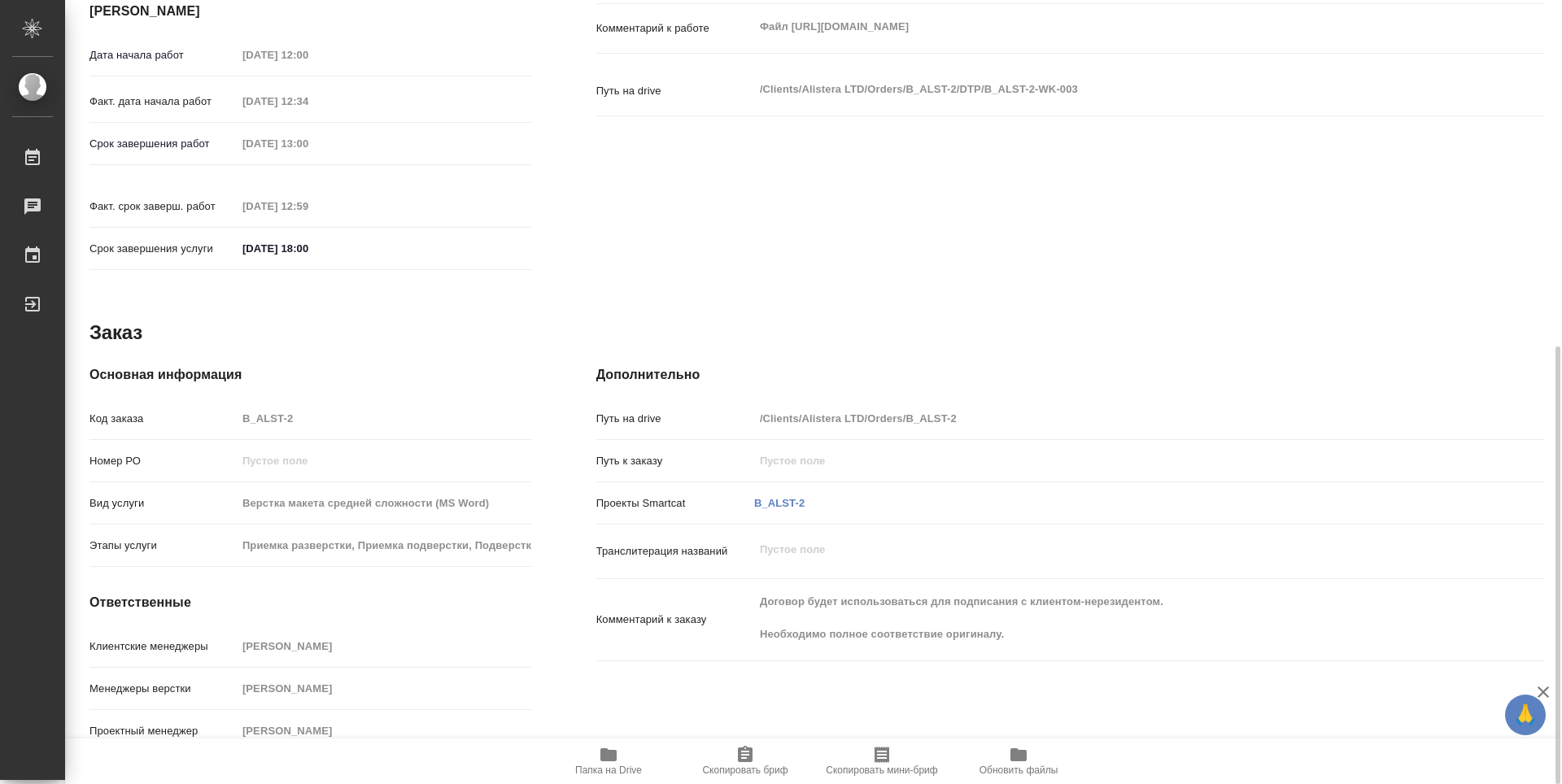
click at [537, 319] on div "Заказ" at bounding box center [817, 332] width 1454 height 26
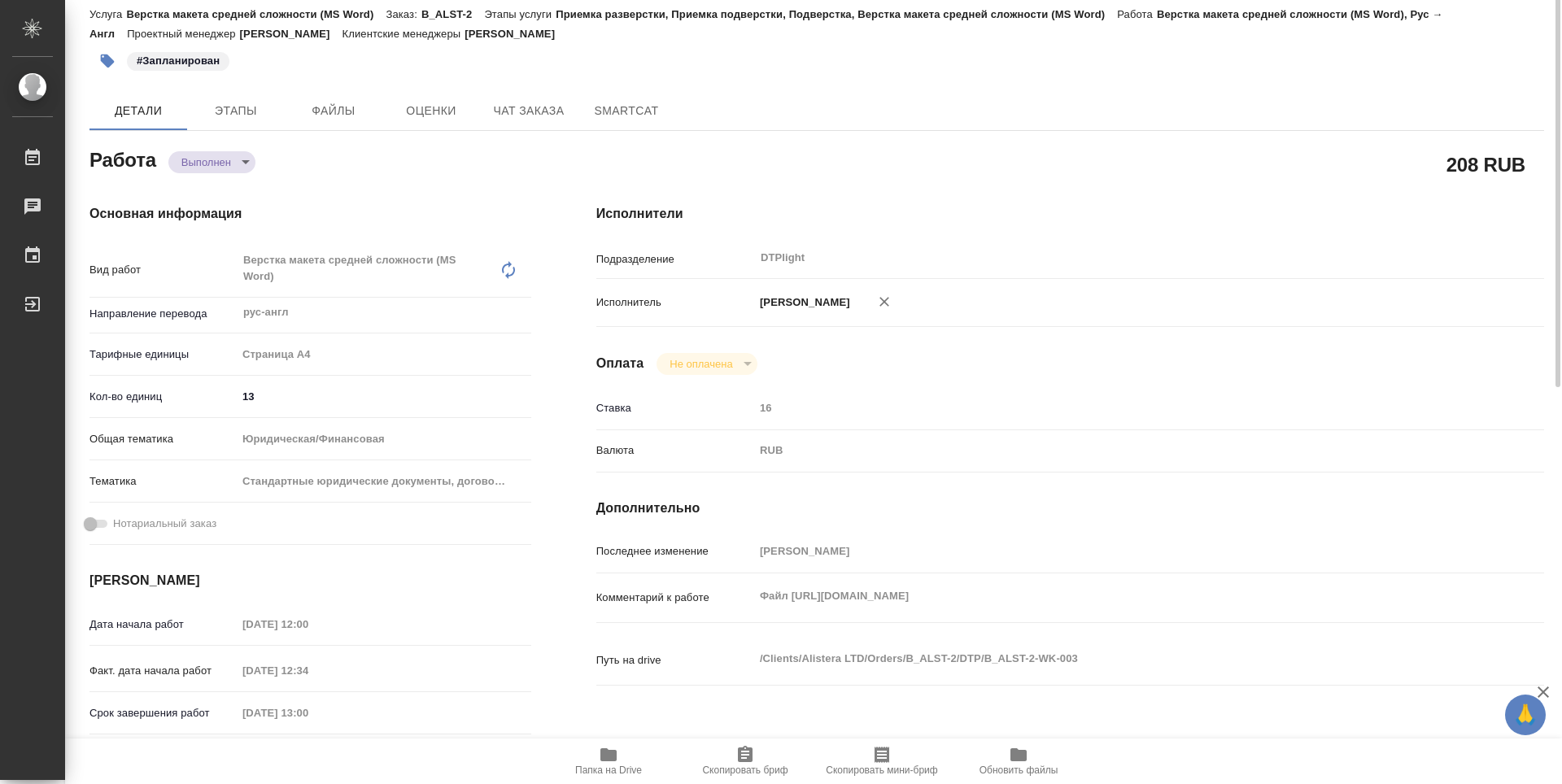
scroll to position [0, 0]
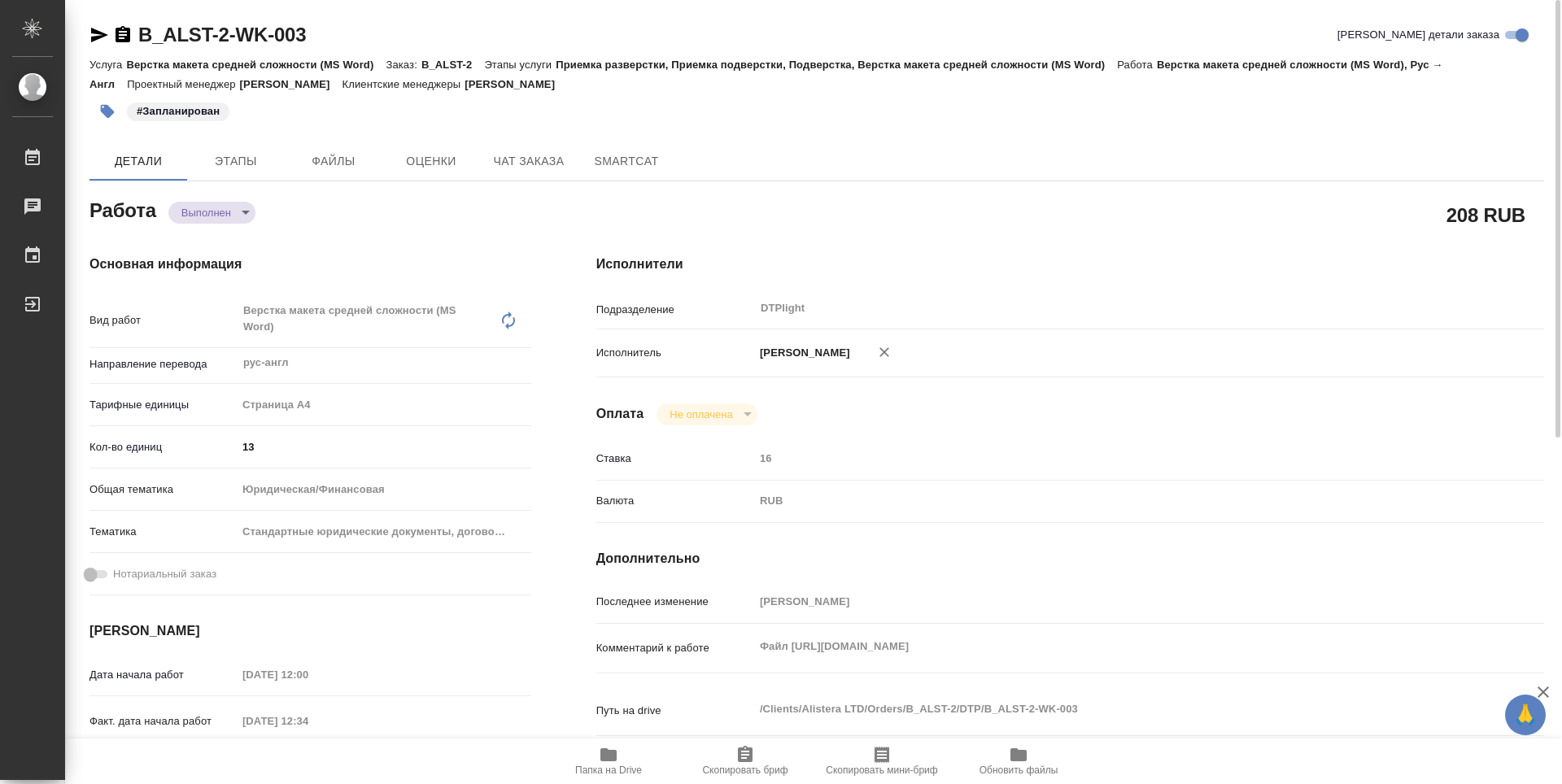
click at [120, 41] on icon "button" at bounding box center [122, 34] width 15 height 16
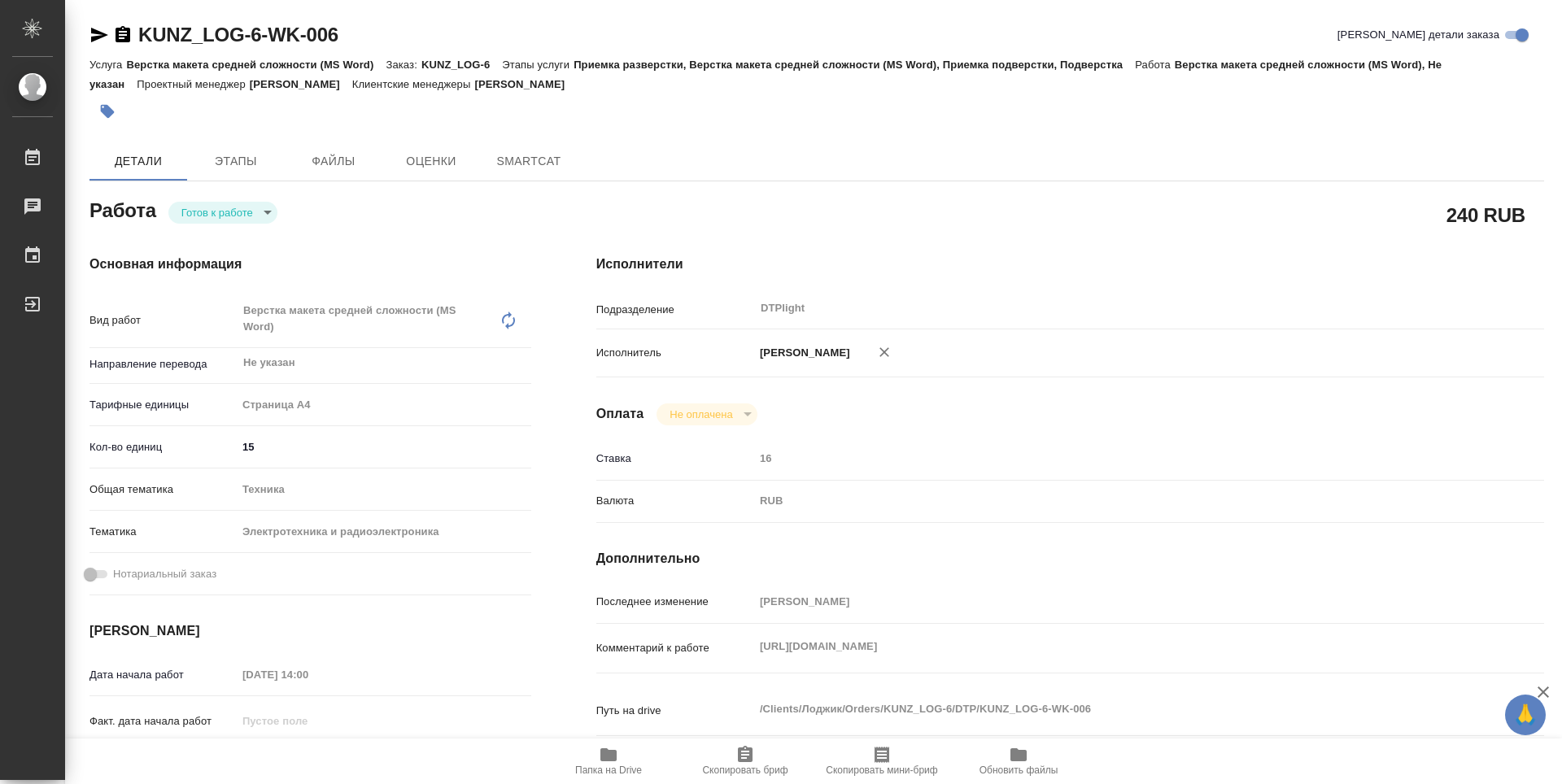
type textarea "x"
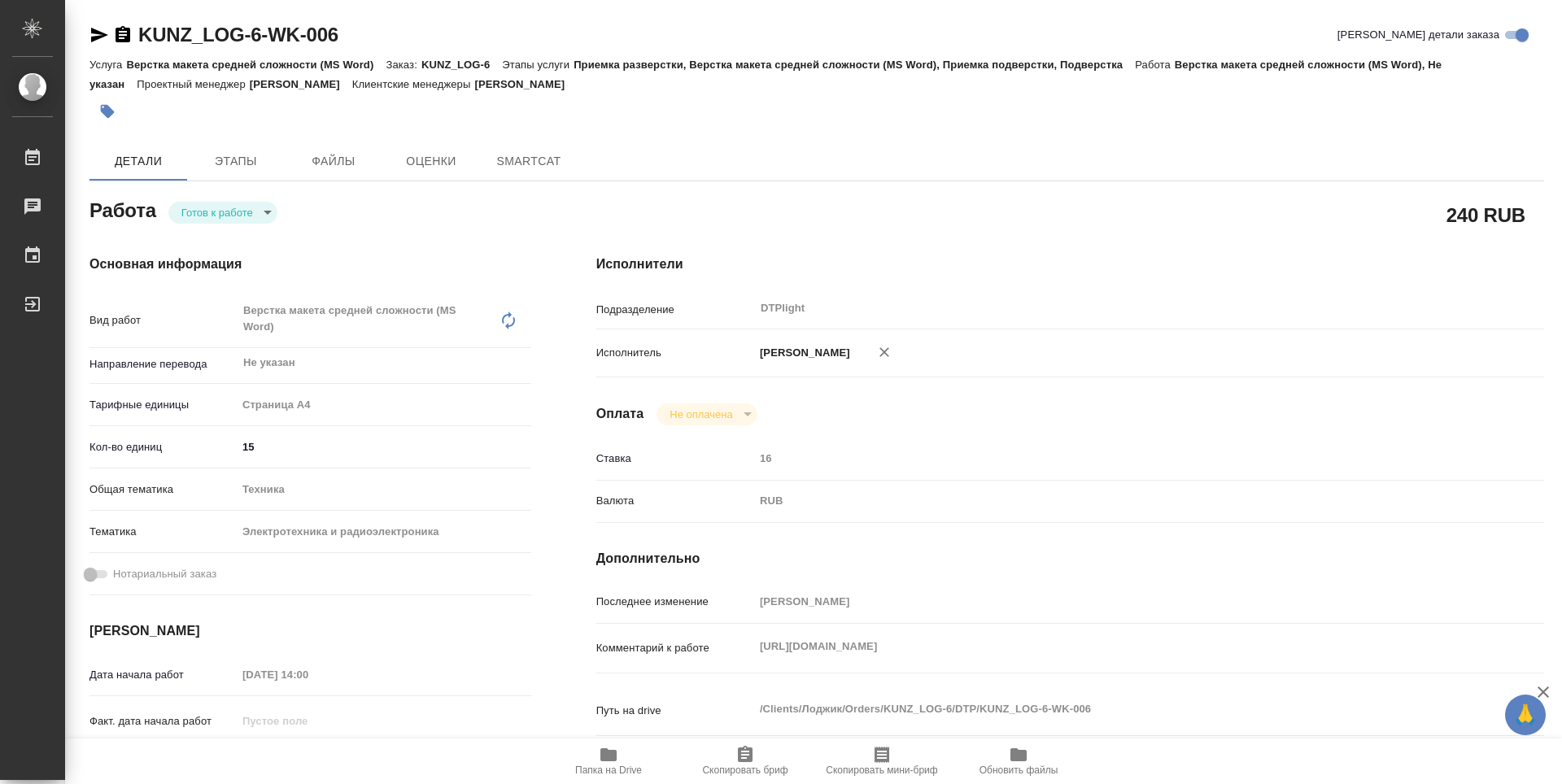
type textarea "x"
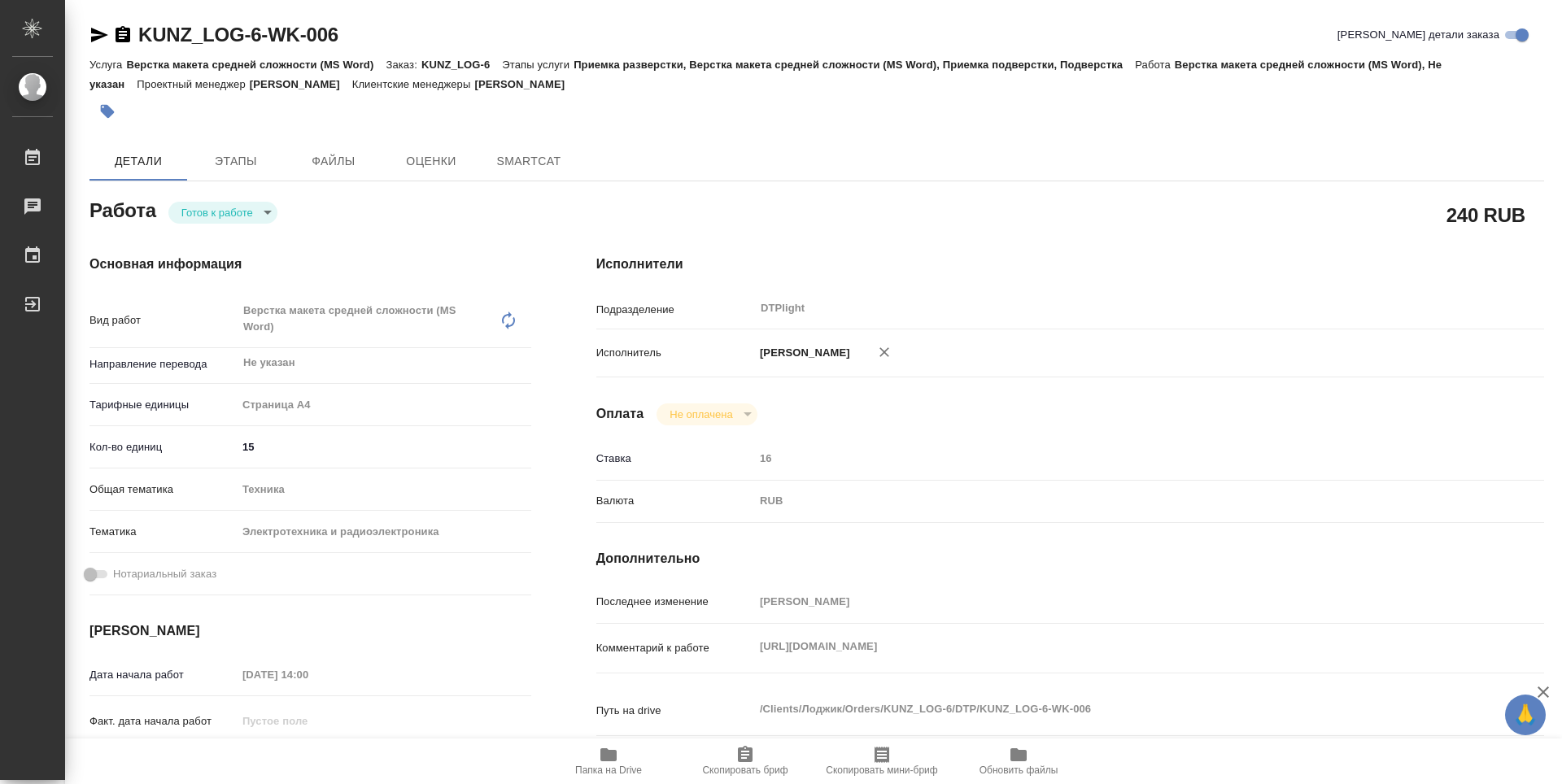
type textarea "x"
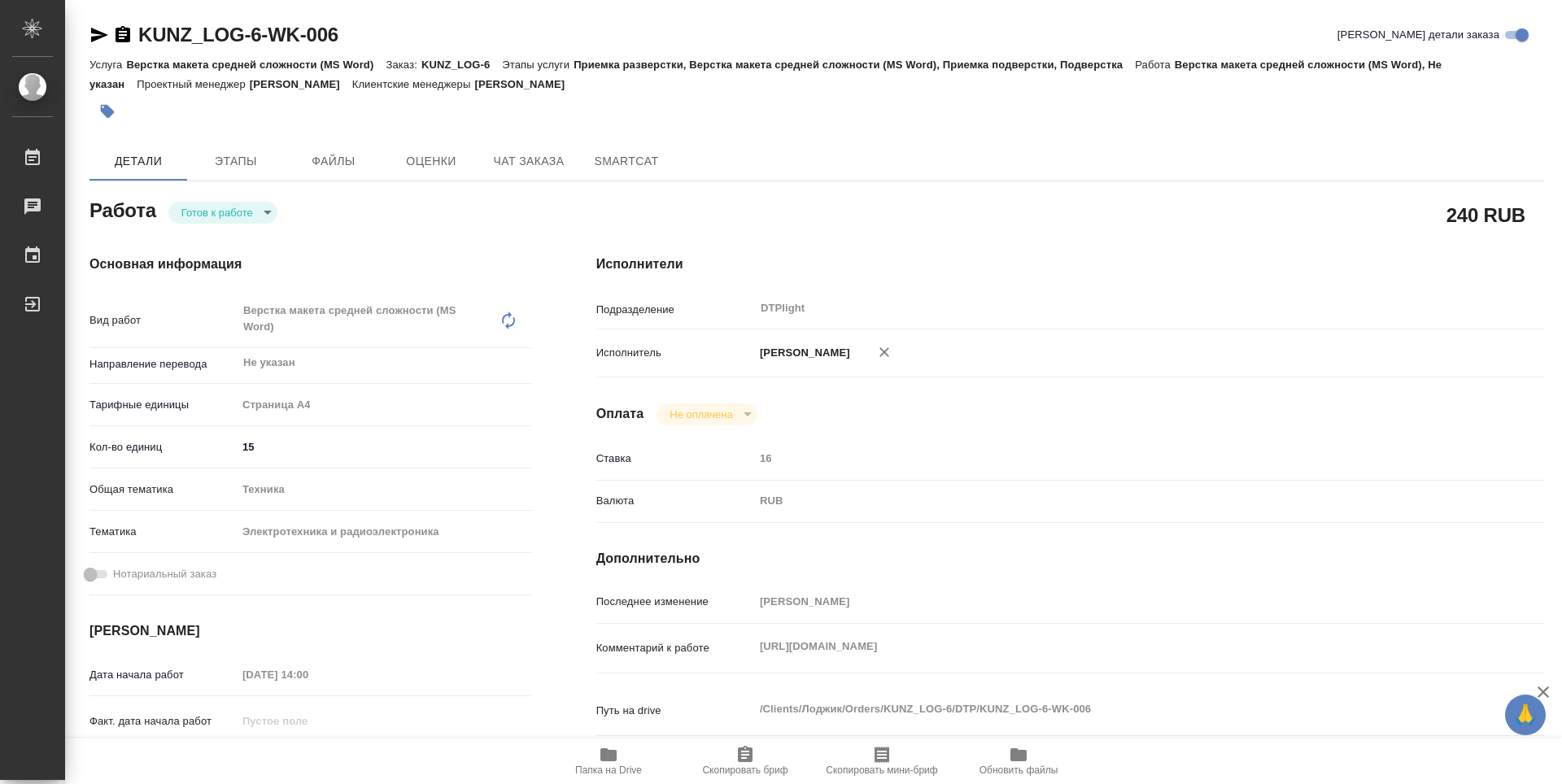
type textarea "x"
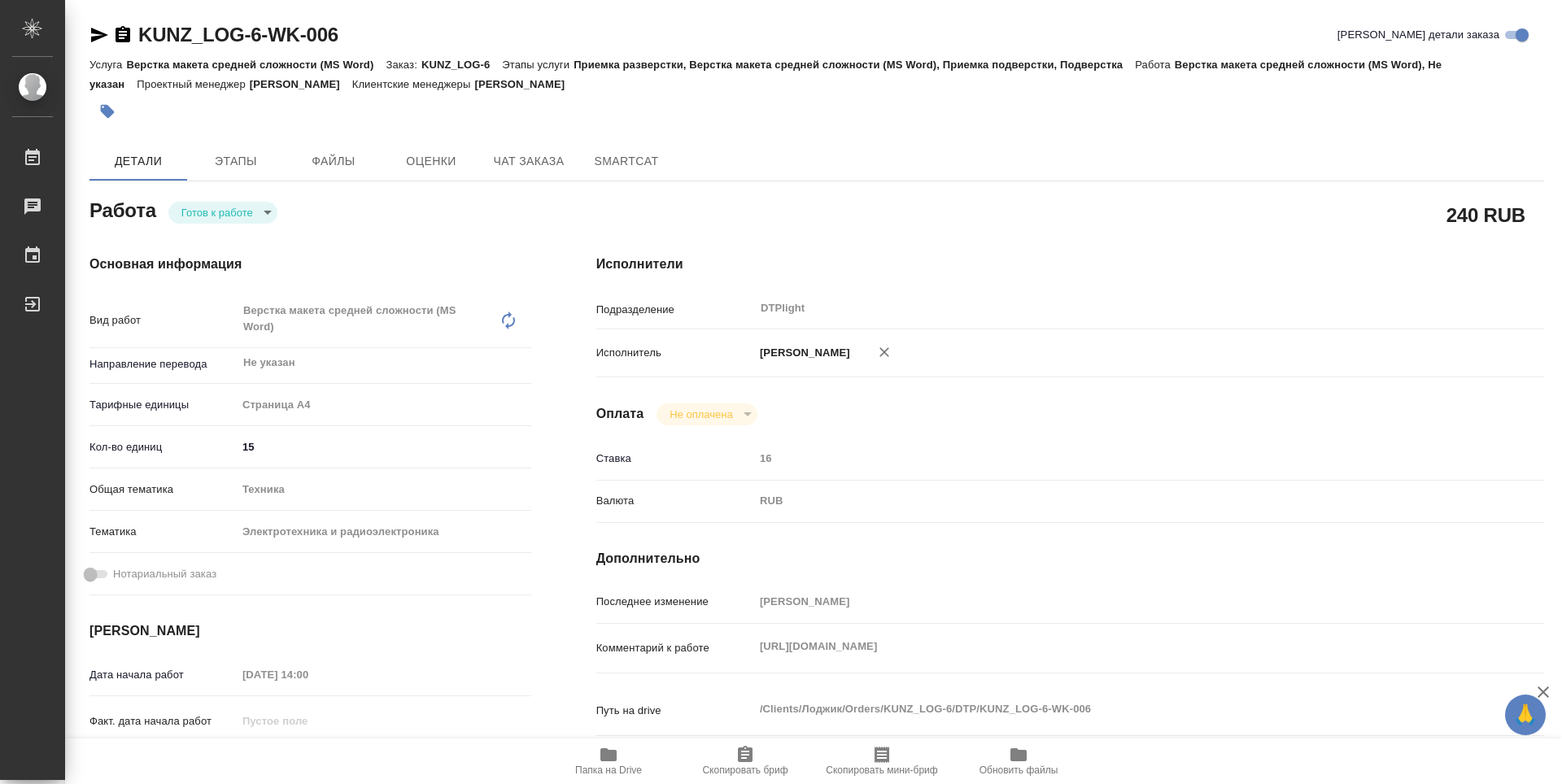
click at [259, 216] on body "🙏 .cls-1 fill:#fff; AWATERA Guselnikov Roman Работы Чаты График Выйти KUNZ_LOG-…" at bounding box center [781, 392] width 1562 height 784
type textarea "x"
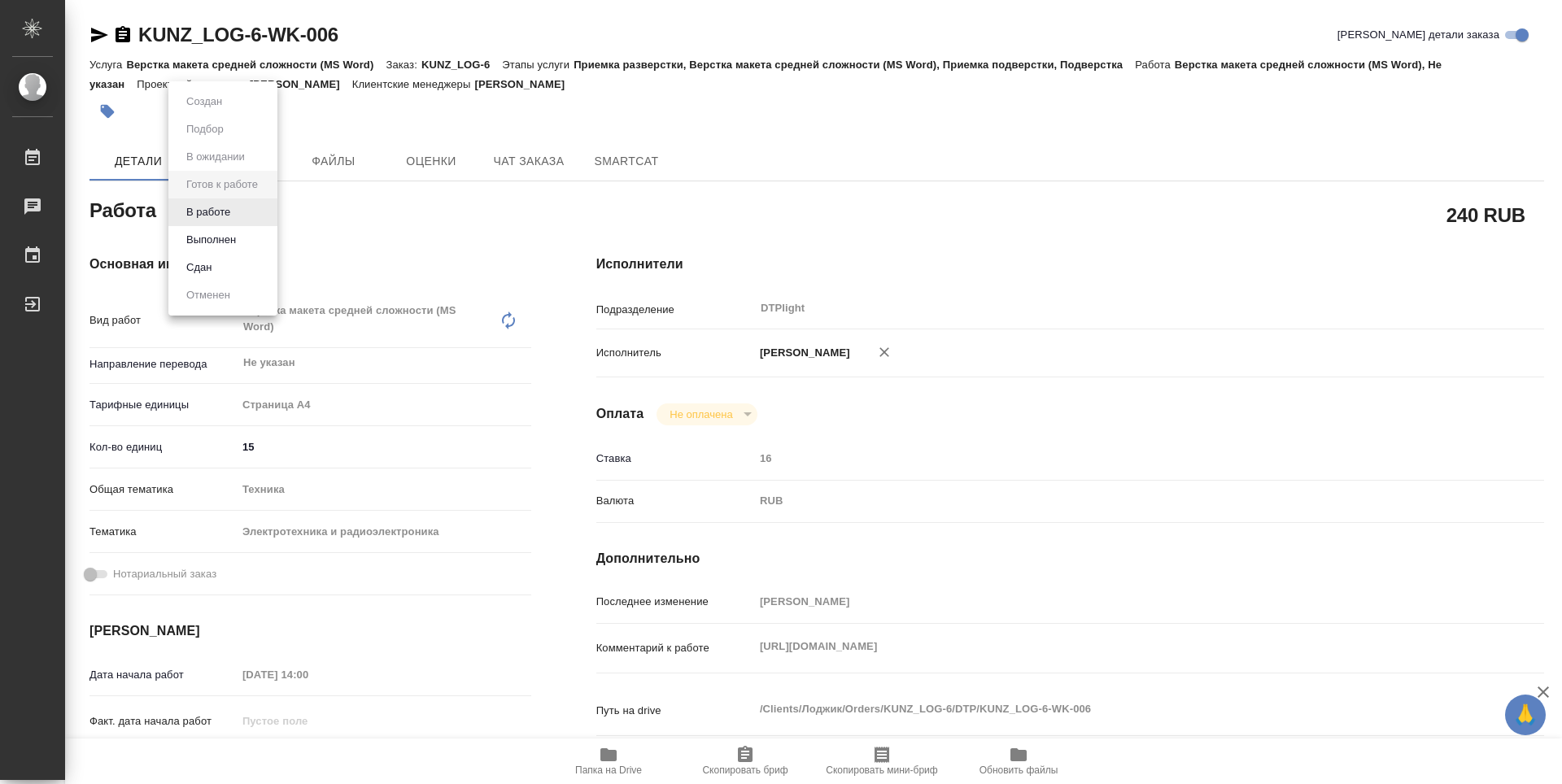
type textarea "x"
drag, startPoint x: 220, startPoint y: 212, endPoint x: 246, endPoint y: 223, distance: 28.2
click at [221, 212] on button "В работе" at bounding box center [208, 212] width 54 height 18
type textarea "x"
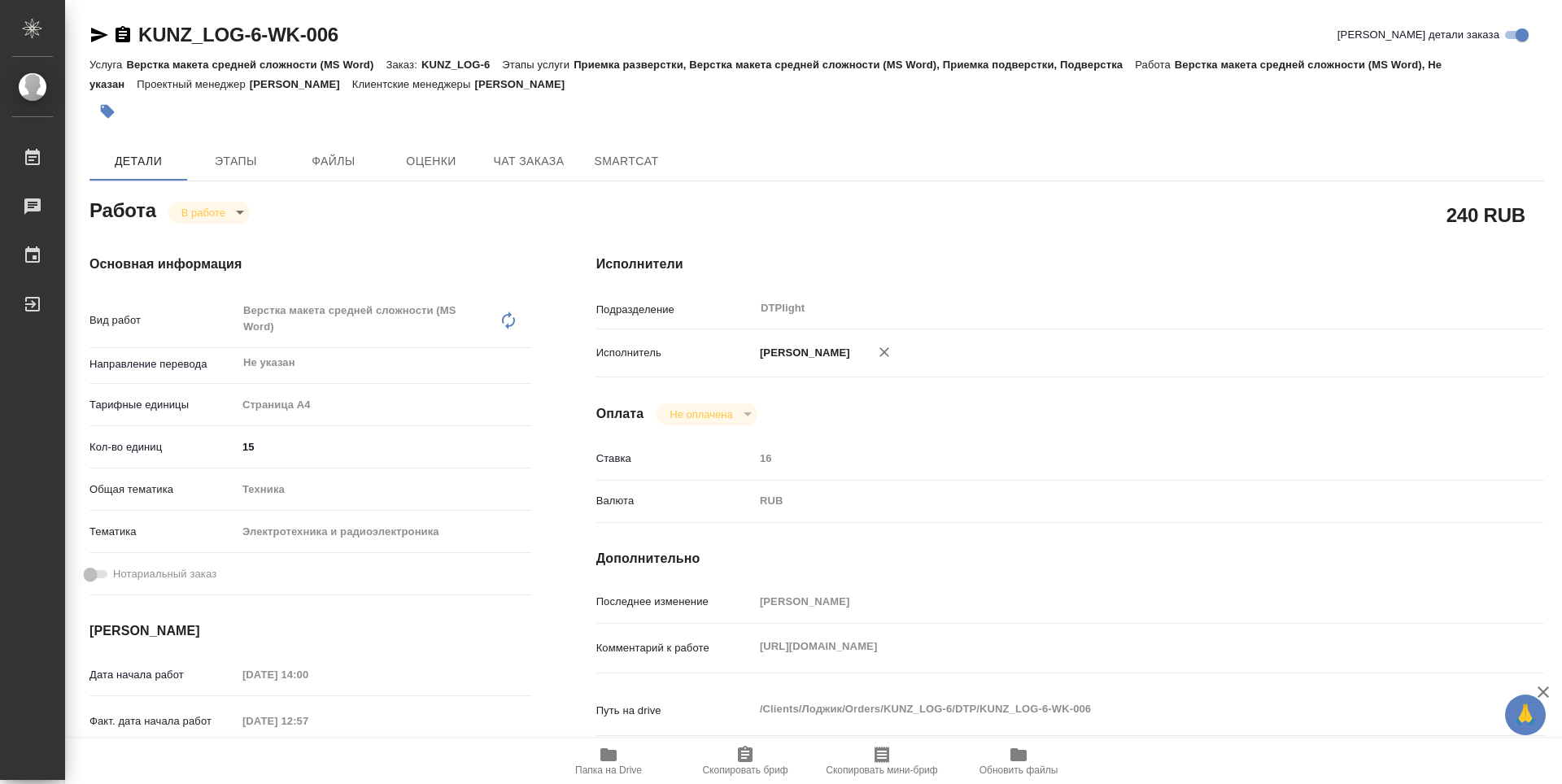
type textarea "x"
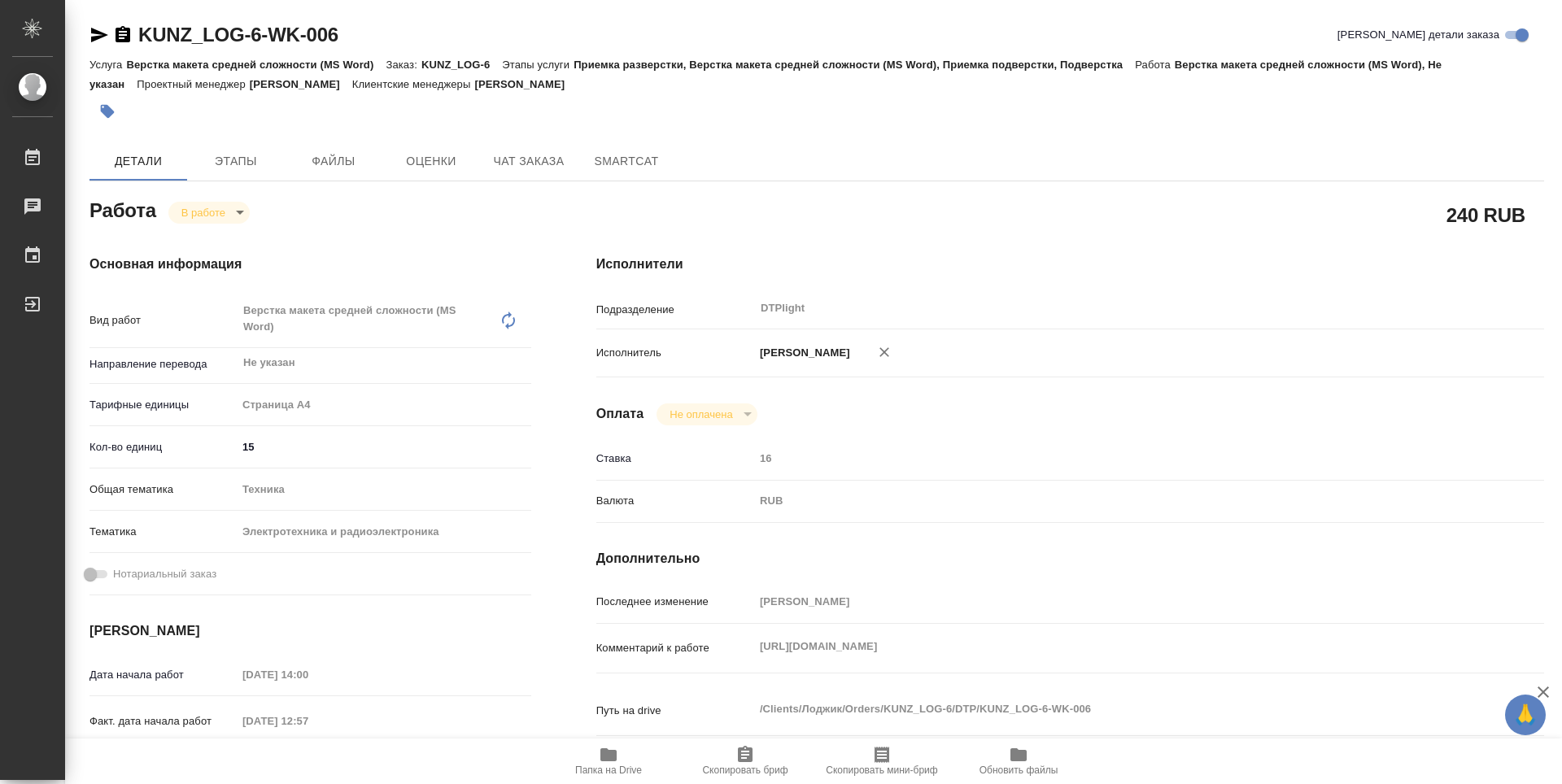
type textarea "x"
click at [561, 634] on div "Основная информация Вид работ Верстка макета средней сложности (MS Word) x ​ На…" at bounding box center [311, 577] width 507 height 710
click at [616, 766] on span "Папка на Drive" at bounding box center [608, 769] width 67 height 11
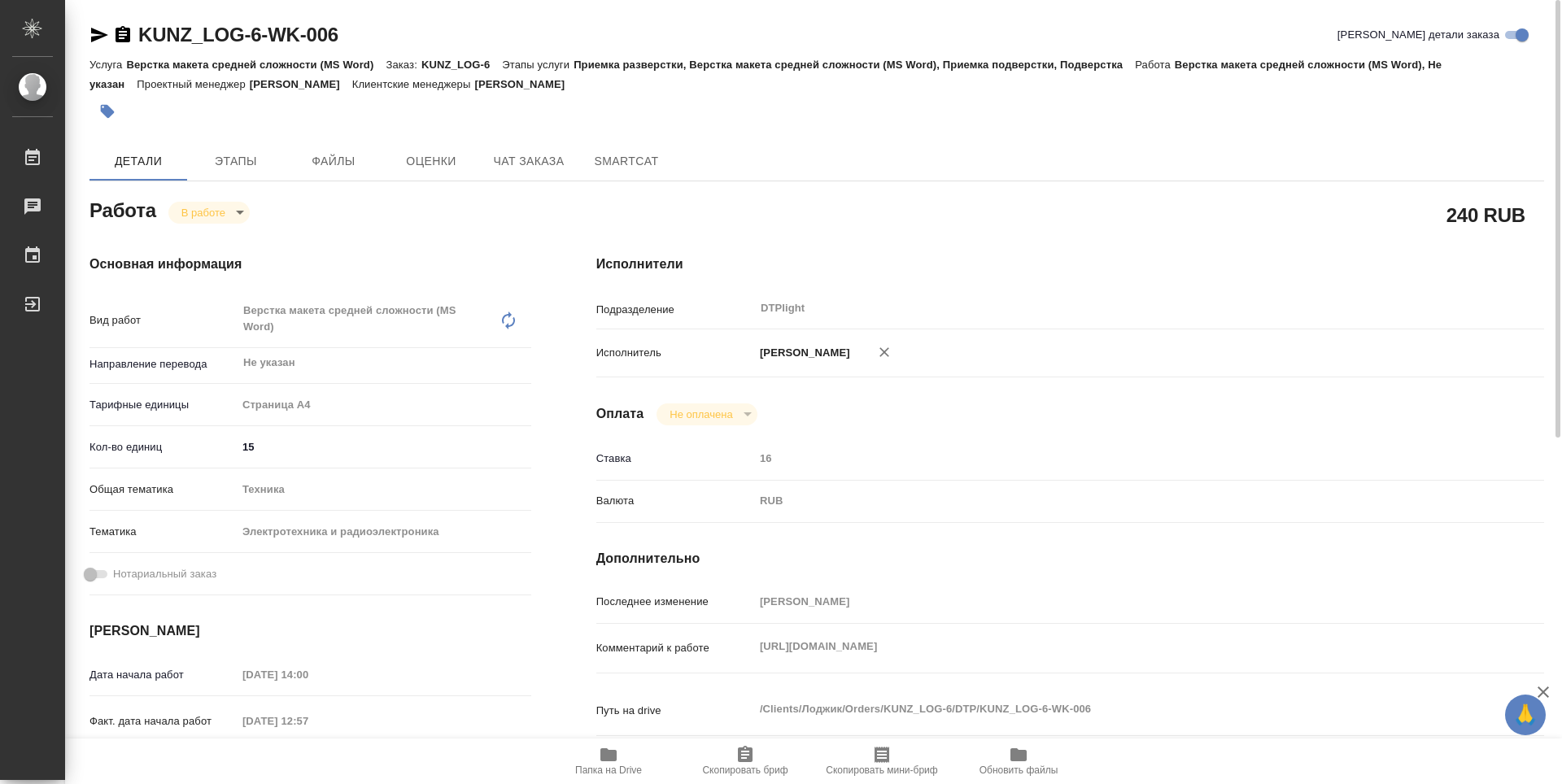
click at [121, 33] on icon "button" at bounding box center [122, 34] width 15 height 16
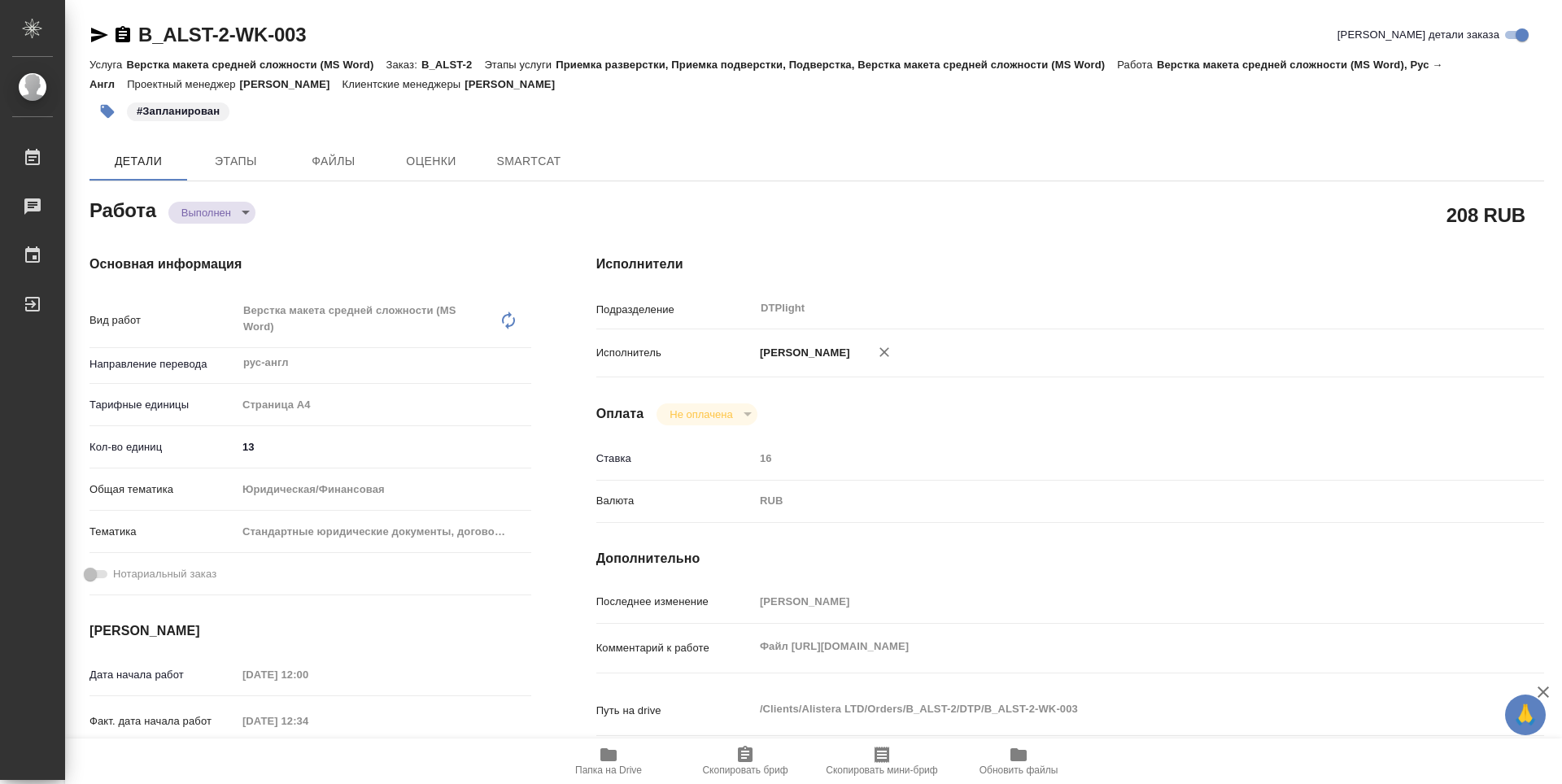
type textarea "x"
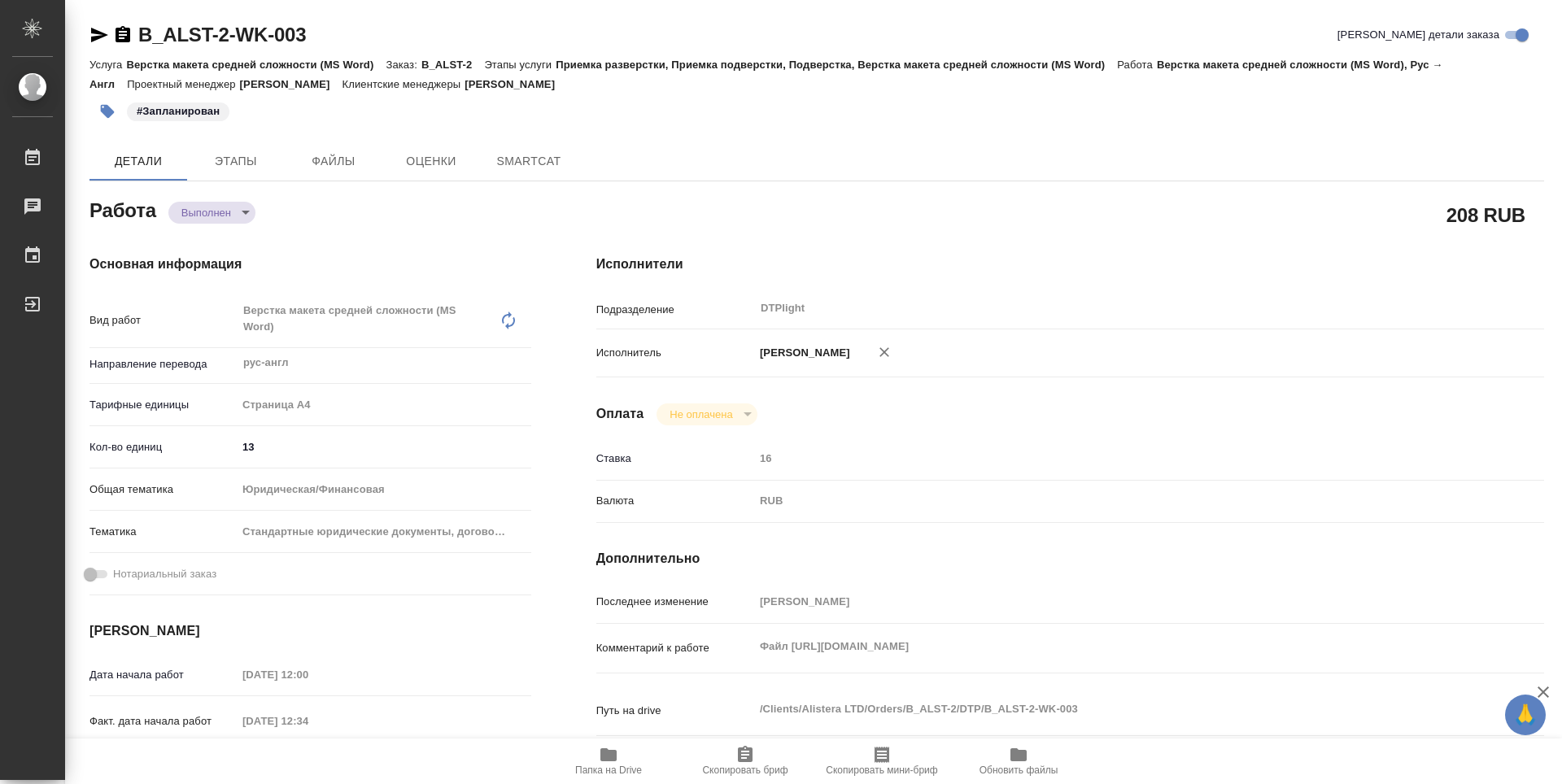
type textarea "x"
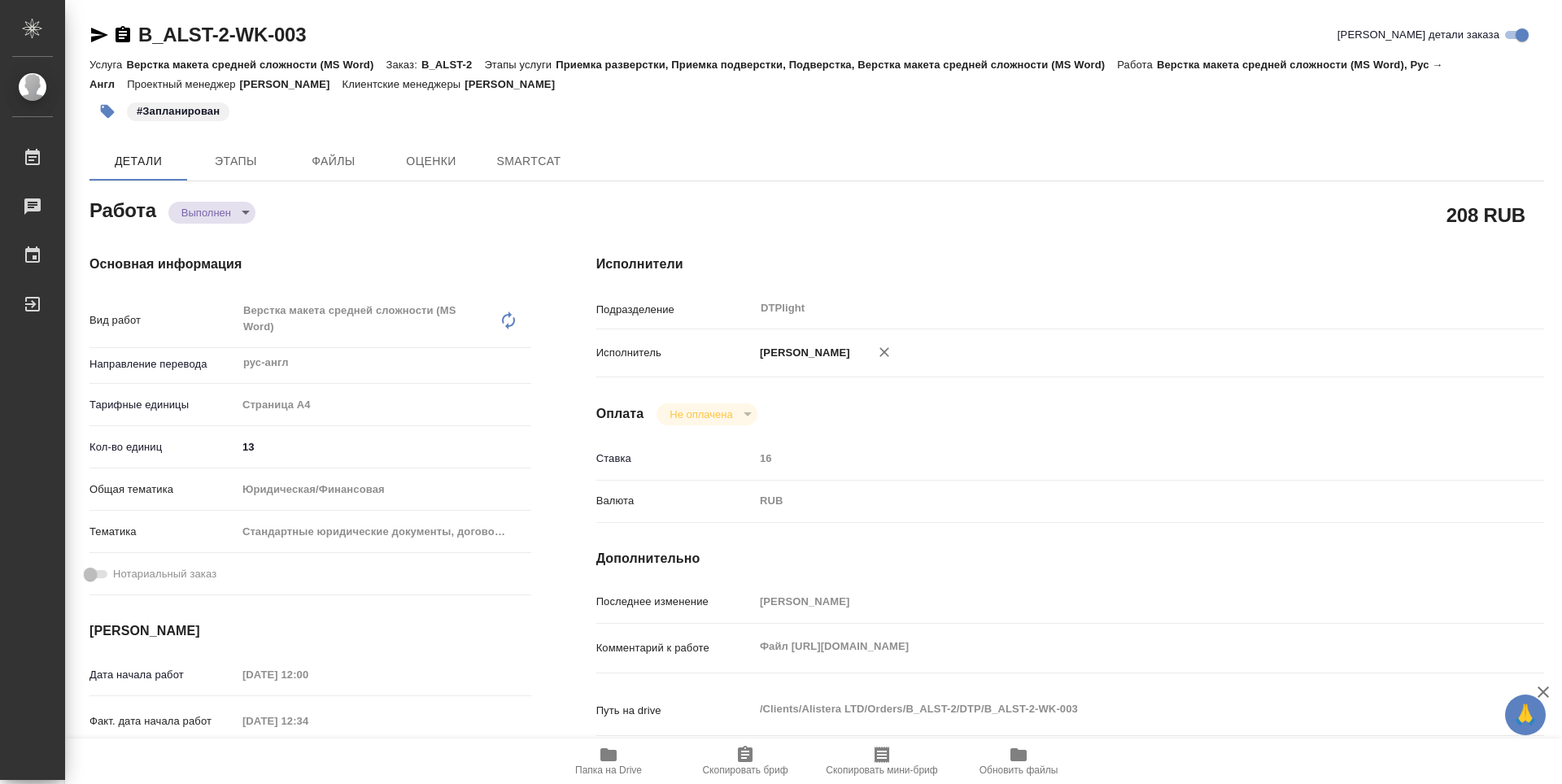
type textarea "x"
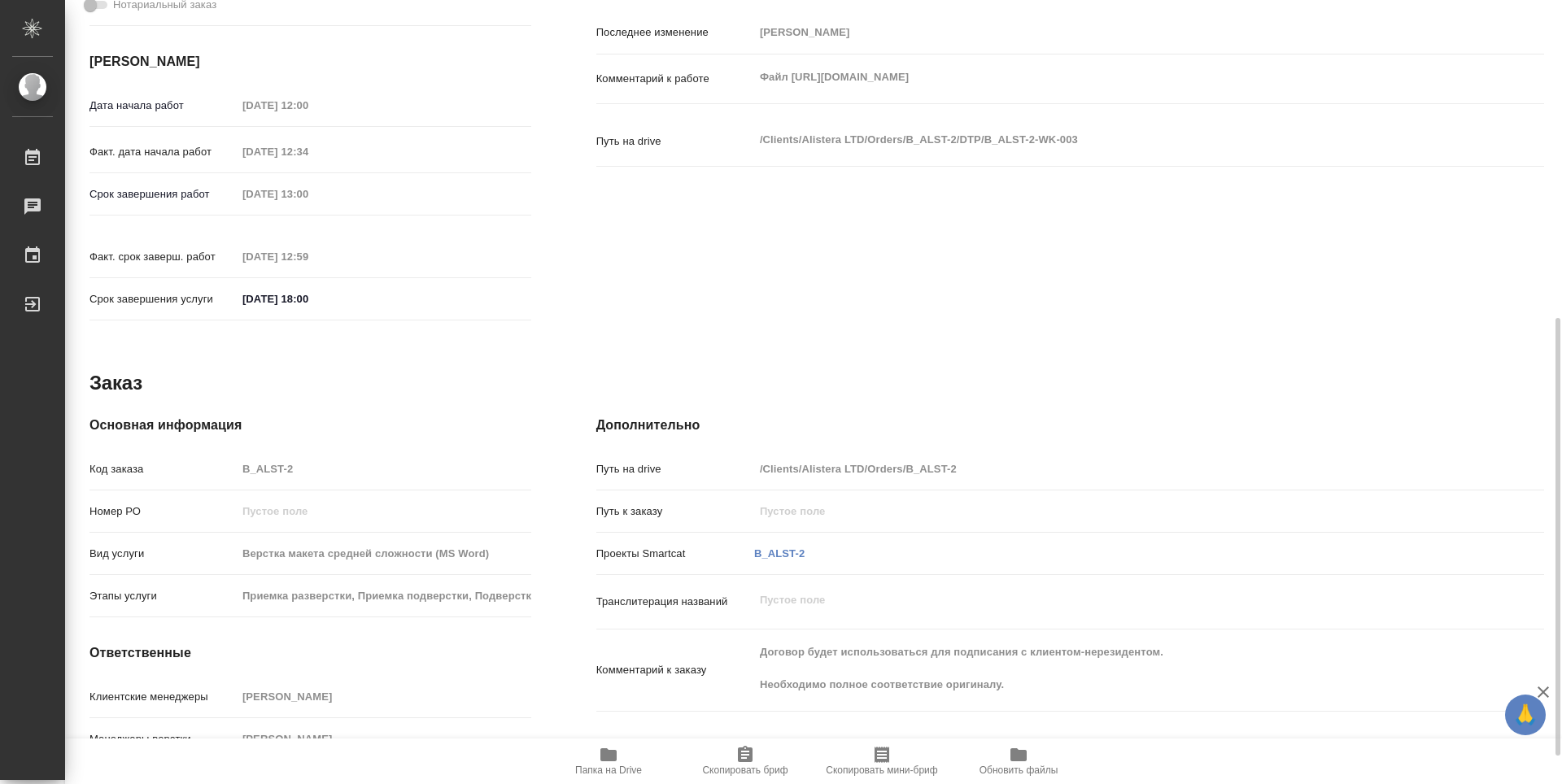
type textarea "x"
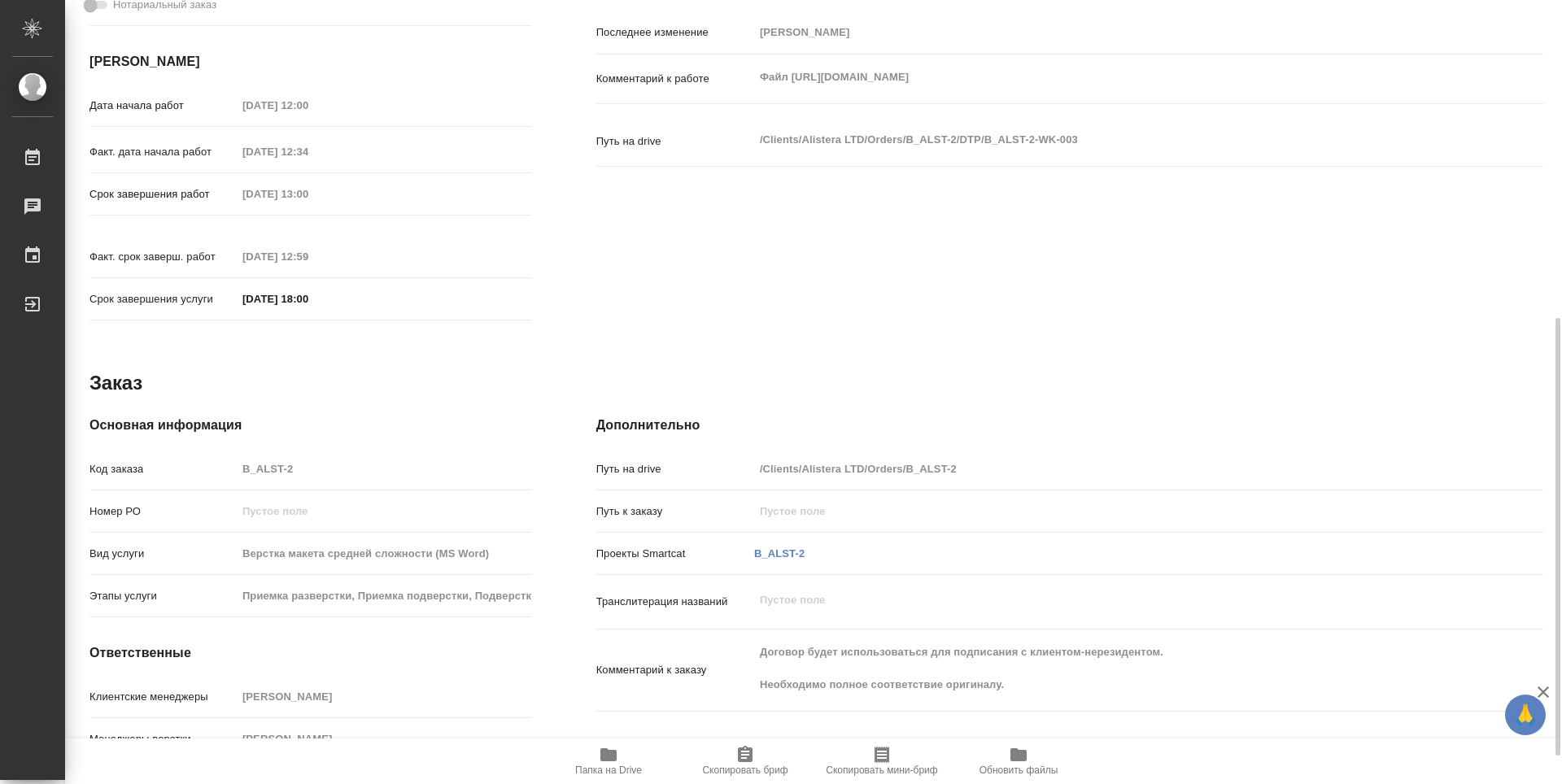
type textarea "x"
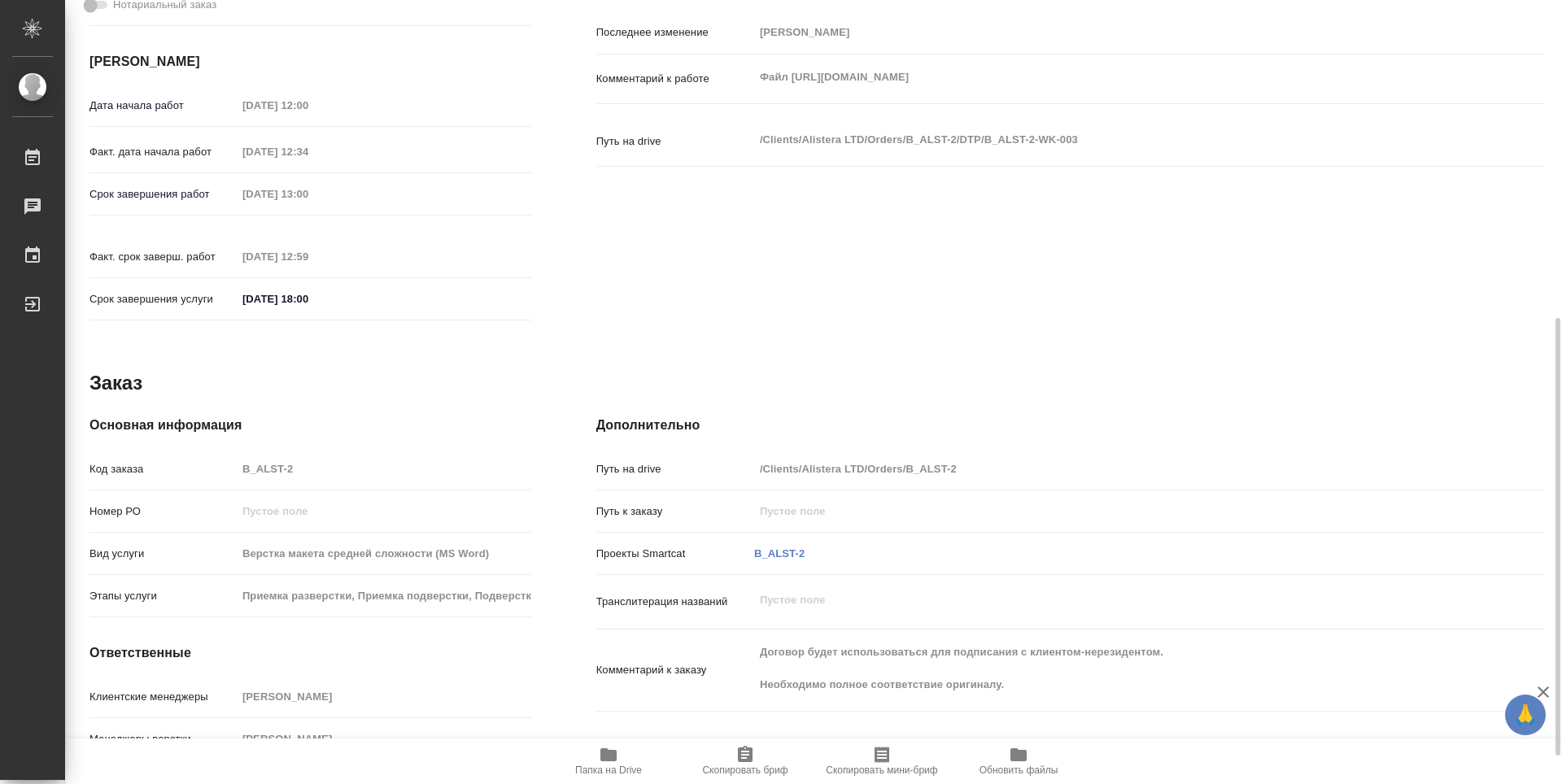
scroll to position [619, 0]
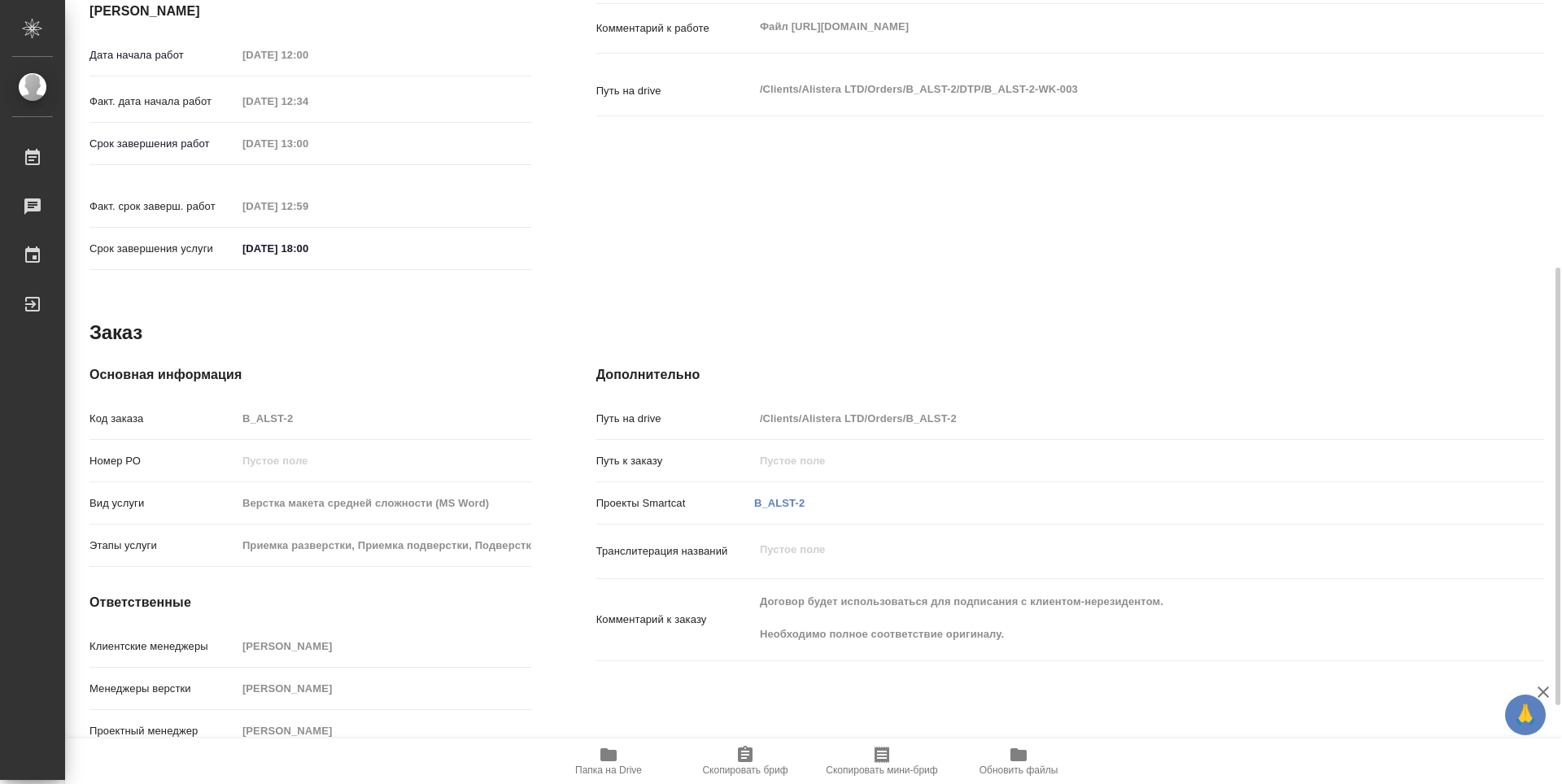
type textarea "x"
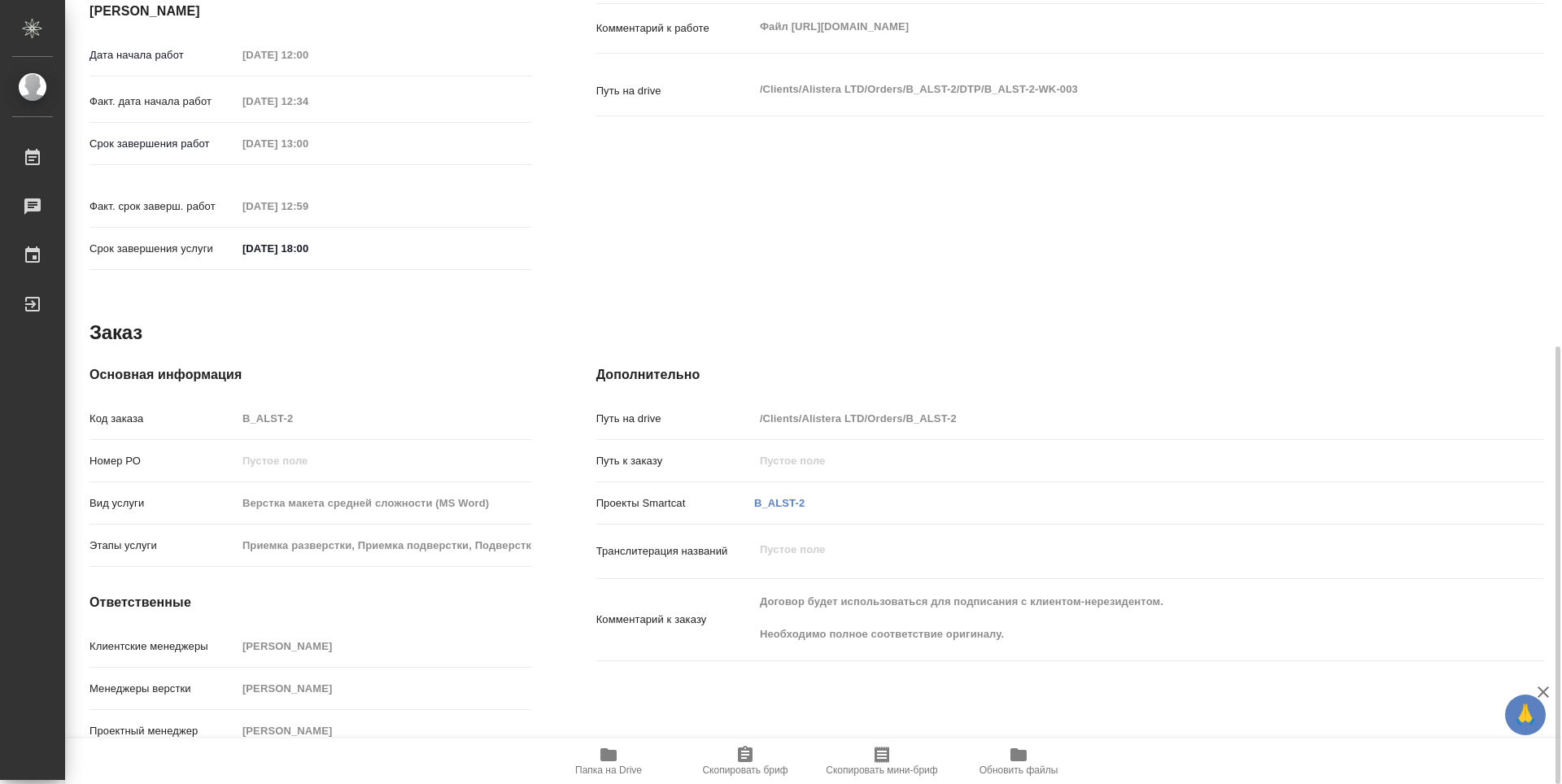
type textarea "x"
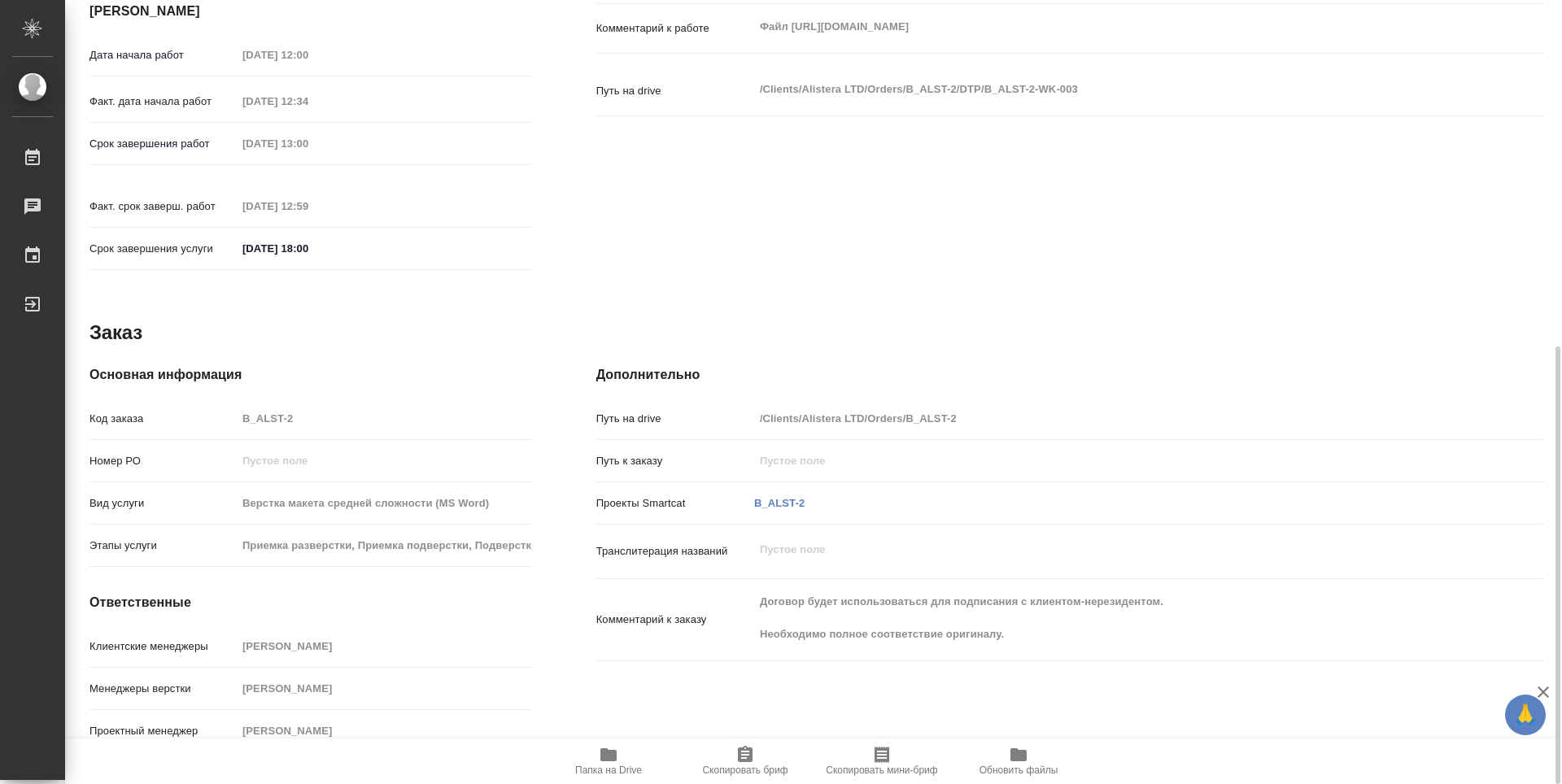
type textarea "x"
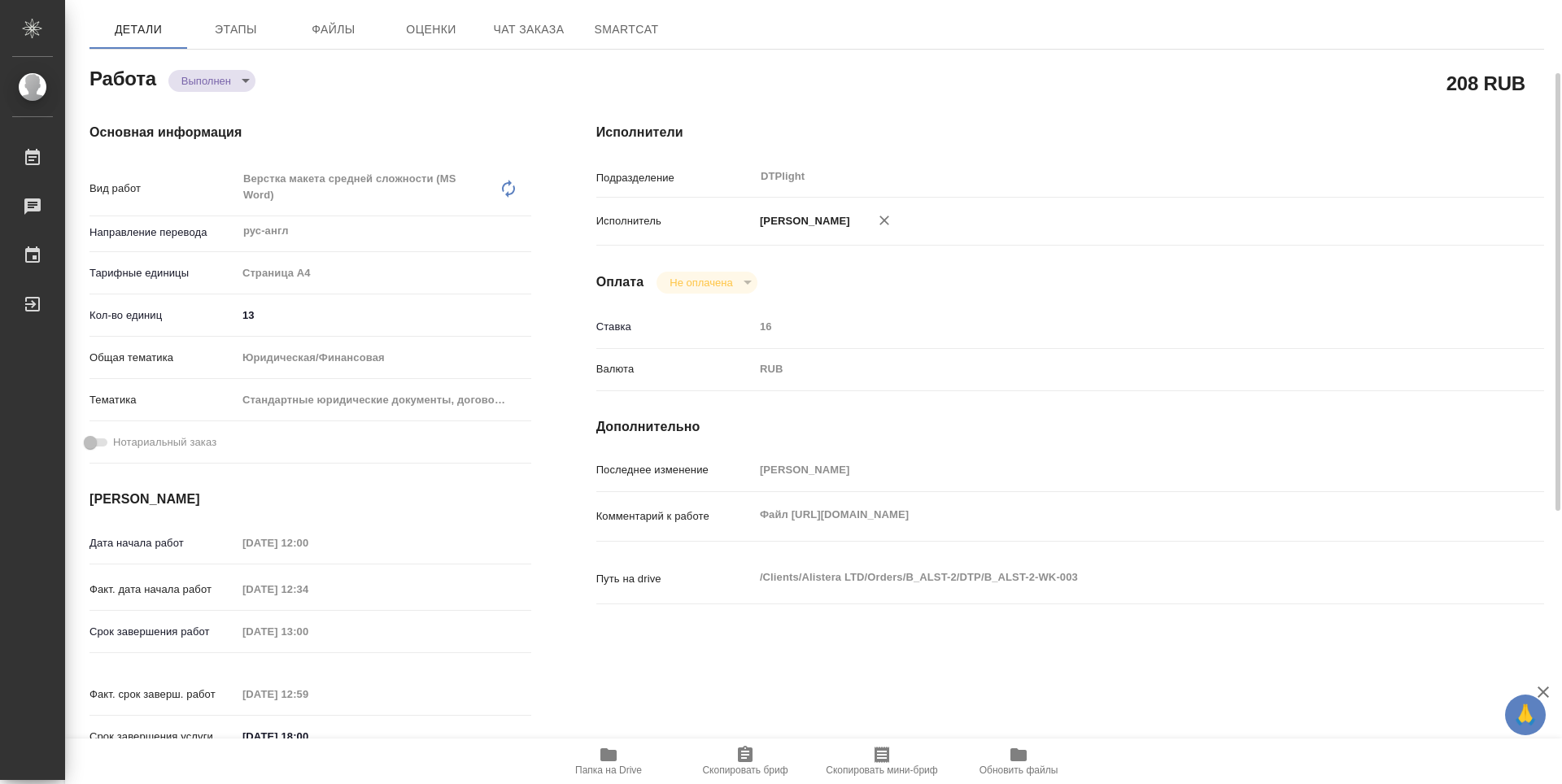
scroll to position [0, 0]
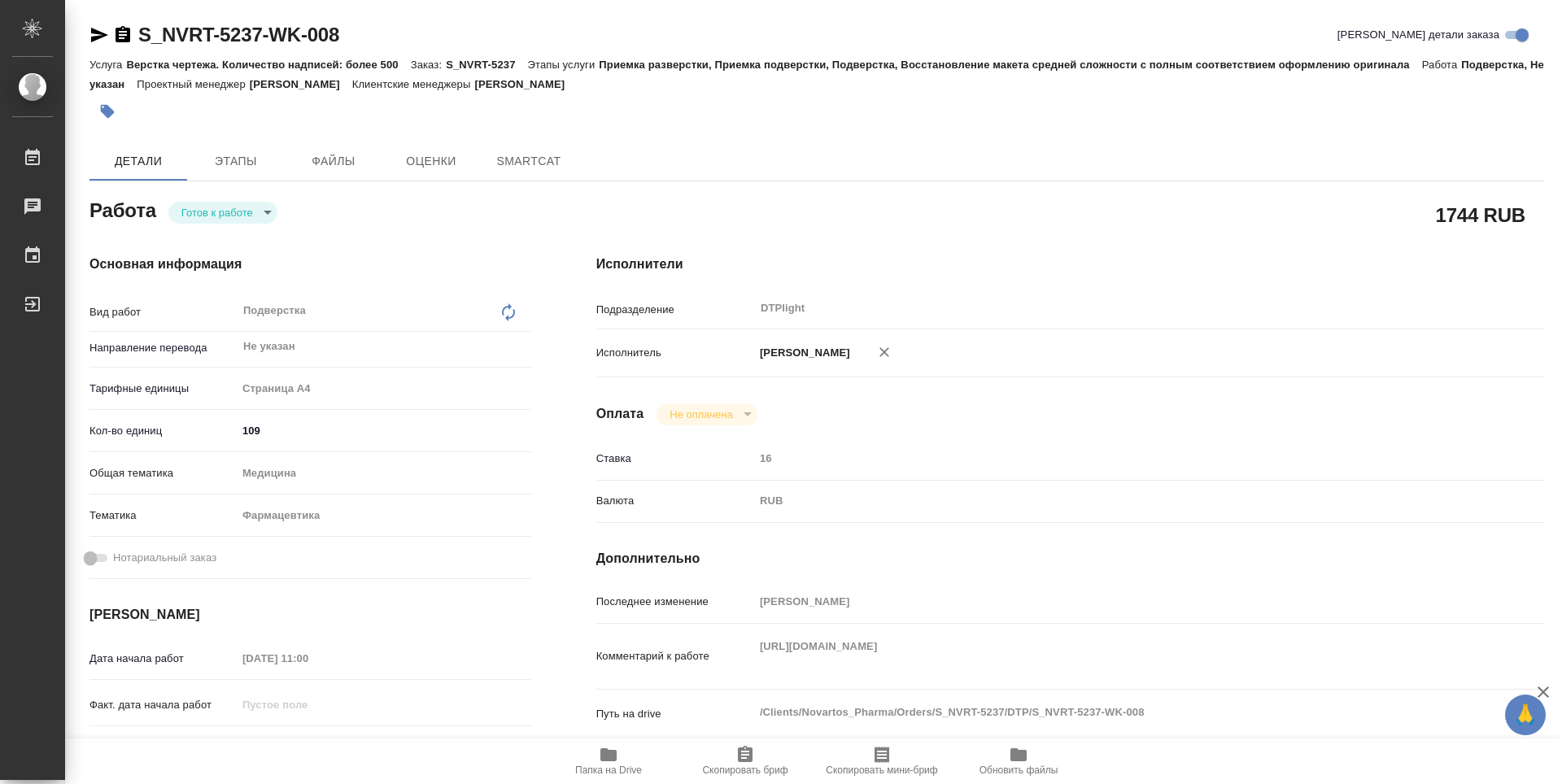
type textarea "x"
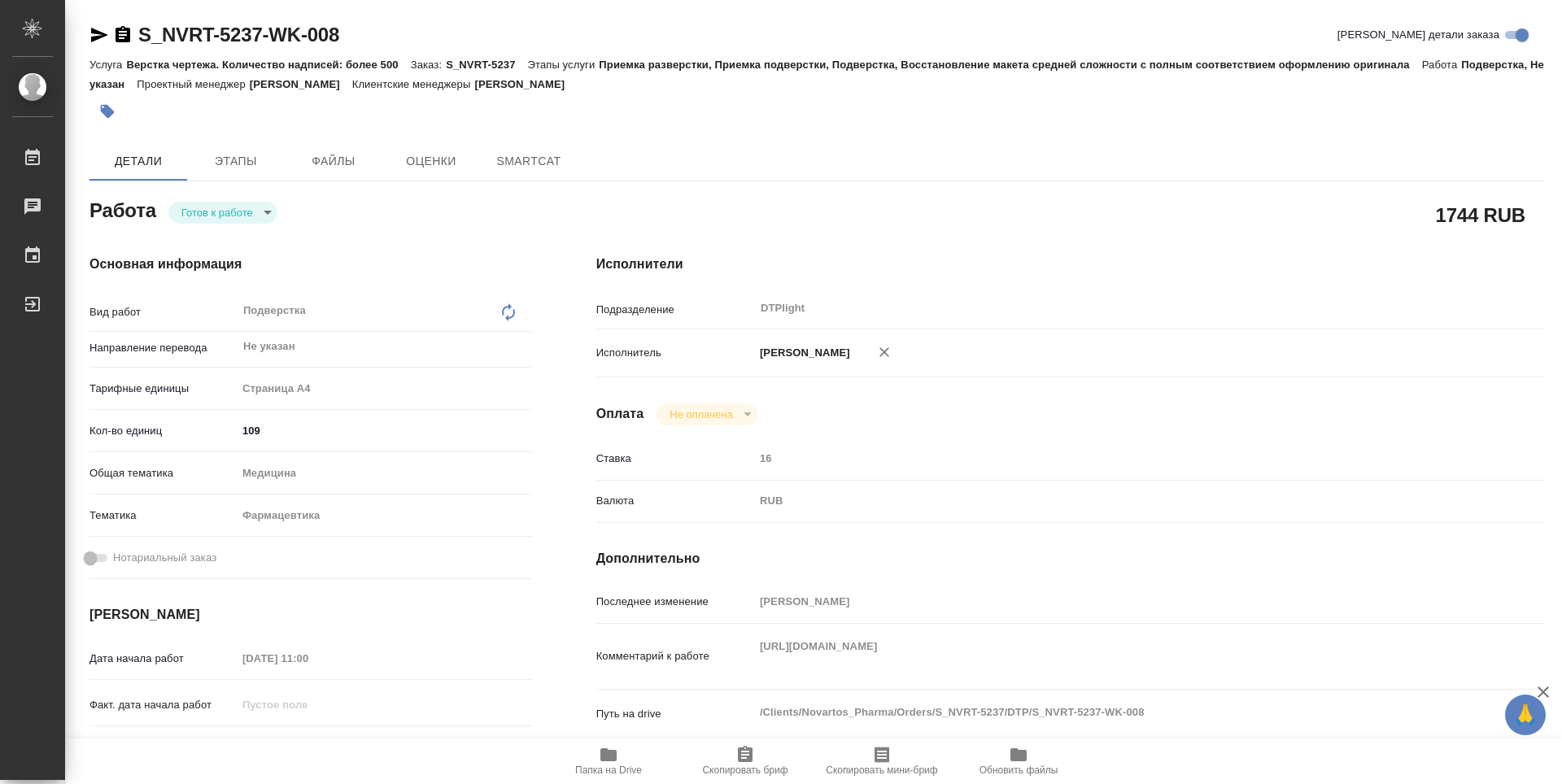
type textarea "x"
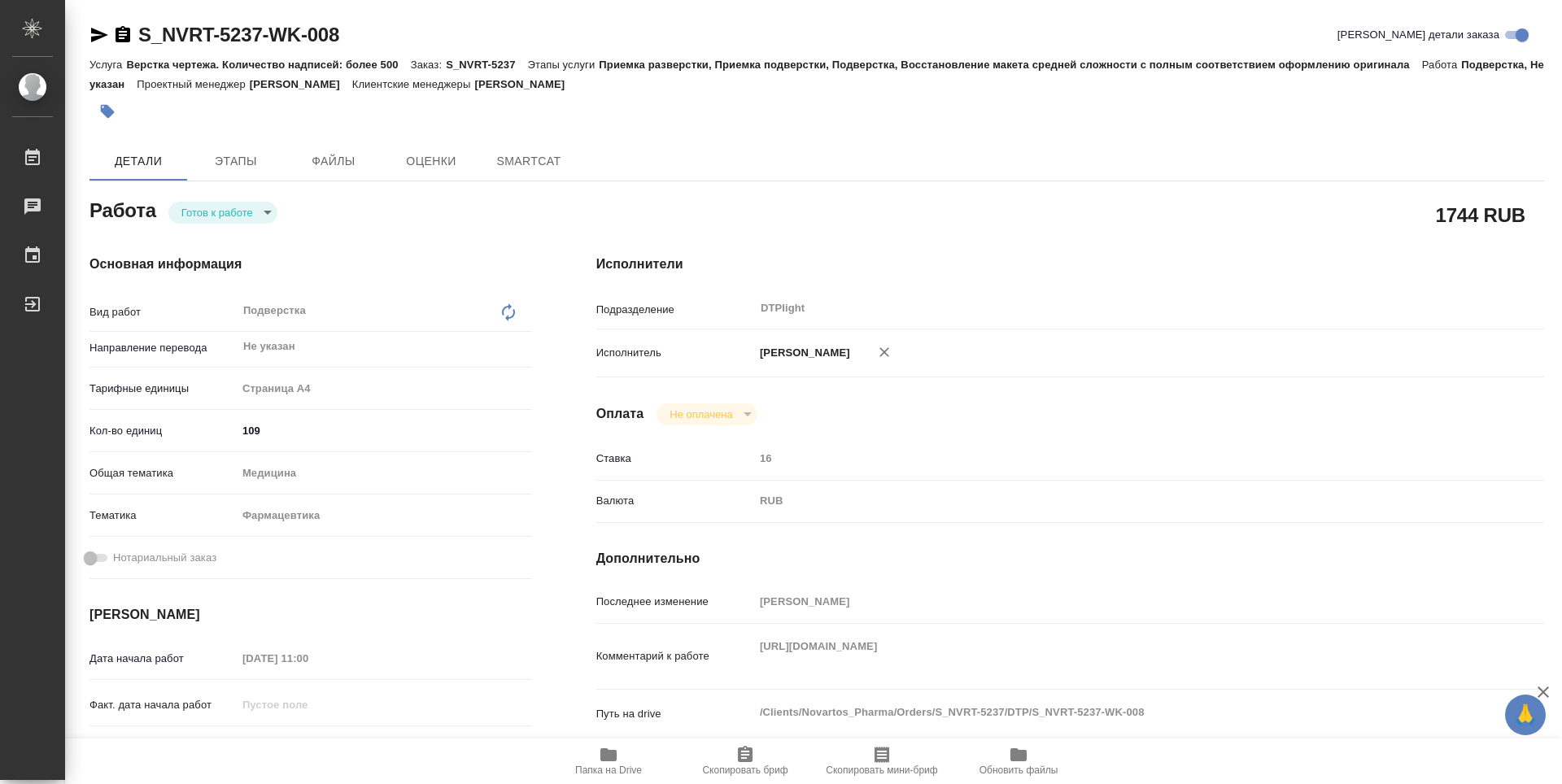
type textarea "x"
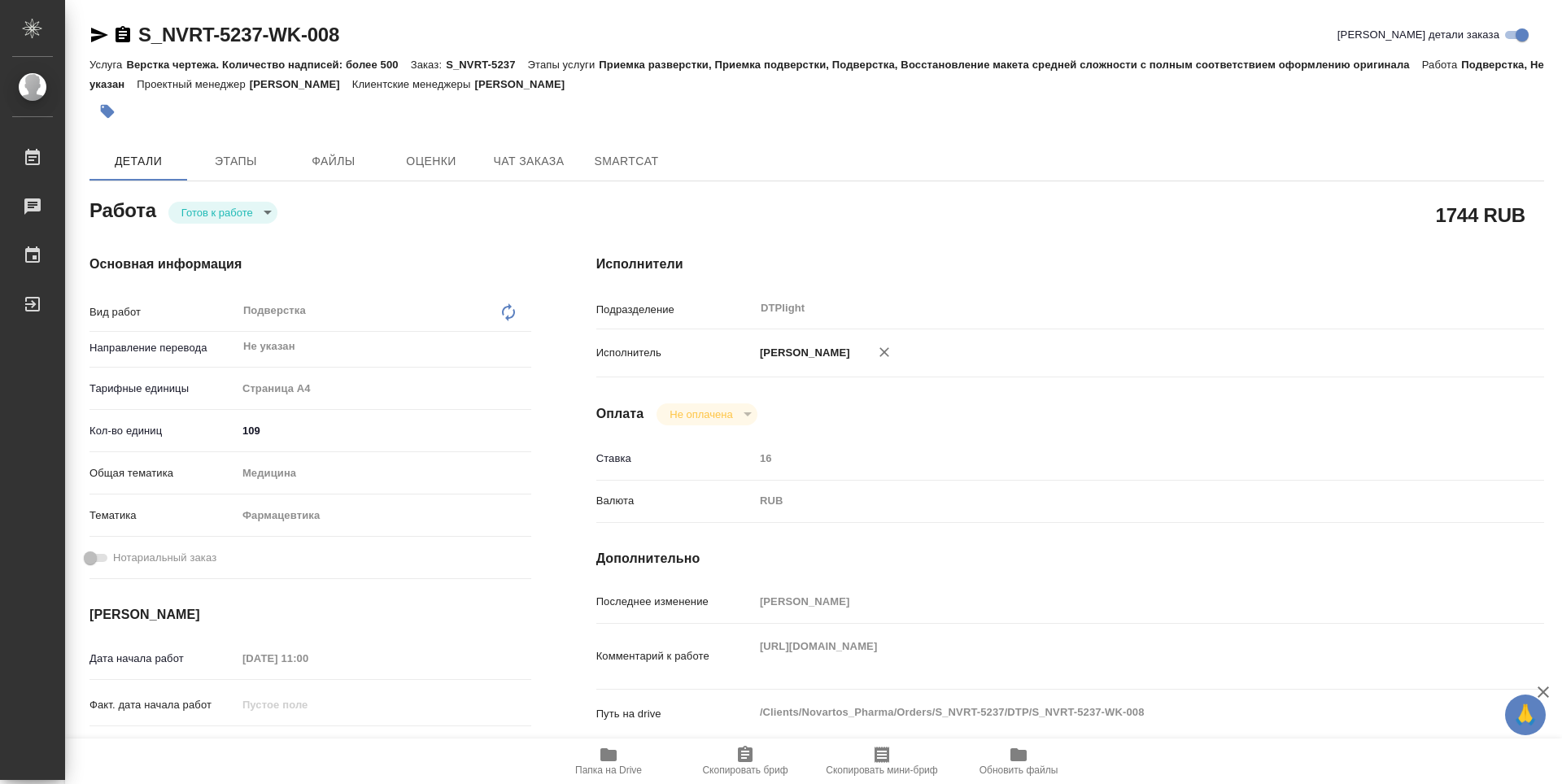
type textarea "x"
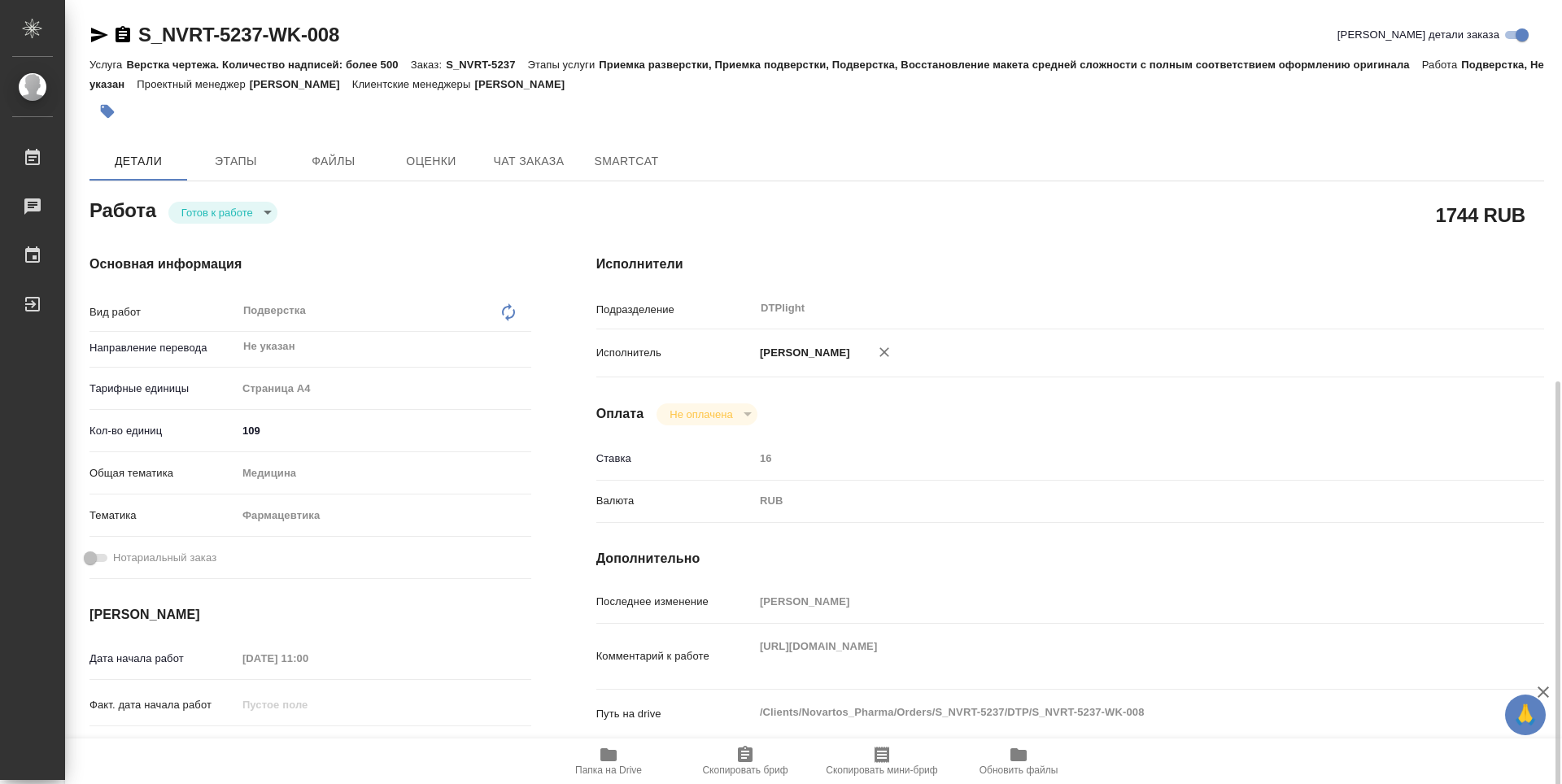
scroll to position [325, 0]
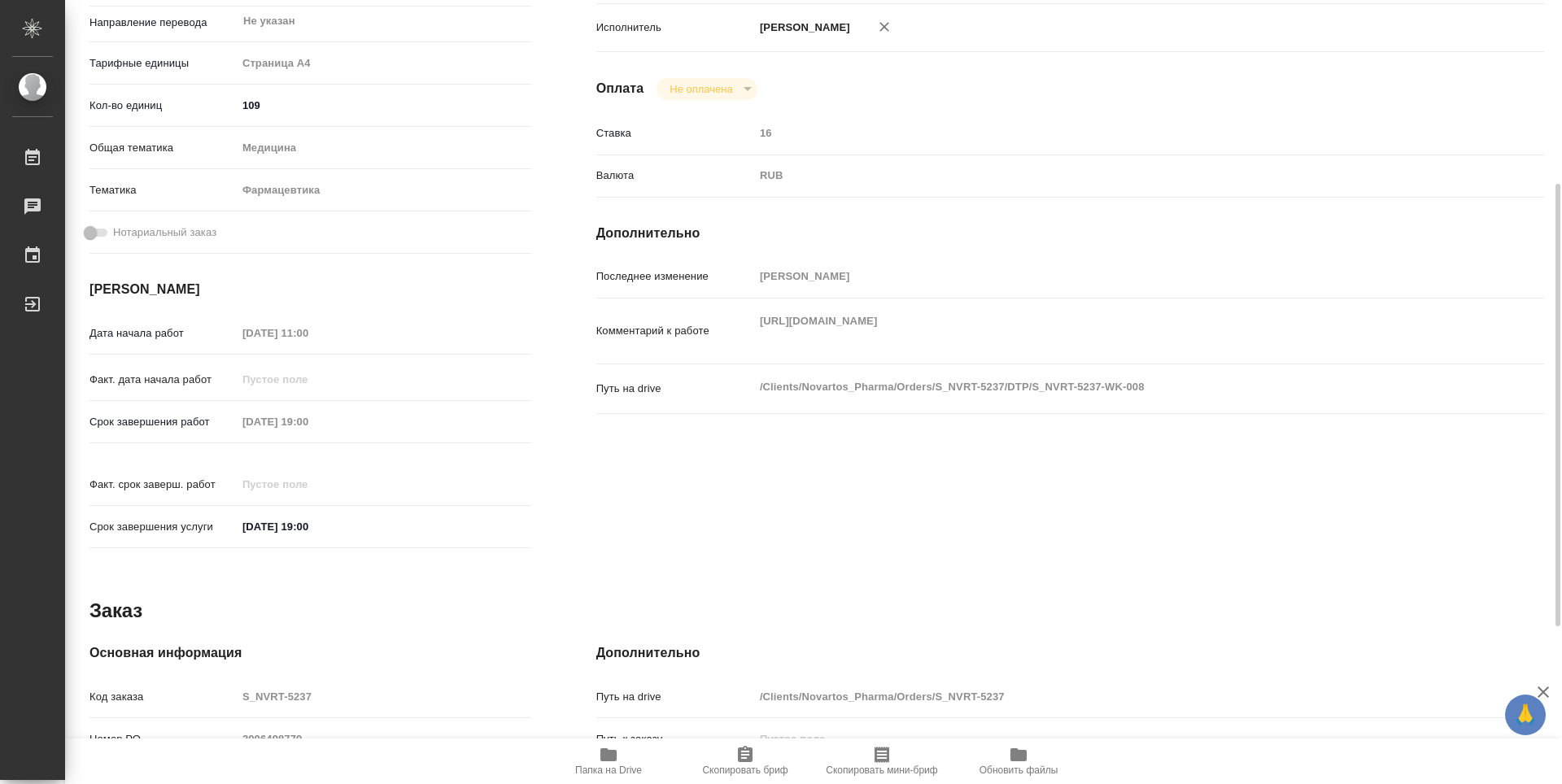
type textarea "x"
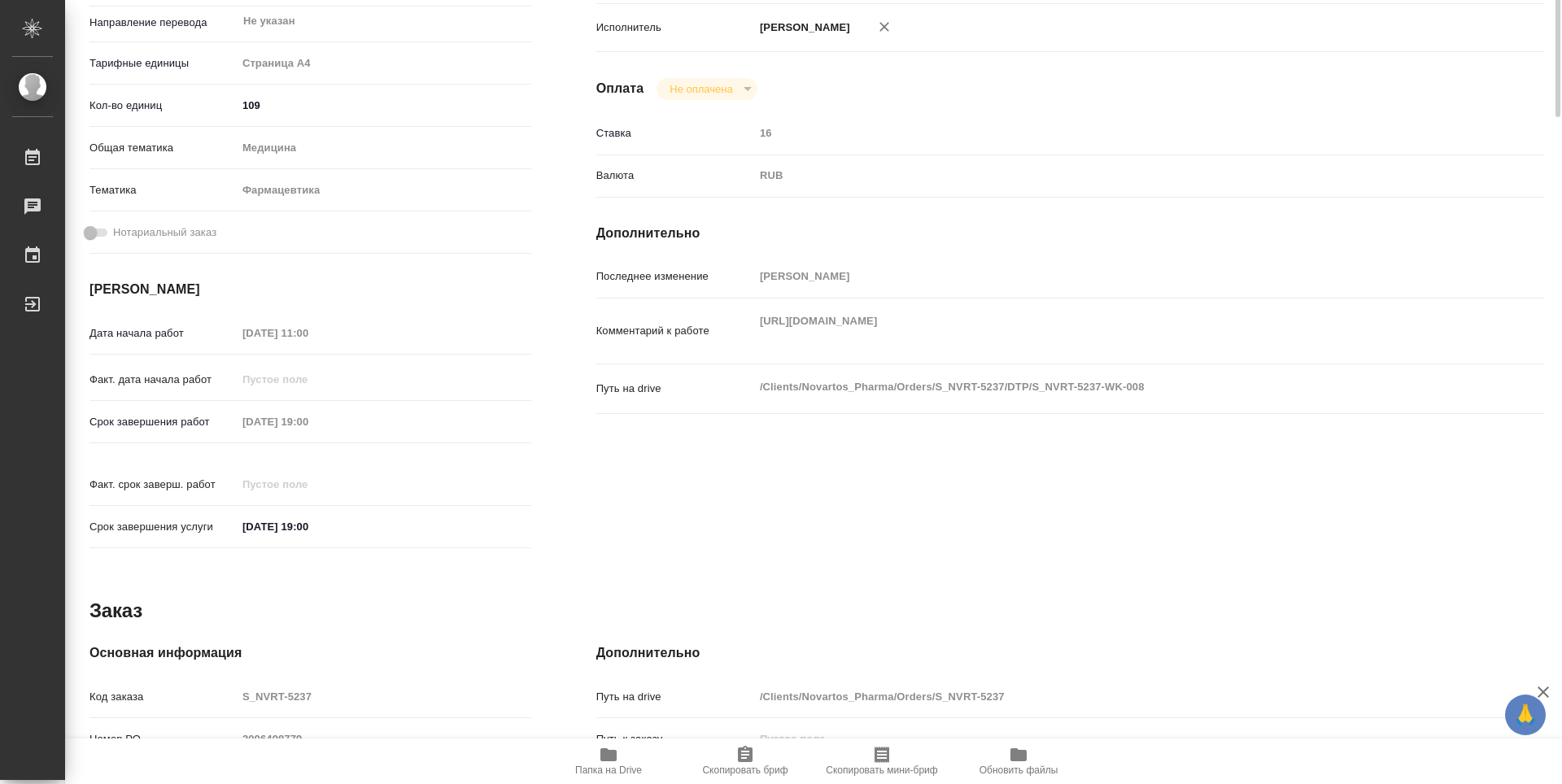
scroll to position [0, 0]
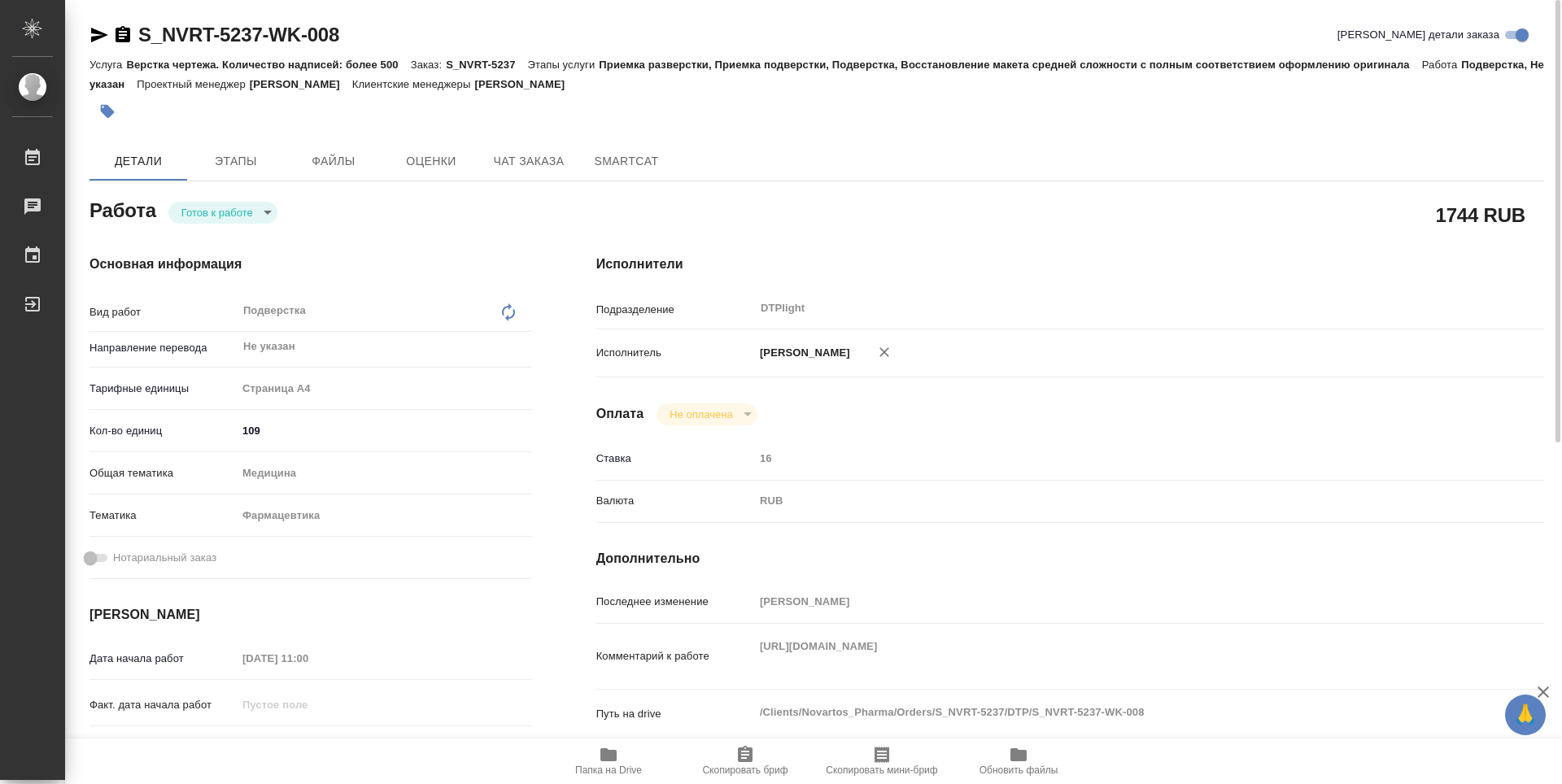
click at [263, 210] on body "🙏 .cls-1 fill:#fff; AWATERA Guselnikov Roman Работы 0 Чаты График Выйти S_NVRT-…" at bounding box center [781, 392] width 1562 height 784
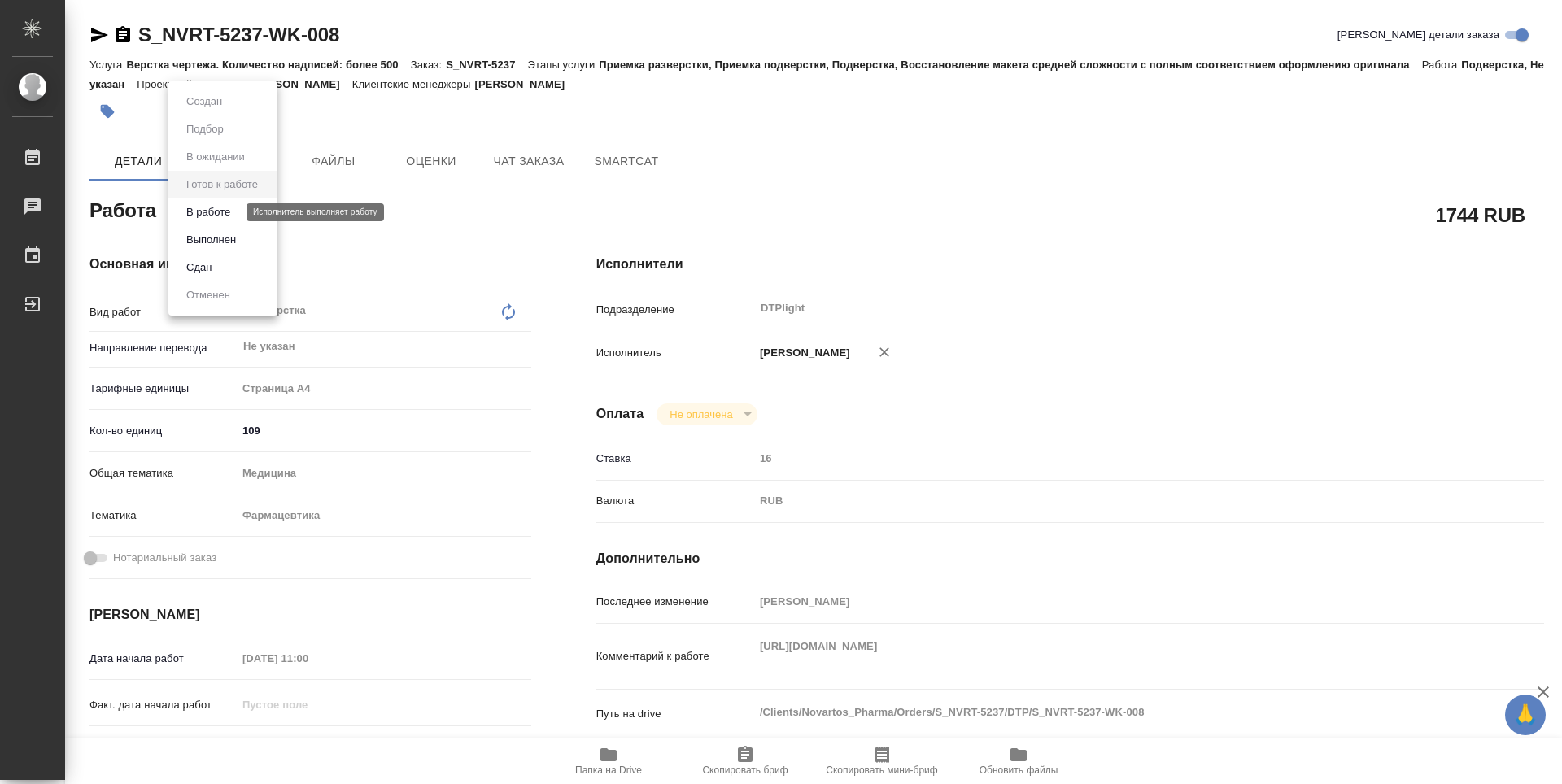
click at [213, 217] on button "В работе" at bounding box center [208, 212] width 54 height 18
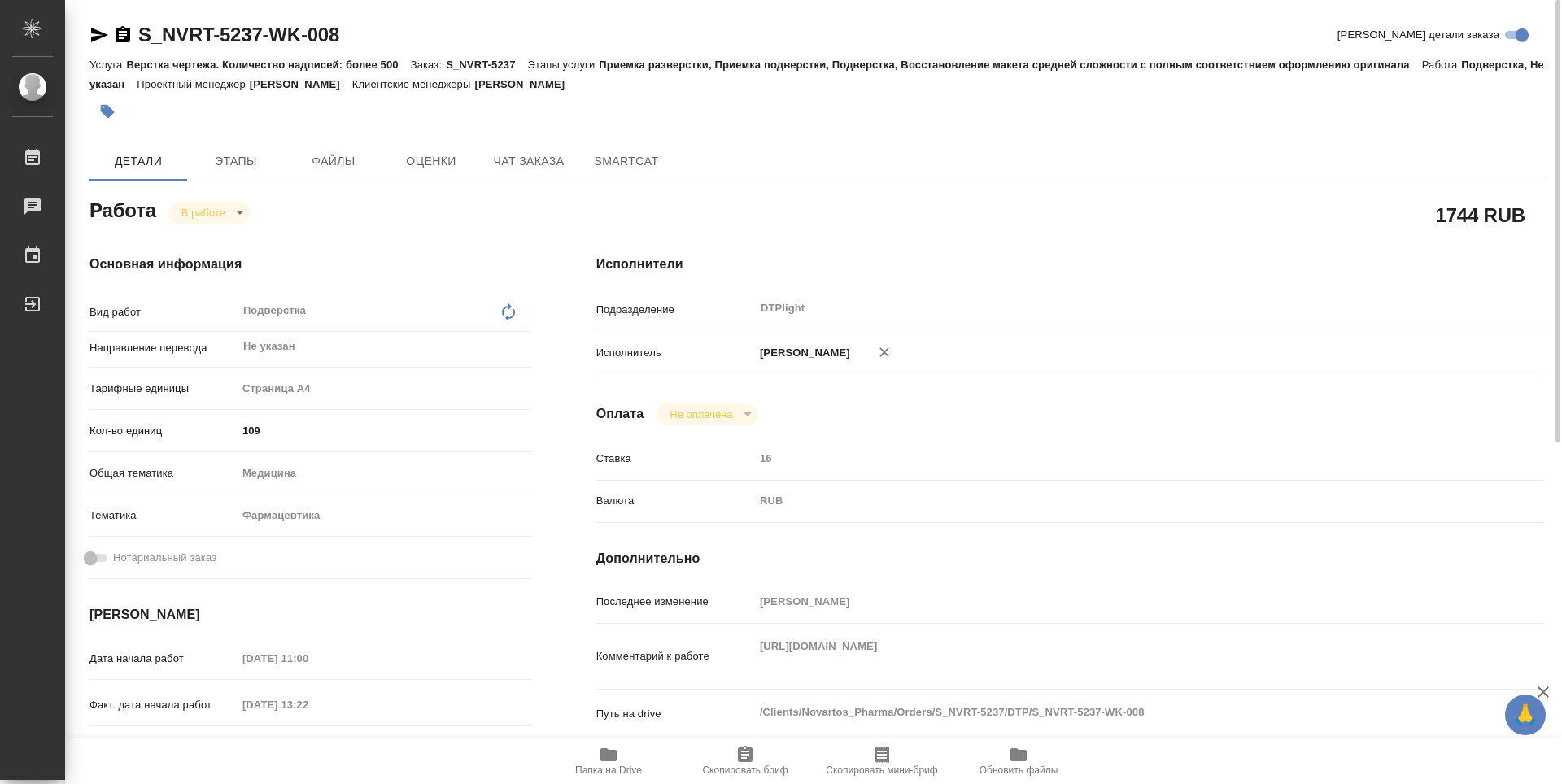
type textarea "x"
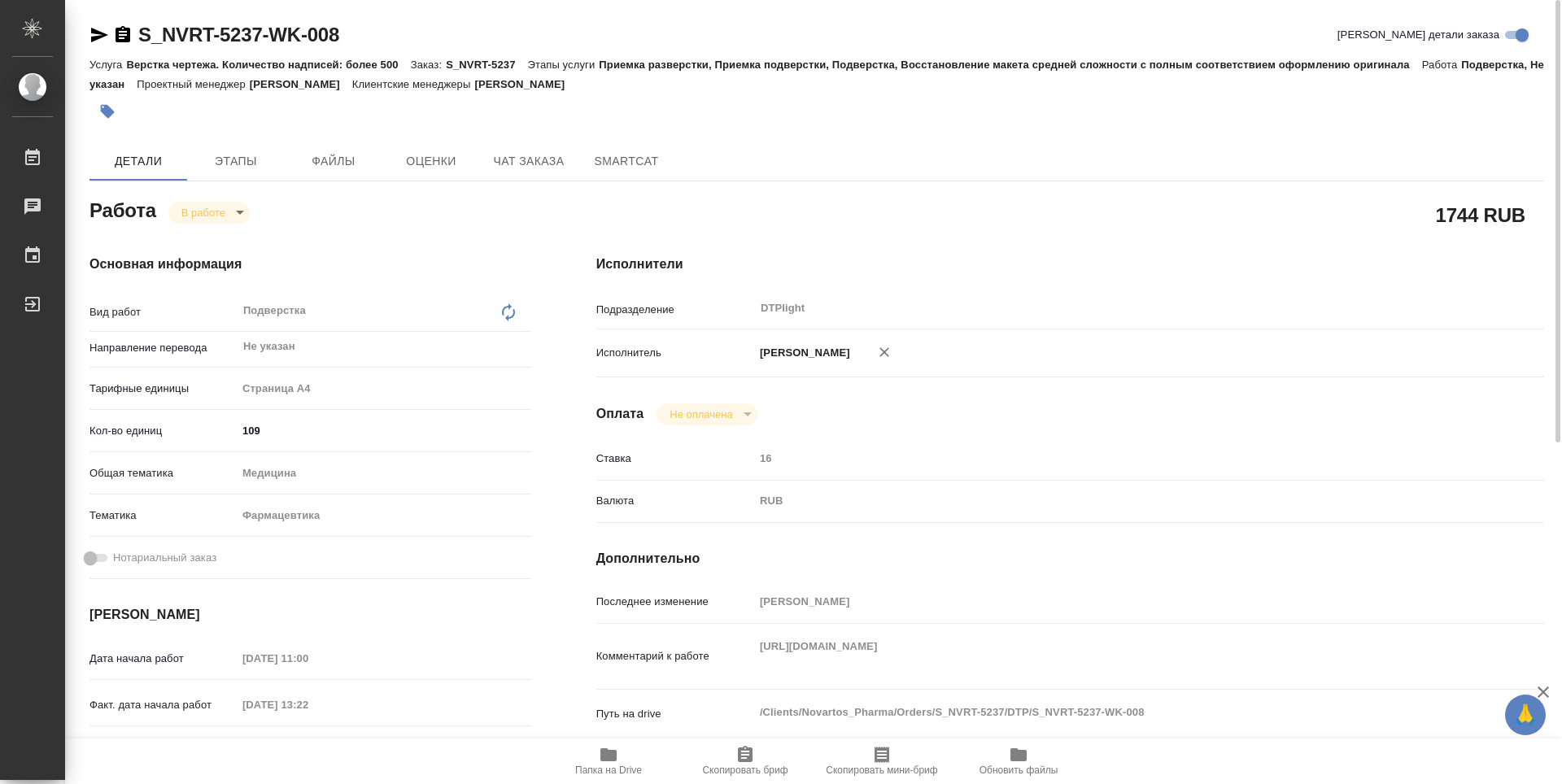
click at [117, 32] on icon "button" at bounding box center [122, 34] width 15 height 16
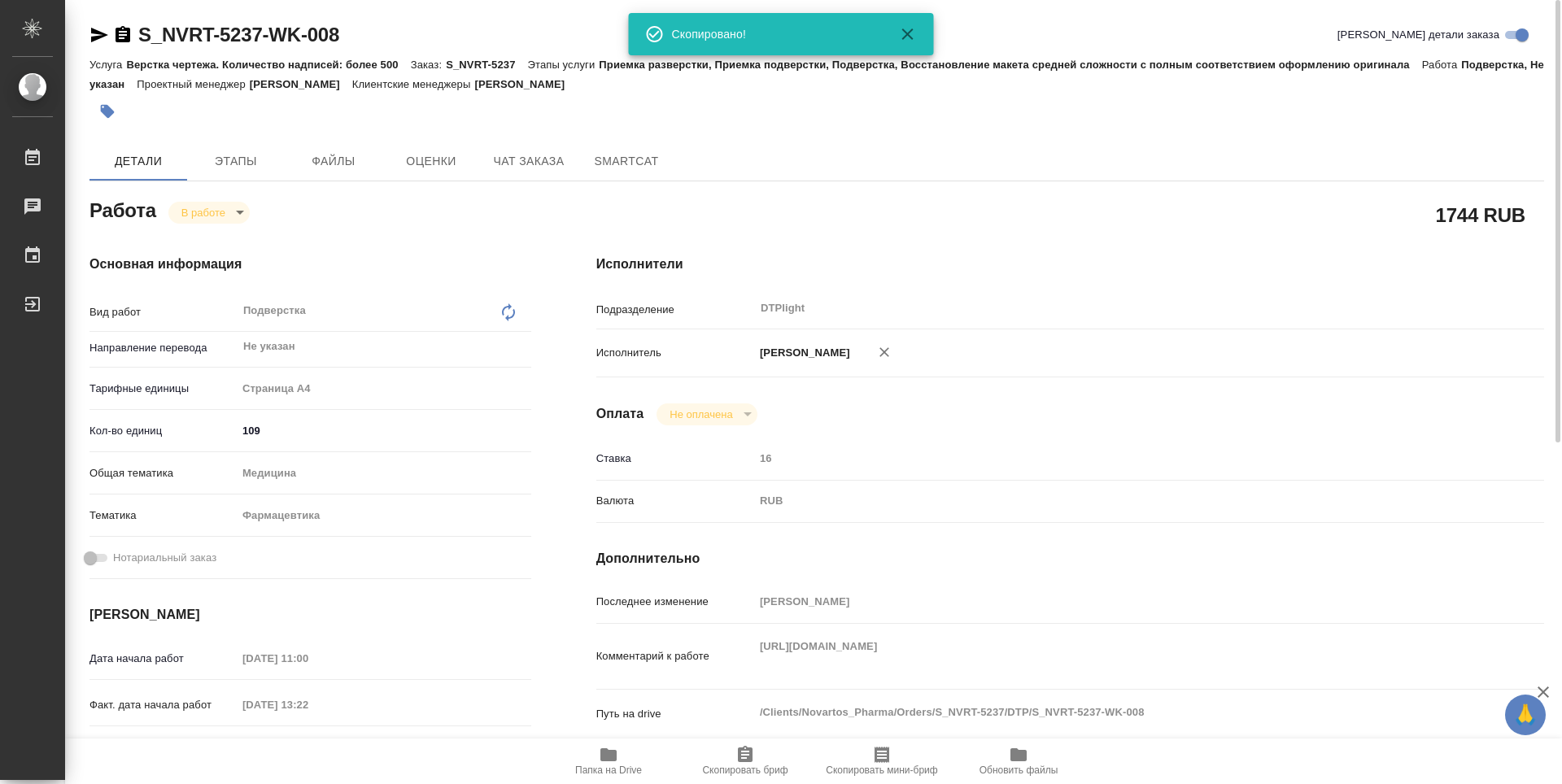
type textarea "x"
